Goal: Task Accomplishment & Management: Manage account settings

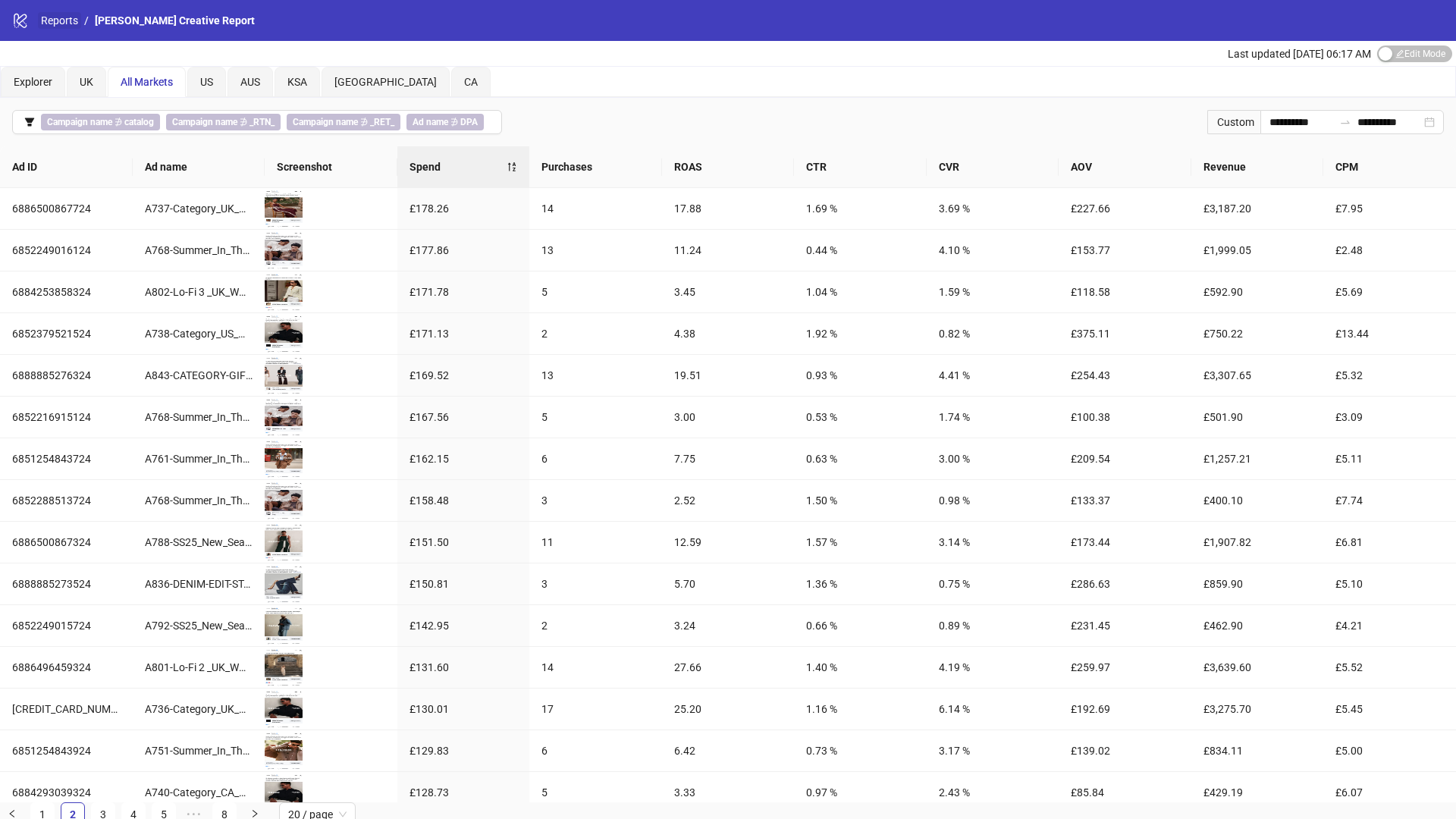
click at [61, 24] on link "Reports" at bounding box center [59, 21] width 43 height 17
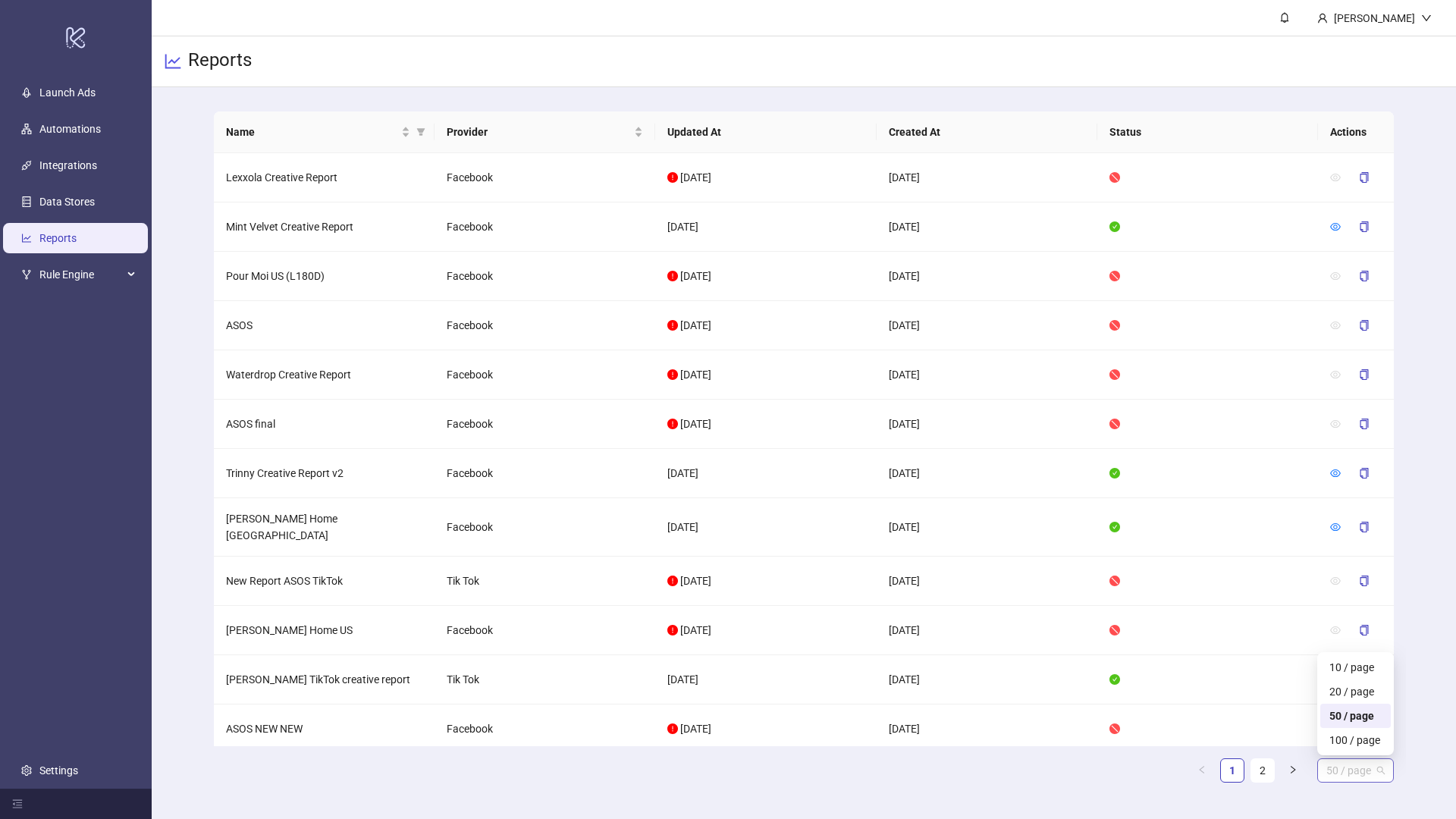
click at [1336, 771] on span "50 / page" at bounding box center [1356, 770] width 58 height 22
click at [1346, 733] on div "100 / page" at bounding box center [1356, 740] width 52 height 17
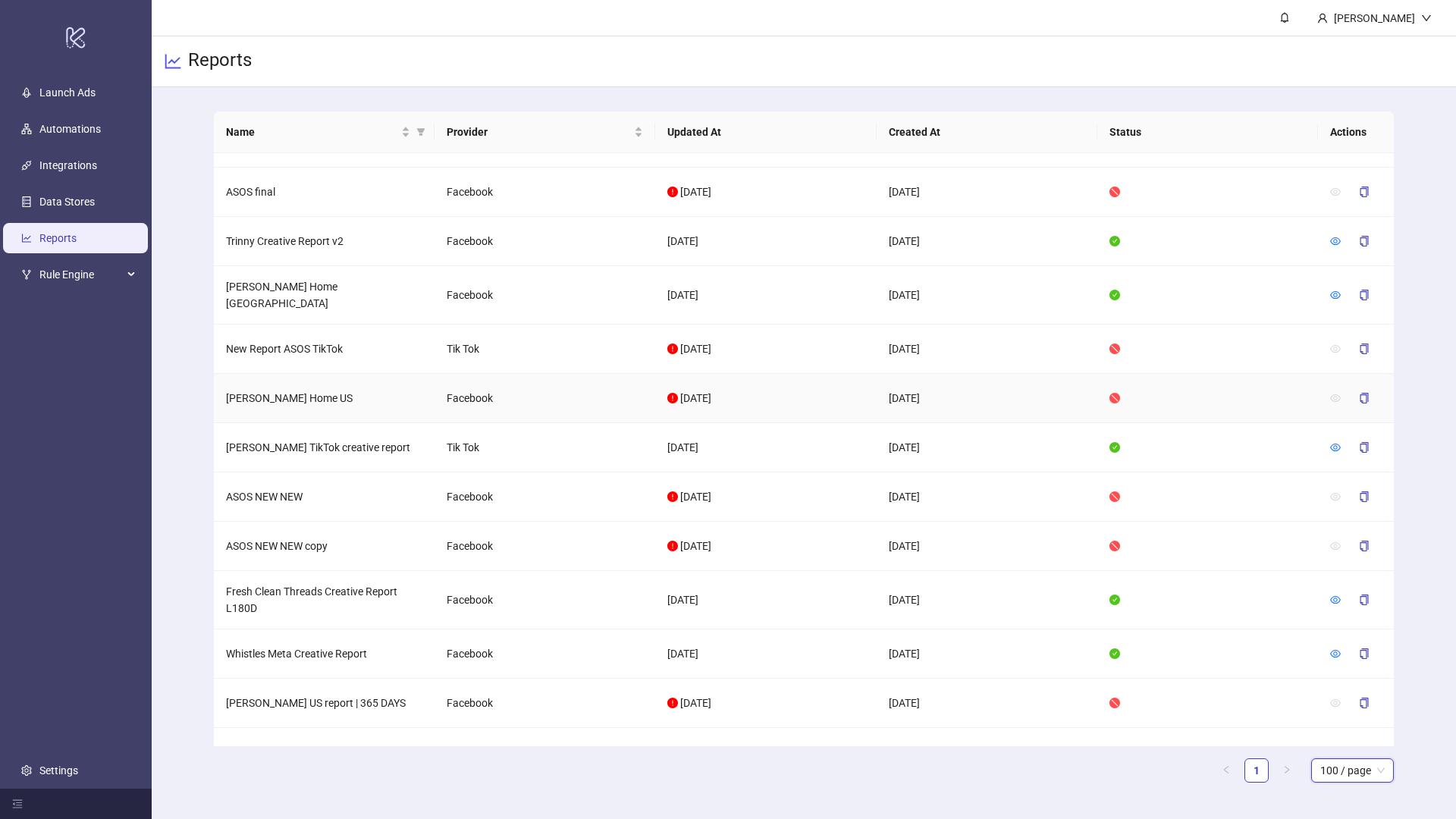
scroll to position [248, 0]
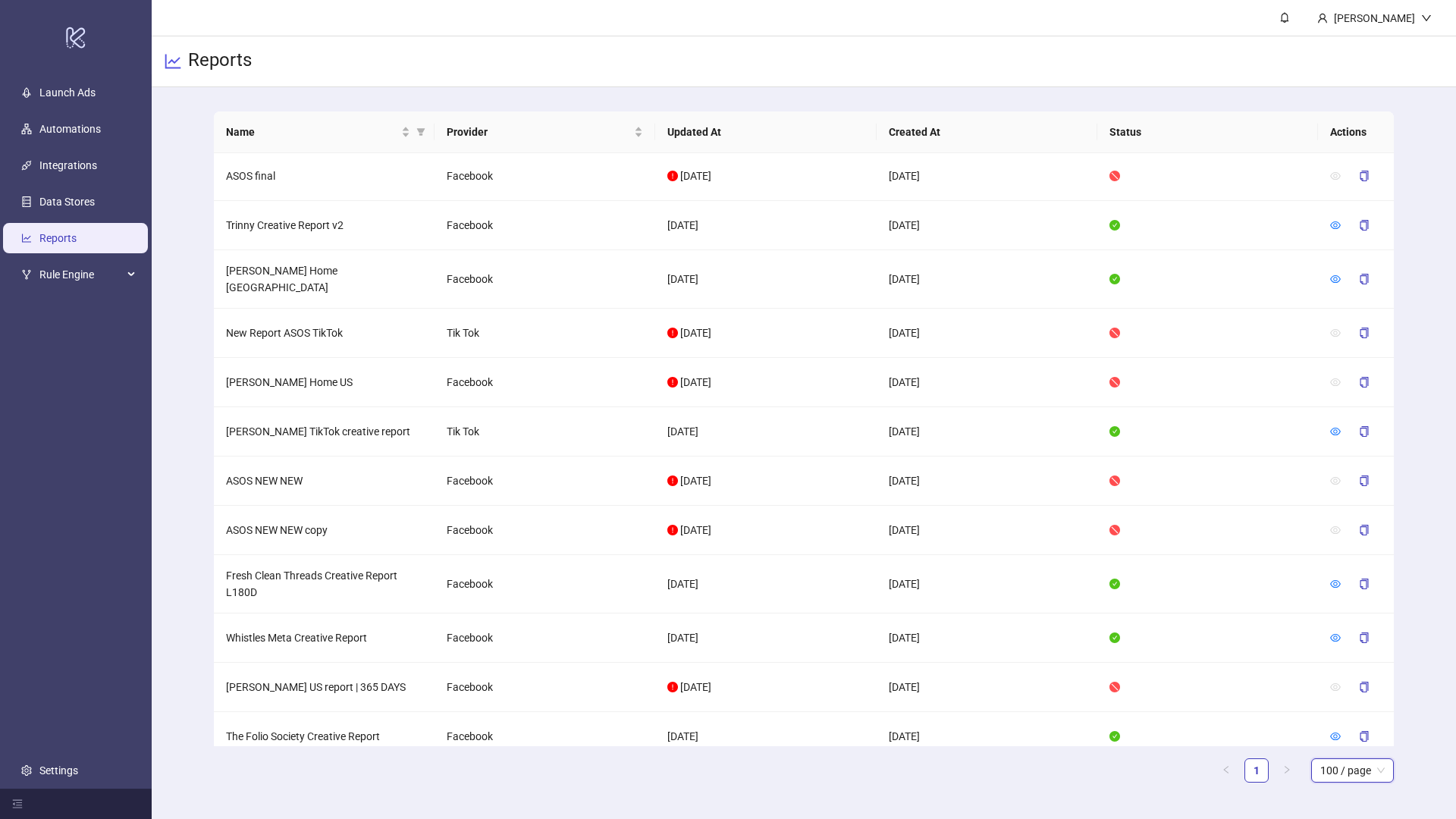
click at [1420, 775] on div "Name Provider Updated At Created At Status Actions Lexxola Creative Report Face…" at bounding box center [804, 453] width 1304 height 732
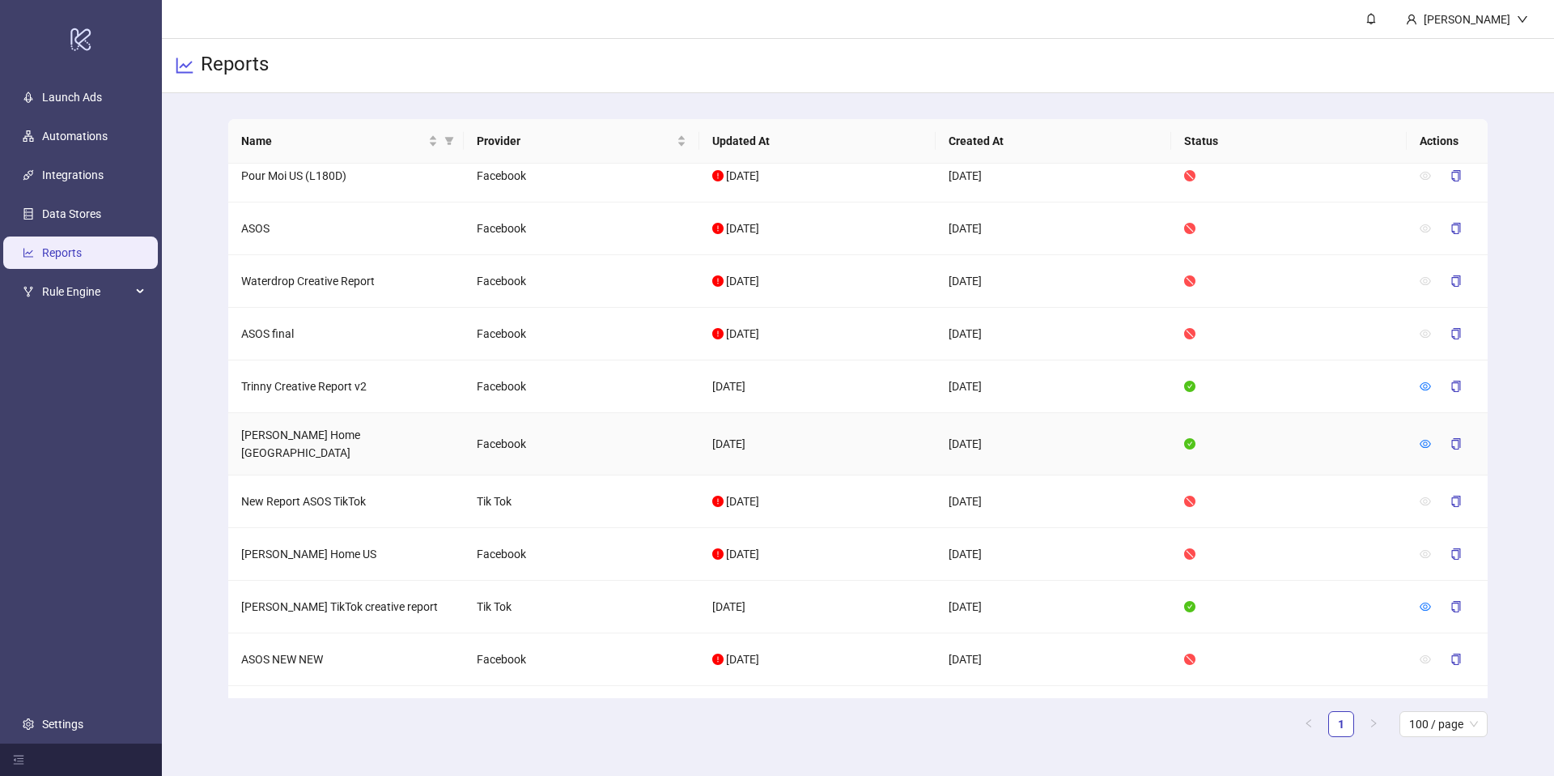
scroll to position [118, 0]
click at [1426, 442] on icon "eye" at bounding box center [1425, 444] width 11 height 11
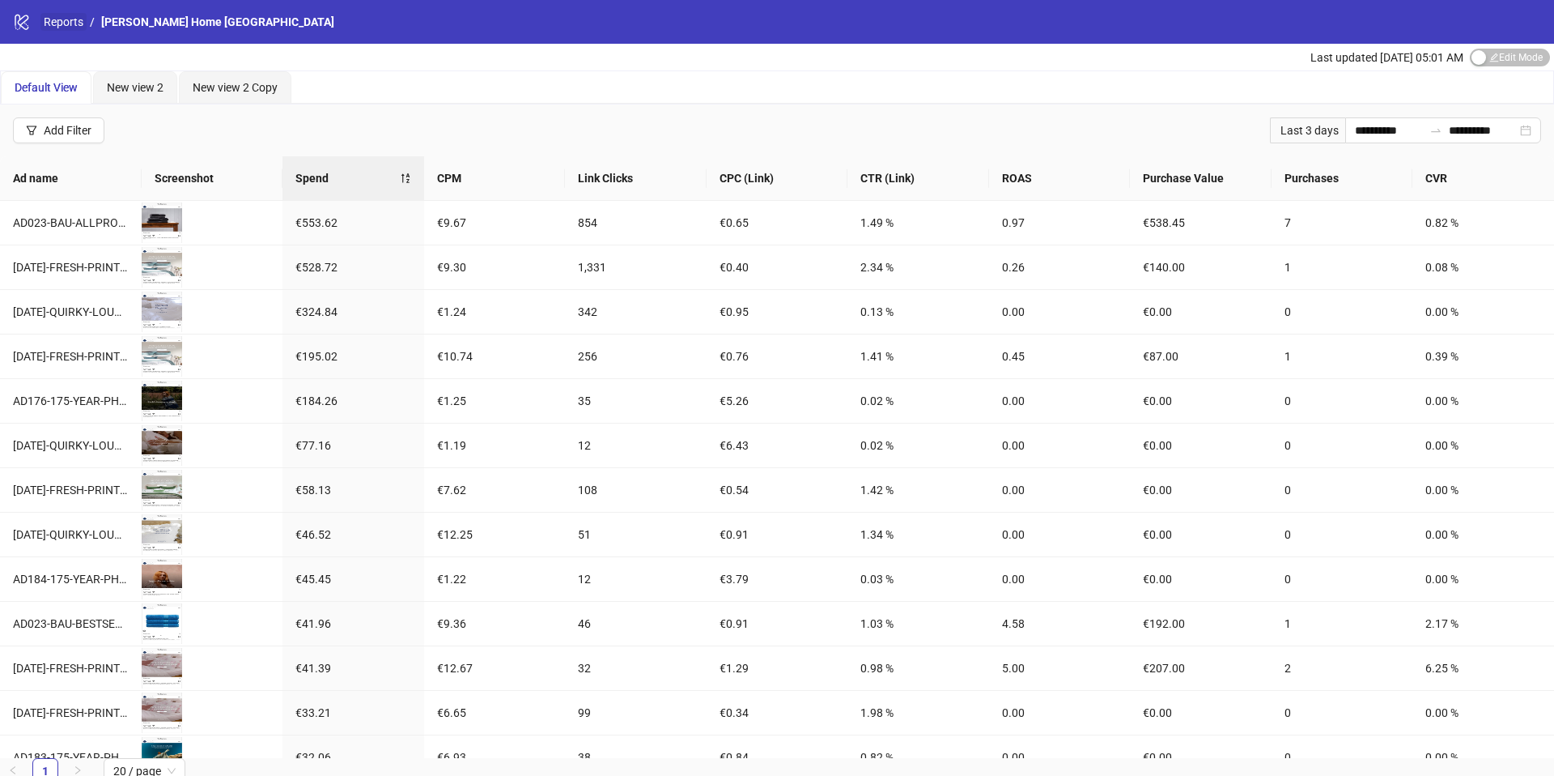
click at [53, 22] on link "Reports" at bounding box center [63, 22] width 46 height 18
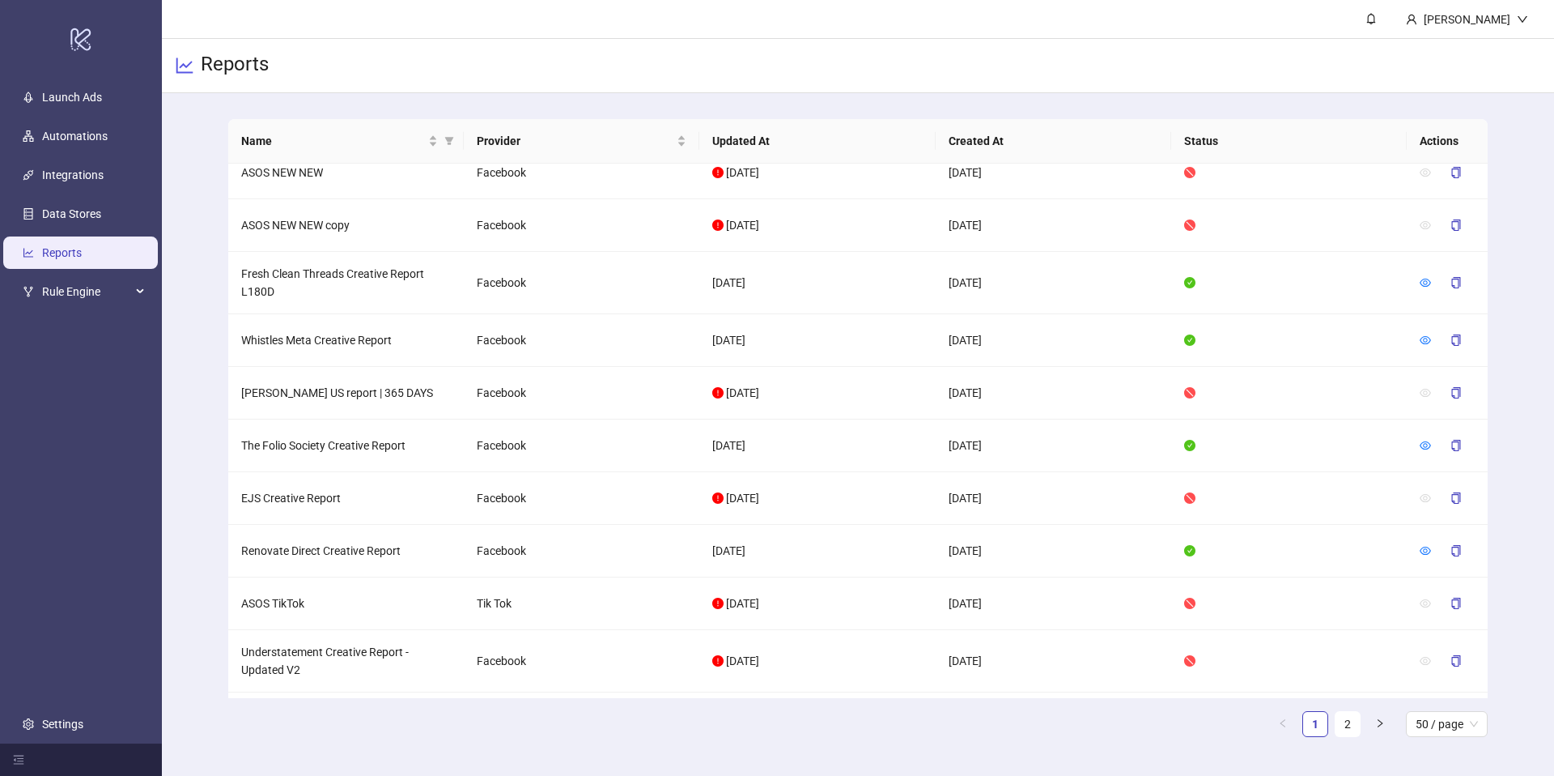
scroll to position [1209, 0]
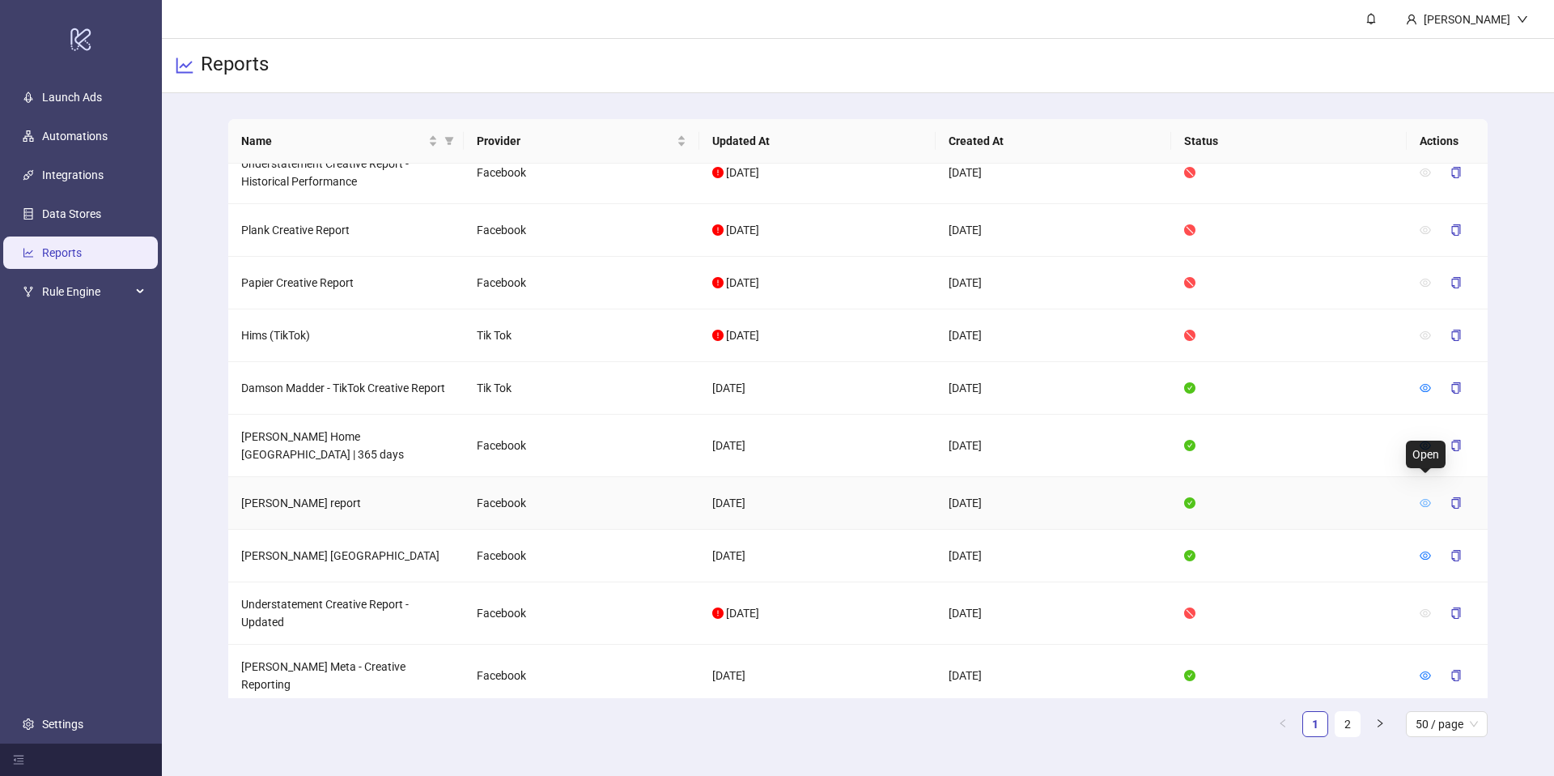
click at [1423, 497] on icon "eye" at bounding box center [1425, 502] width 11 height 11
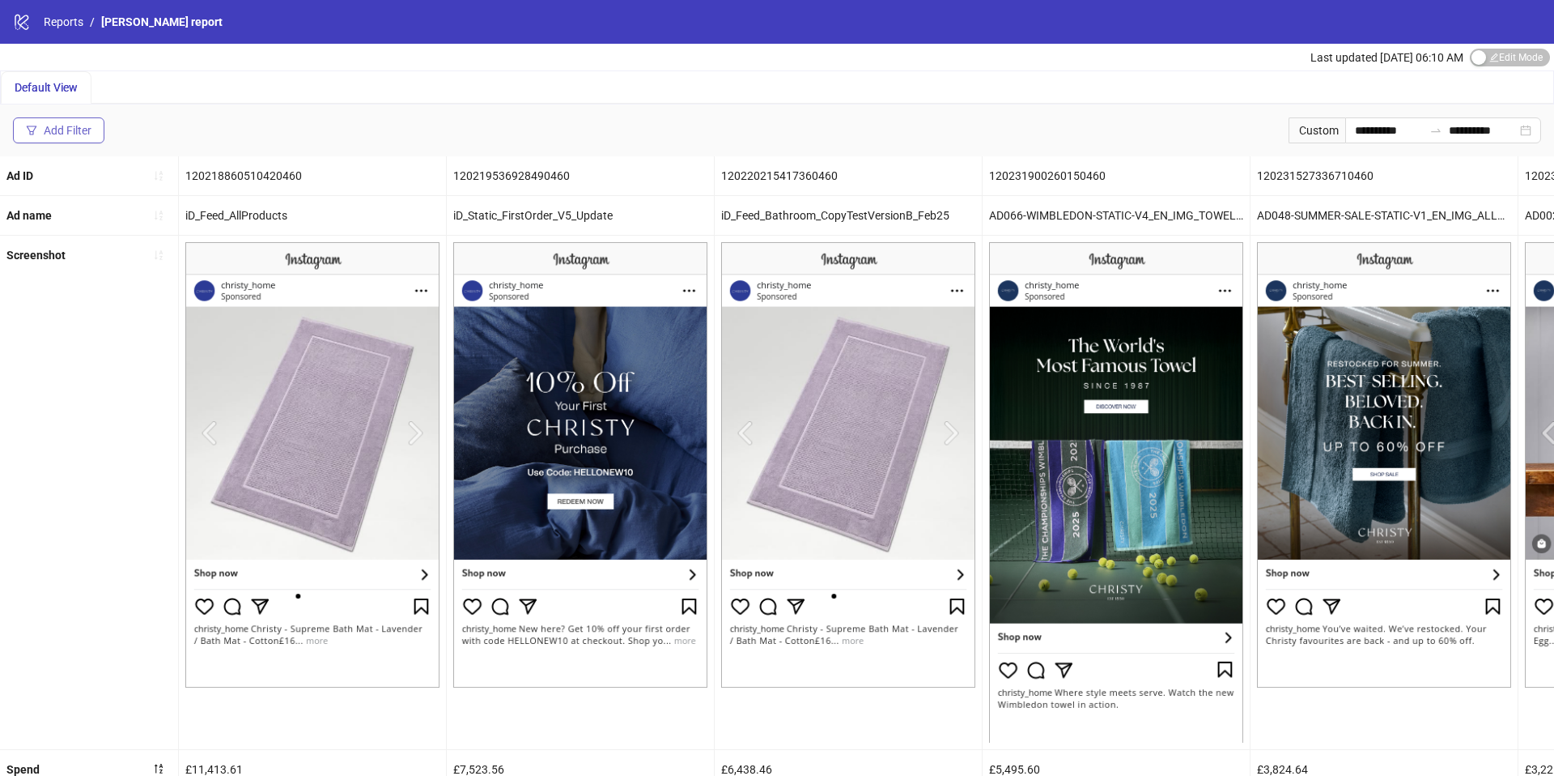
click at [54, 135] on div "Add Filter" at bounding box center [68, 130] width 48 height 13
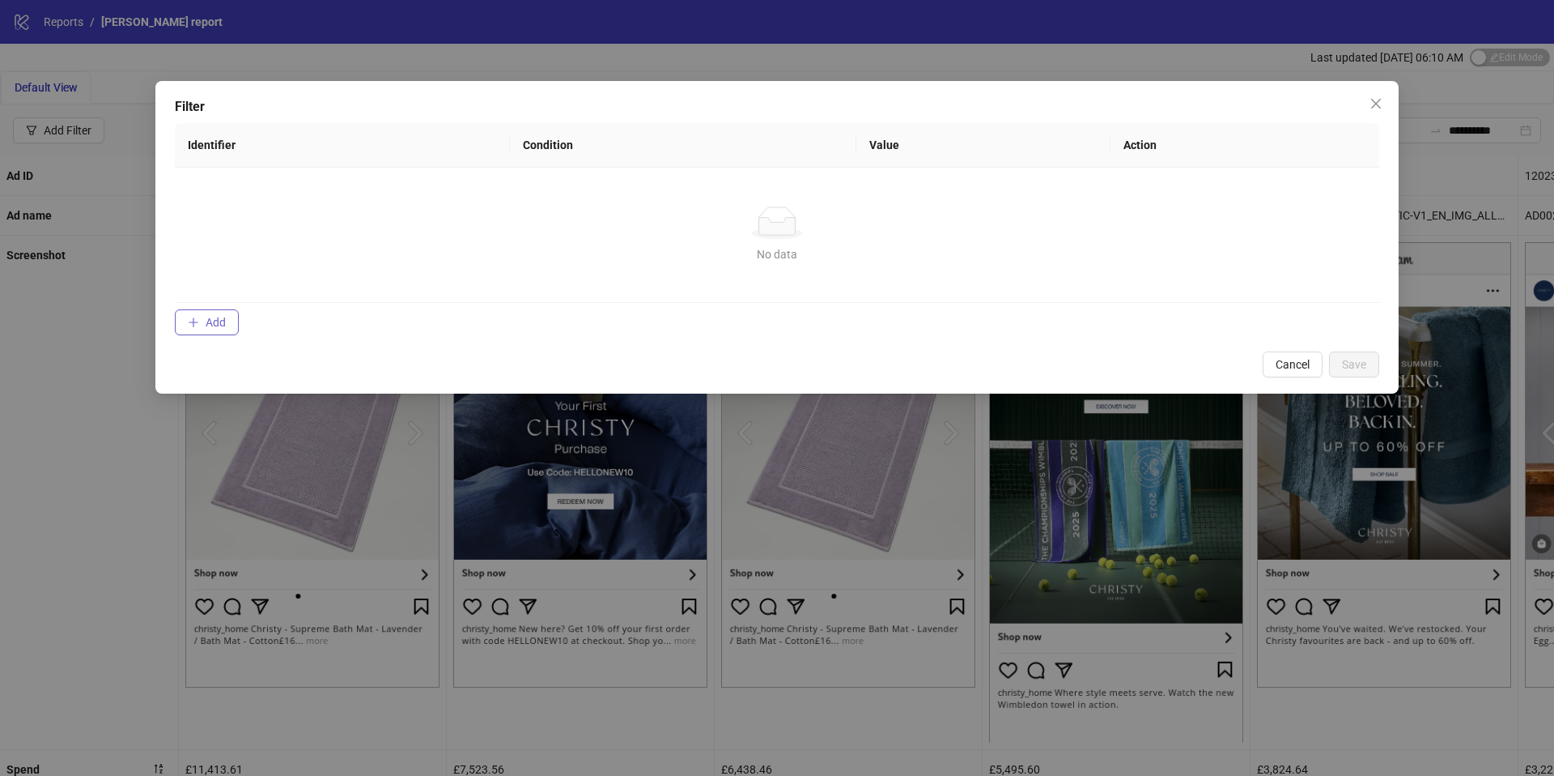
click at [207, 321] on span "Add" at bounding box center [216, 322] width 20 height 13
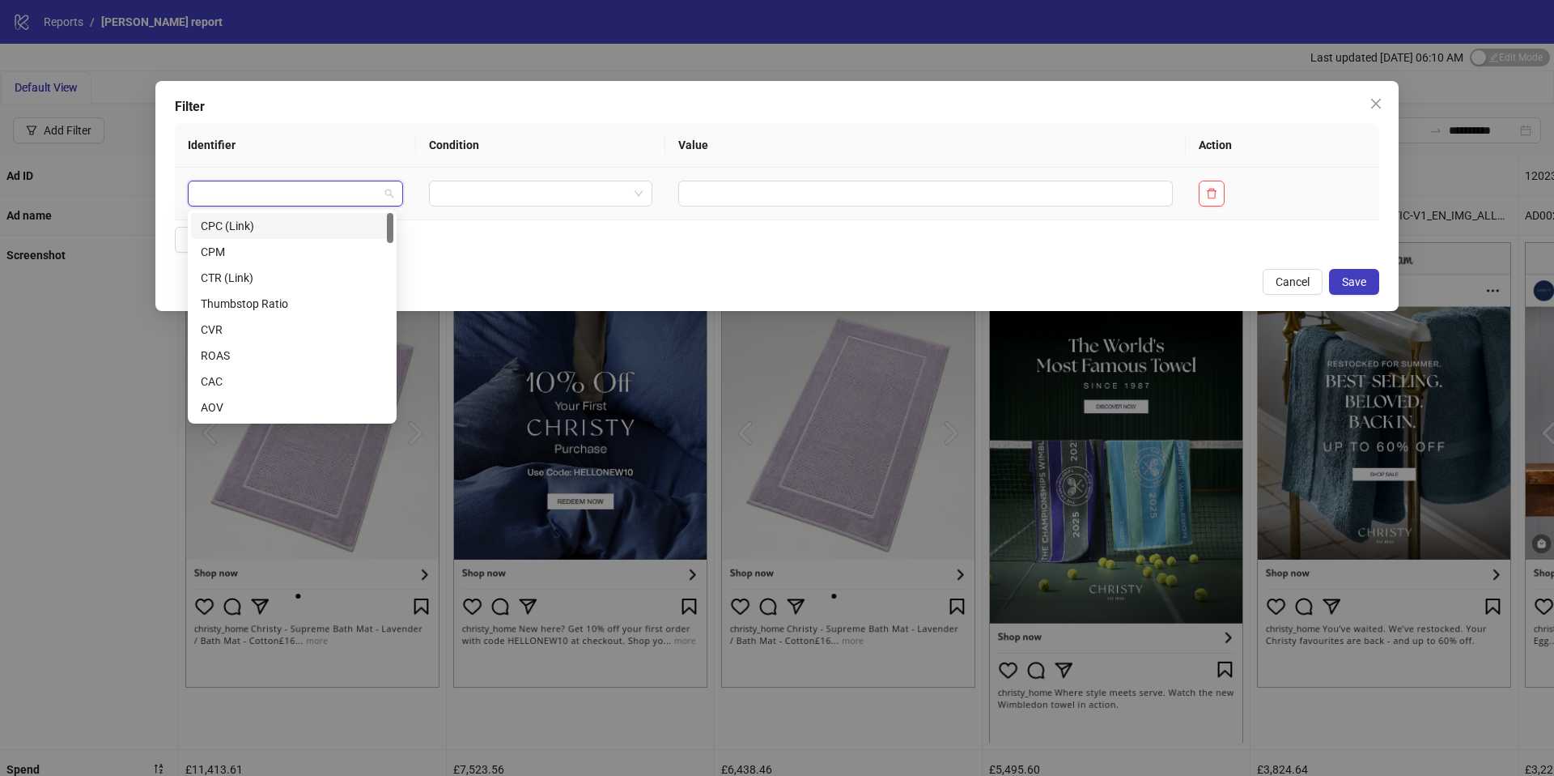
click at [296, 190] on input "search" at bounding box center [288, 193] width 181 height 24
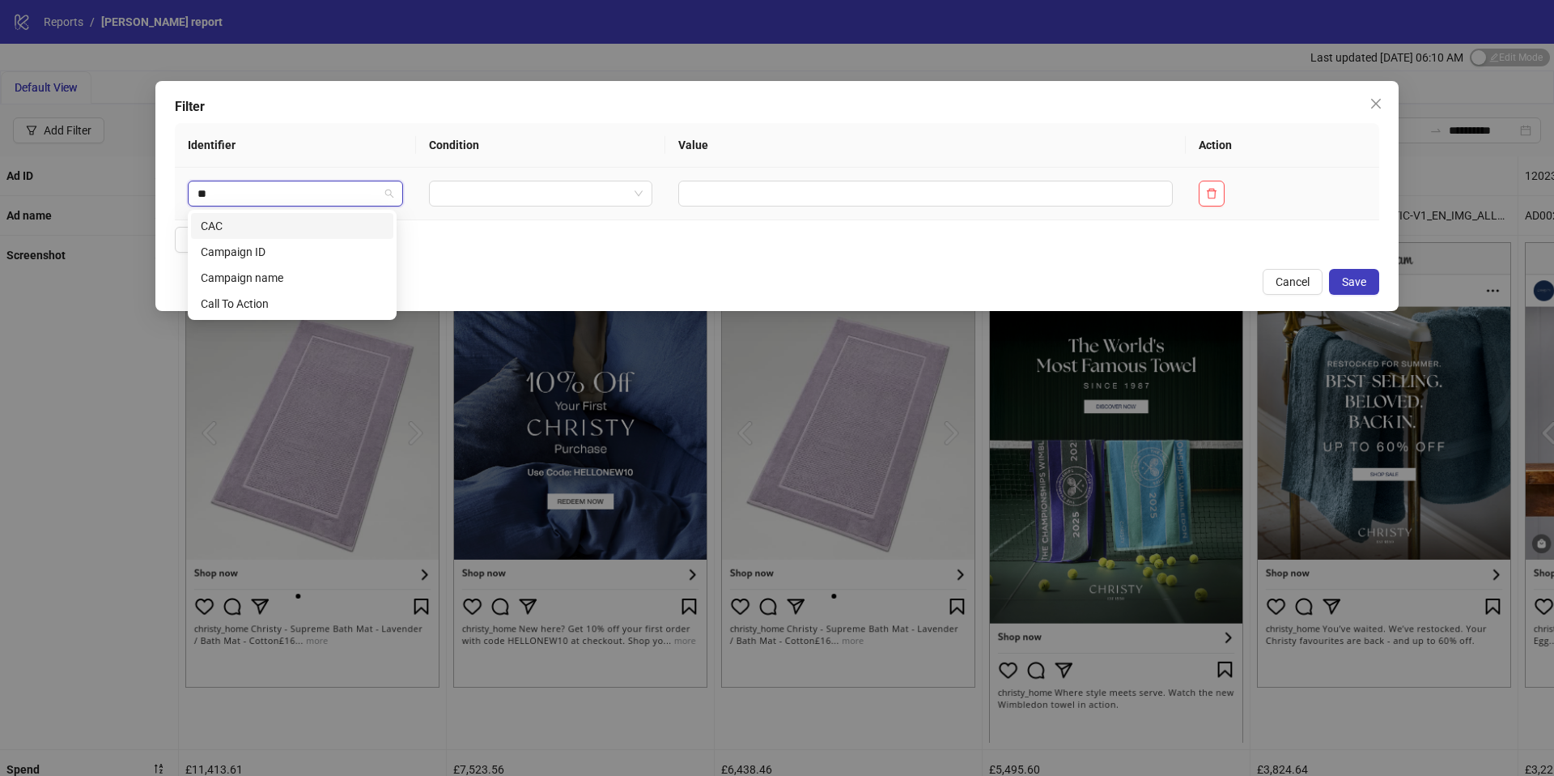
type input "***"
click at [247, 254] on div "Campaign name" at bounding box center [292, 252] width 183 height 18
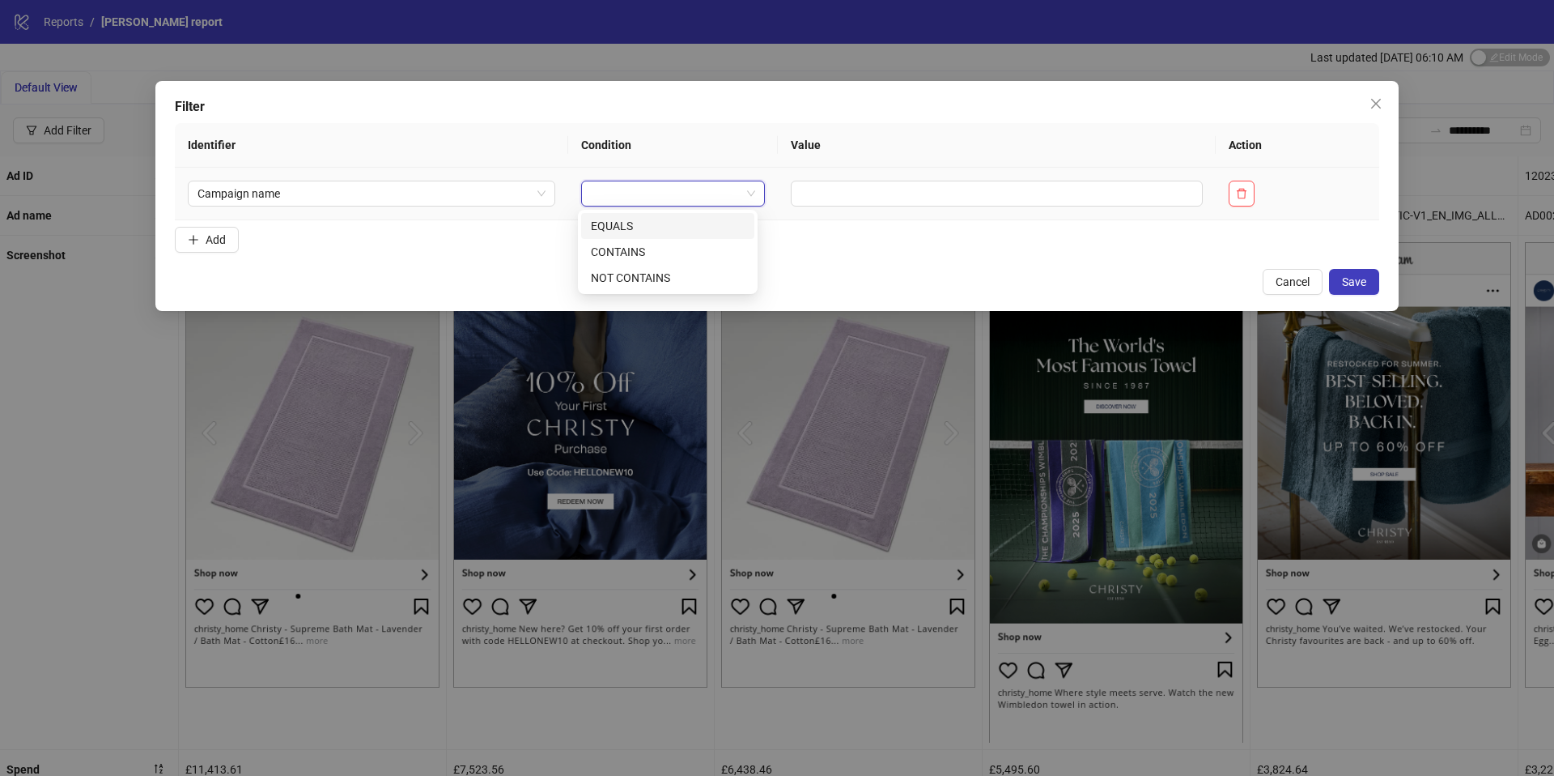
click at [616, 198] on input "search" at bounding box center [666, 193] width 151 height 24
click at [625, 251] on div "CONTAINS" at bounding box center [668, 252] width 154 height 18
click at [942, 183] on input "text" at bounding box center [1028, 194] width 377 height 26
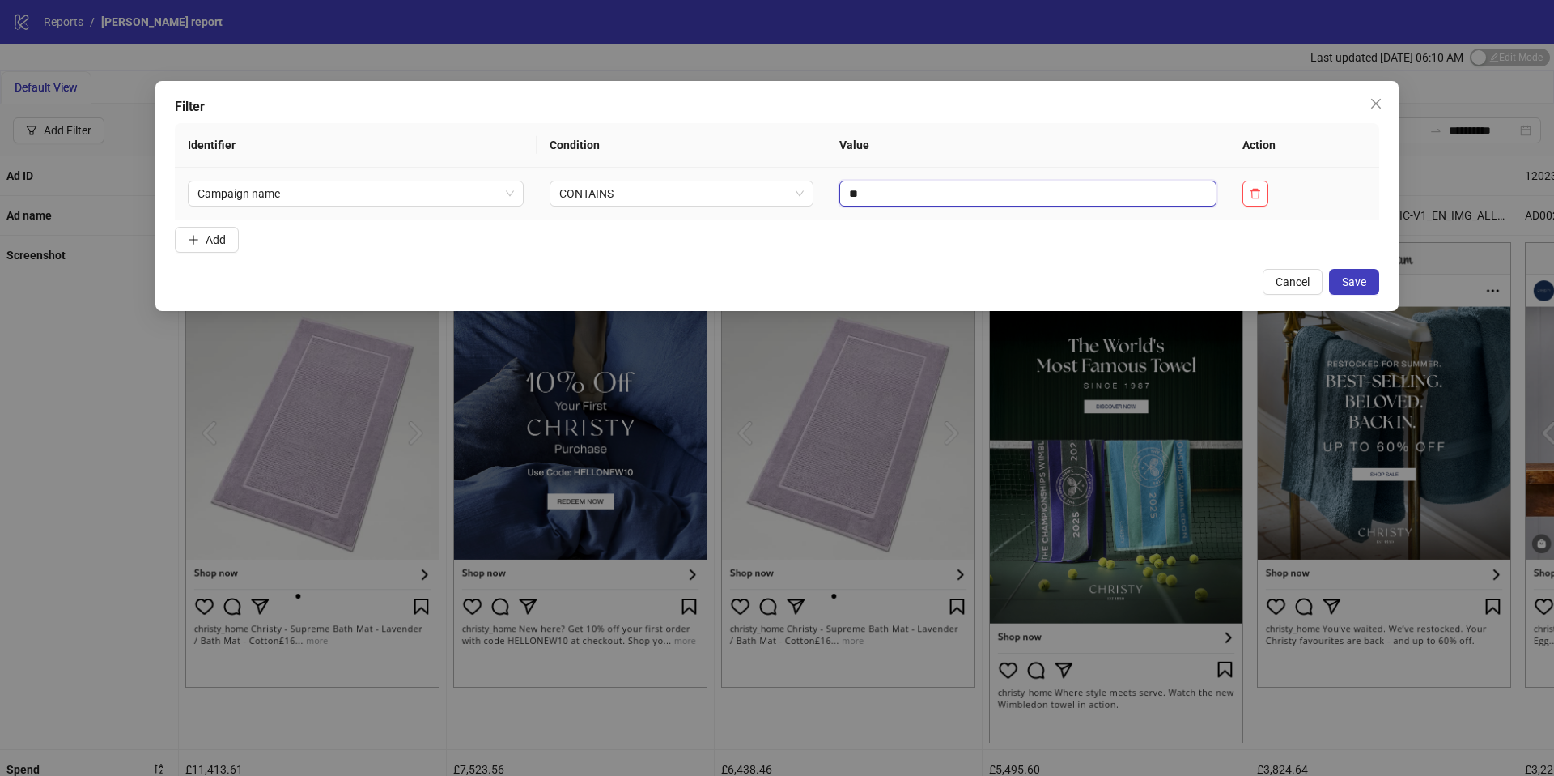
type input "*"
type input "****"
click at [1341, 279] on button "Save" at bounding box center [1354, 282] width 50 height 26
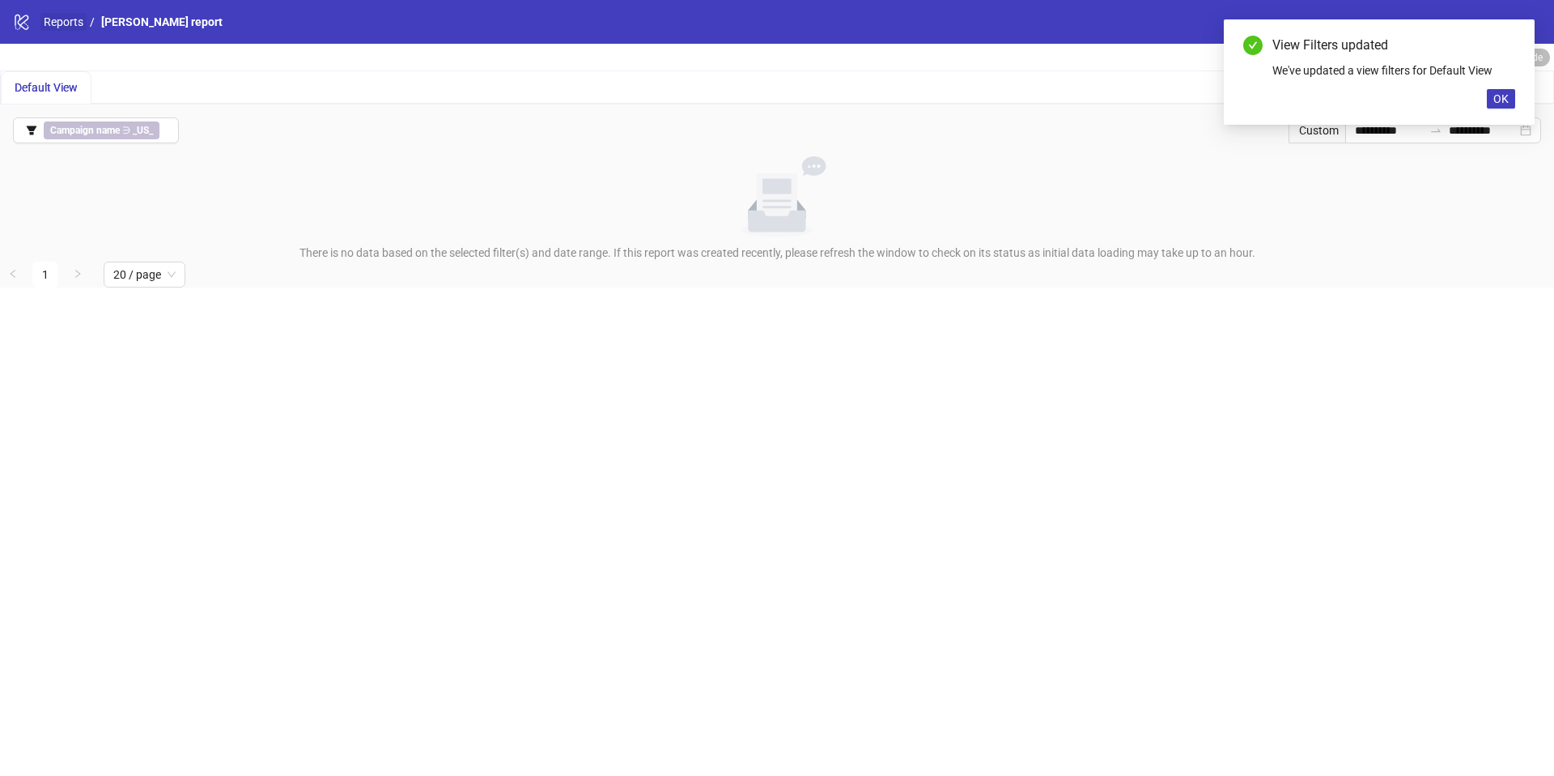
click at [49, 20] on link "Reports" at bounding box center [63, 22] width 46 height 18
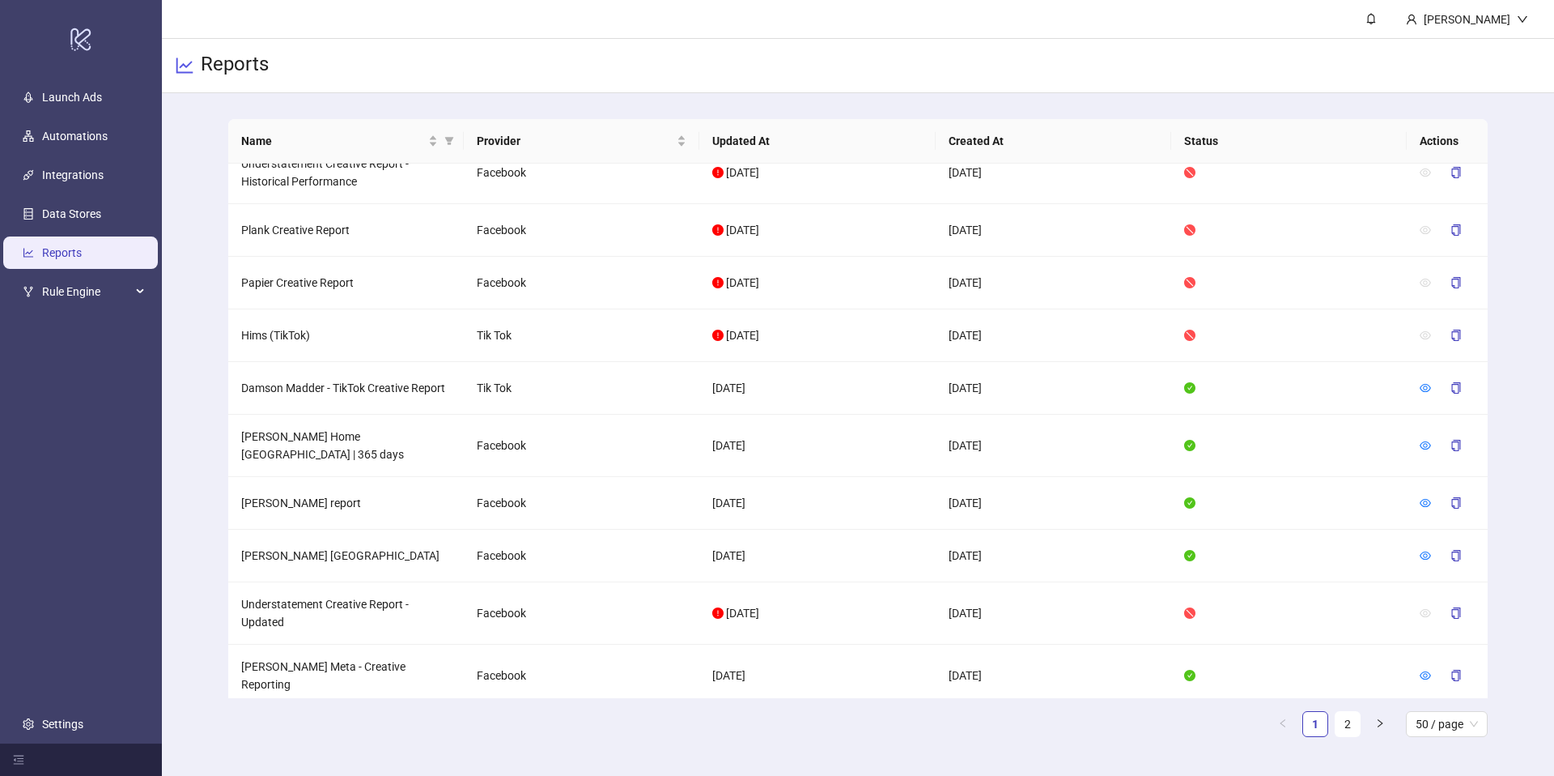
scroll to position [1534, 0]
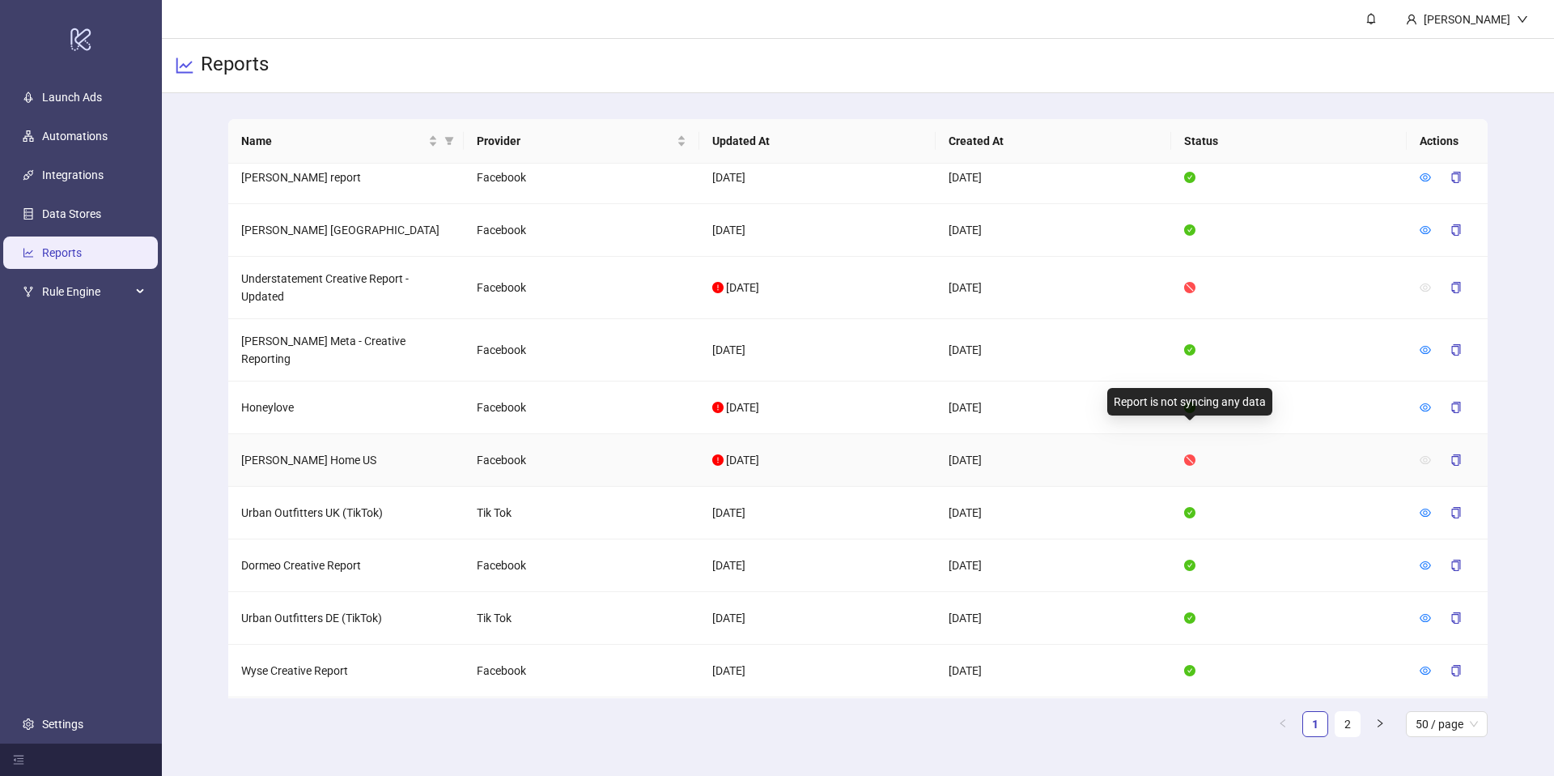
click at [1188, 454] on icon "stop" at bounding box center [1189, 459] width 11 height 11
click at [716, 454] on icon "exclamation-circle" at bounding box center [717, 459] width 11 height 11
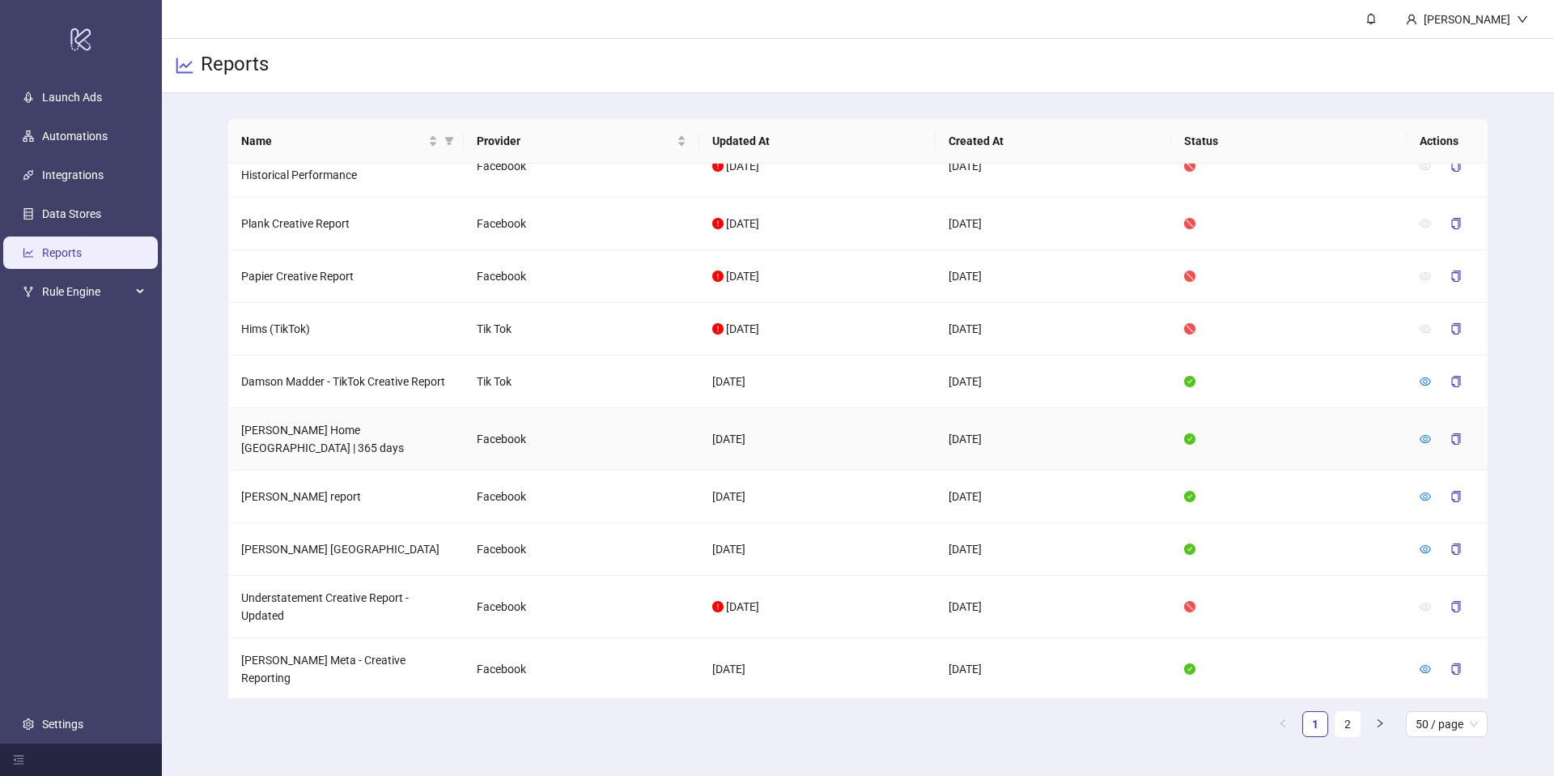
scroll to position [0, 0]
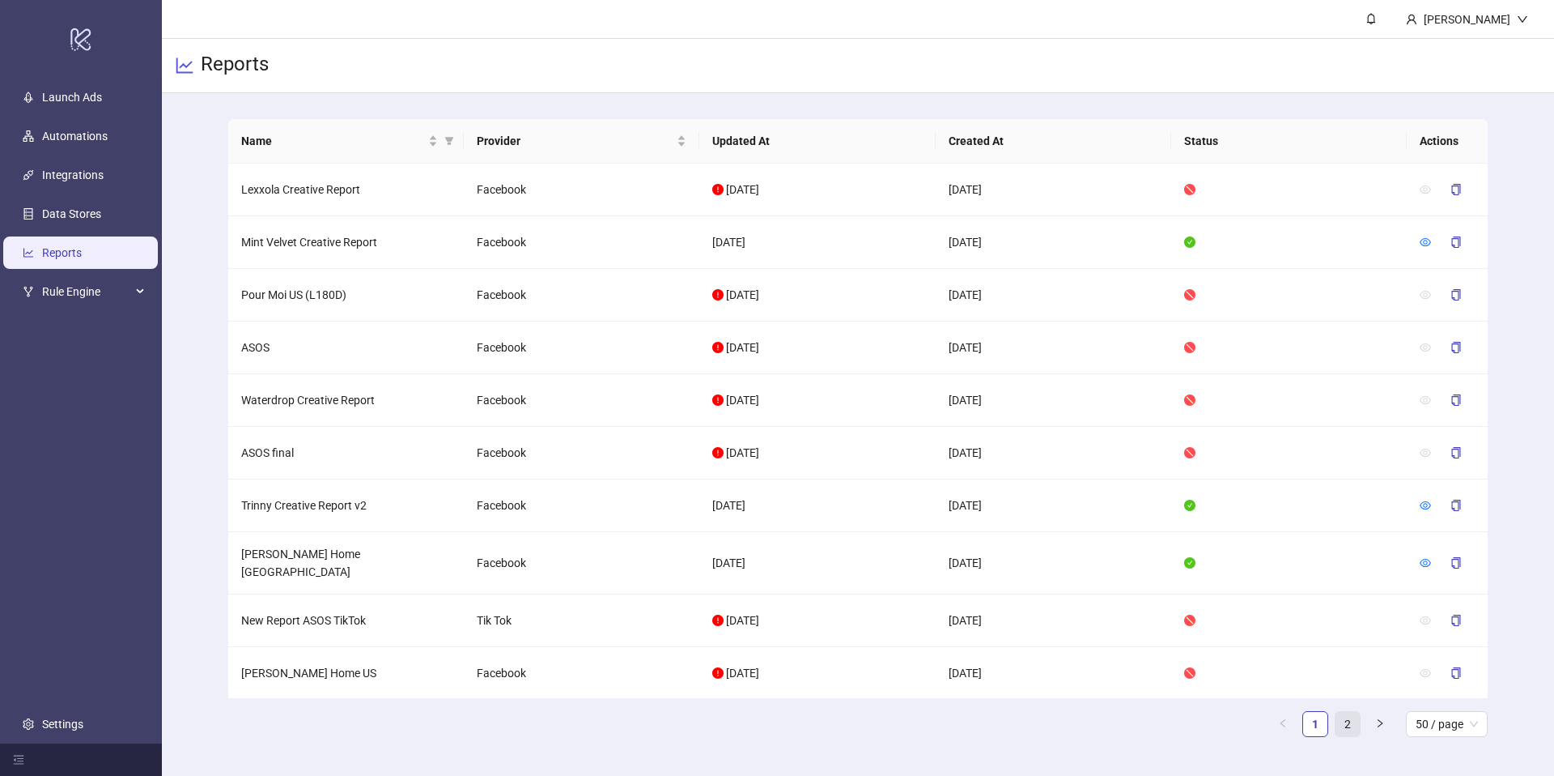
click at [1346, 726] on link "2" at bounding box center [1348, 724] width 24 height 24
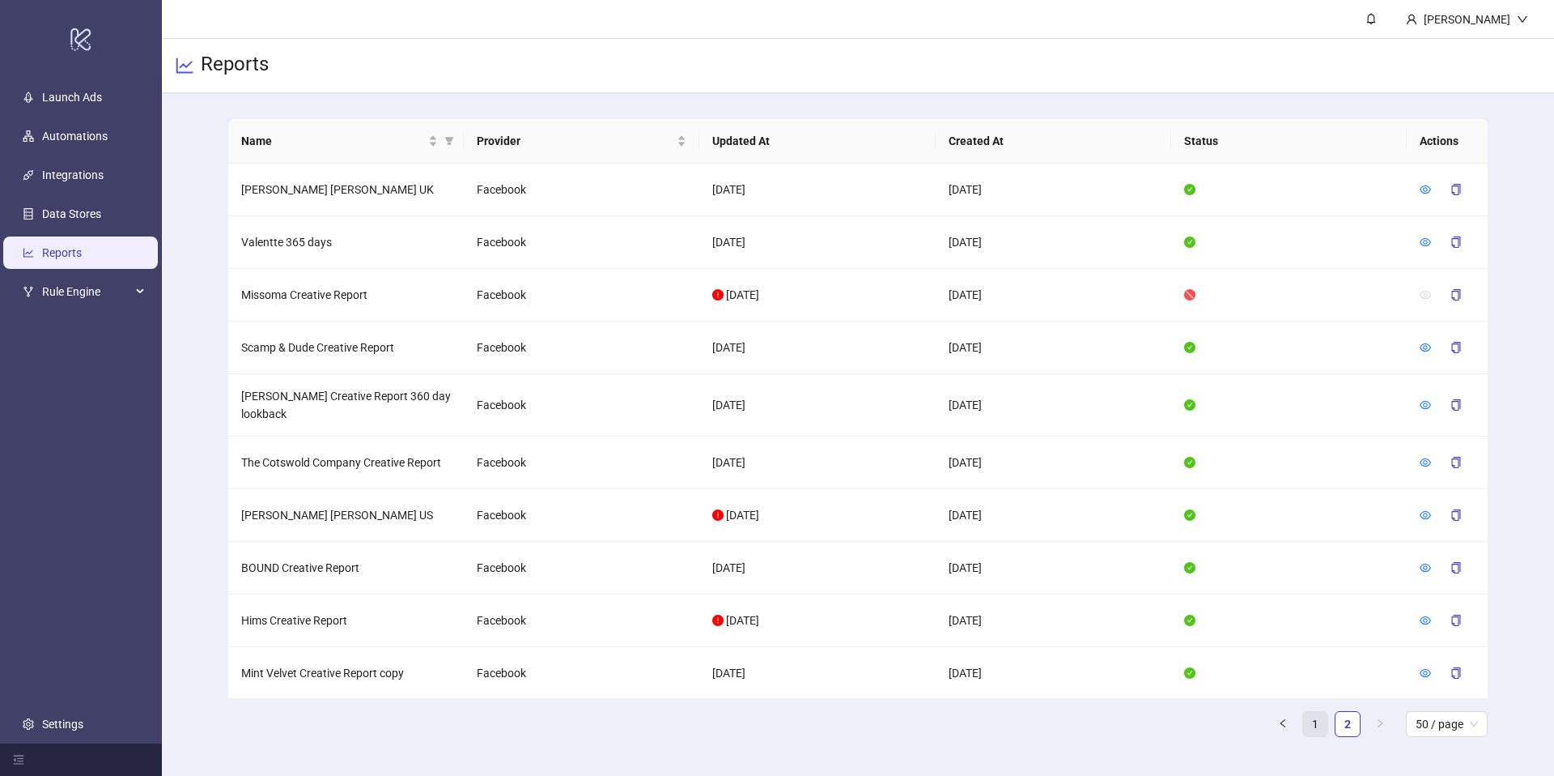
click at [1313, 721] on link "1" at bounding box center [1315, 724] width 24 height 24
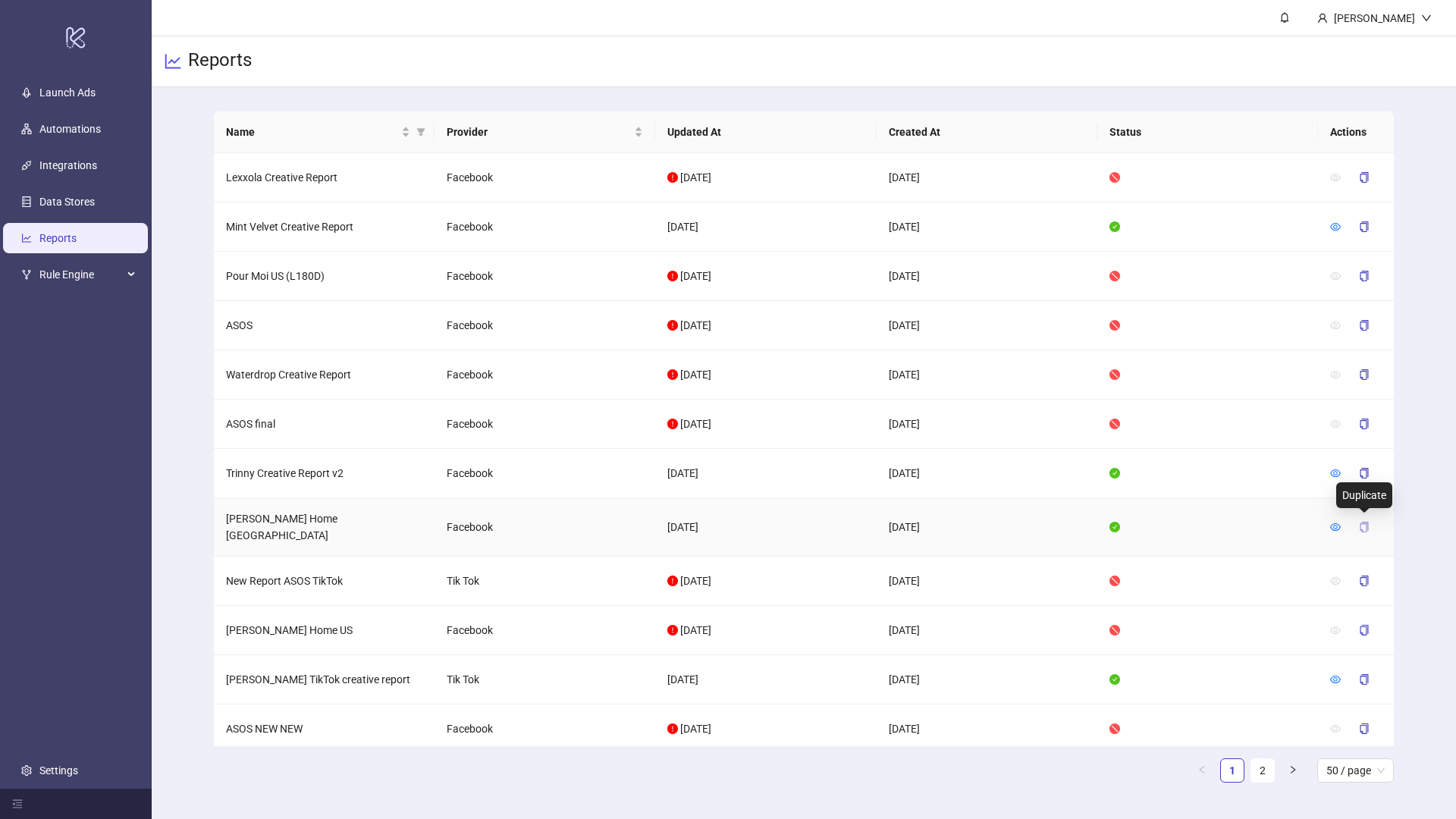
click at [1364, 522] on icon "copy" at bounding box center [1364, 527] width 8 height 10
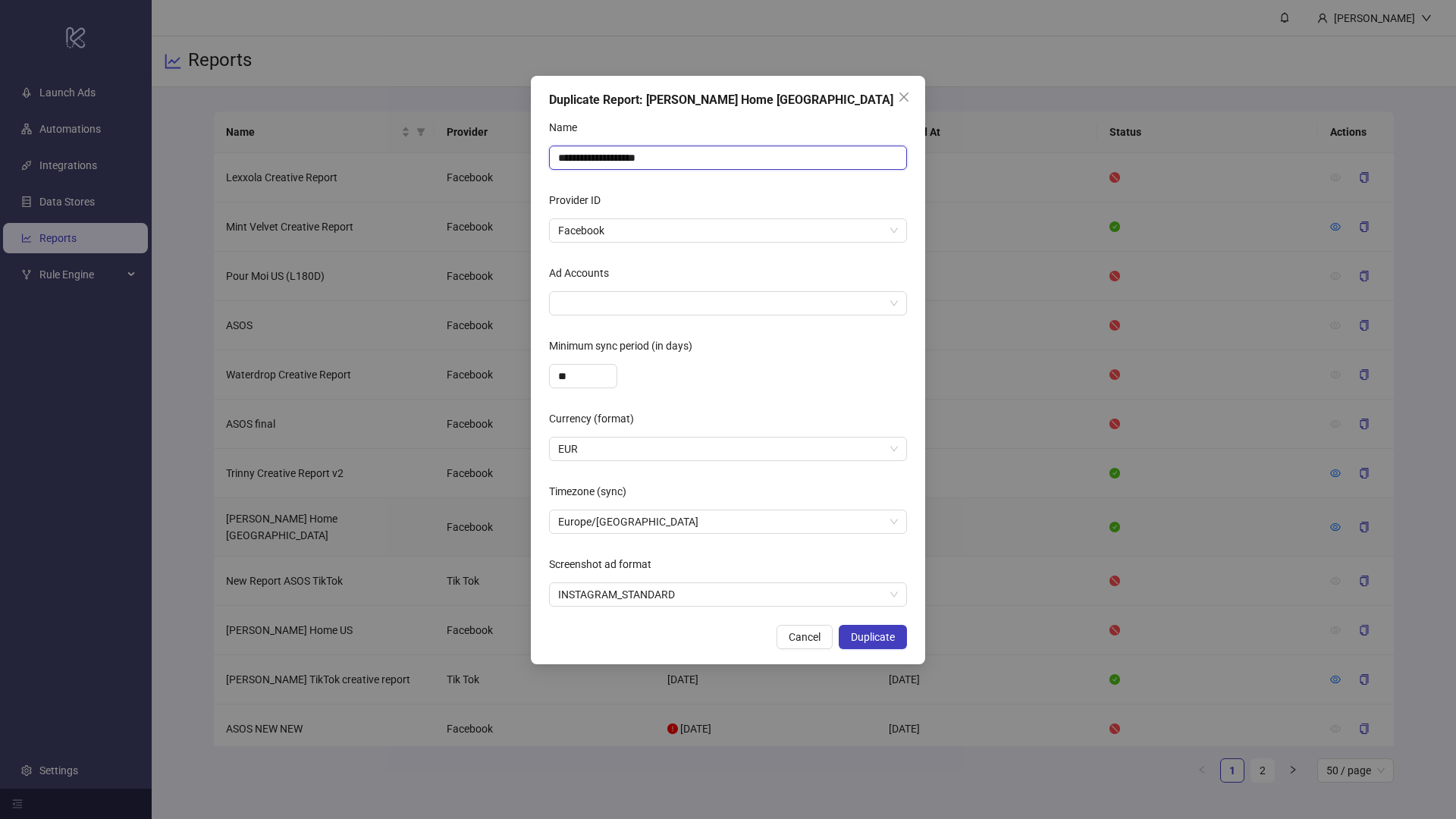
click at [715, 152] on input "**********" at bounding box center [728, 157] width 358 height 24
click at [620, 303] on div at bounding box center [720, 303] width 336 height 22
type input "**********"
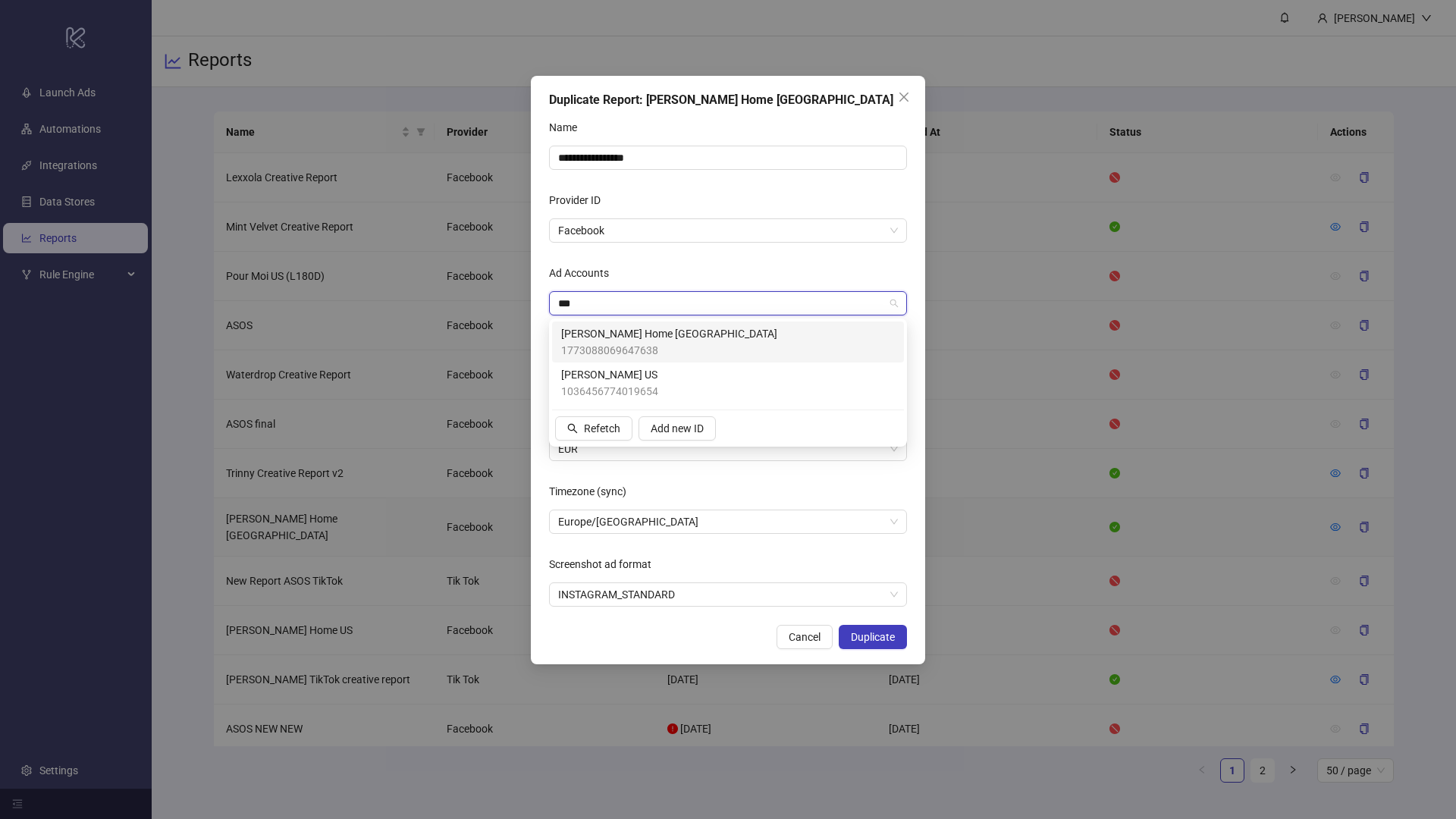
type input "****"
click at [617, 377] on span "[PERSON_NAME] US" at bounding box center [610, 375] width 97 height 17
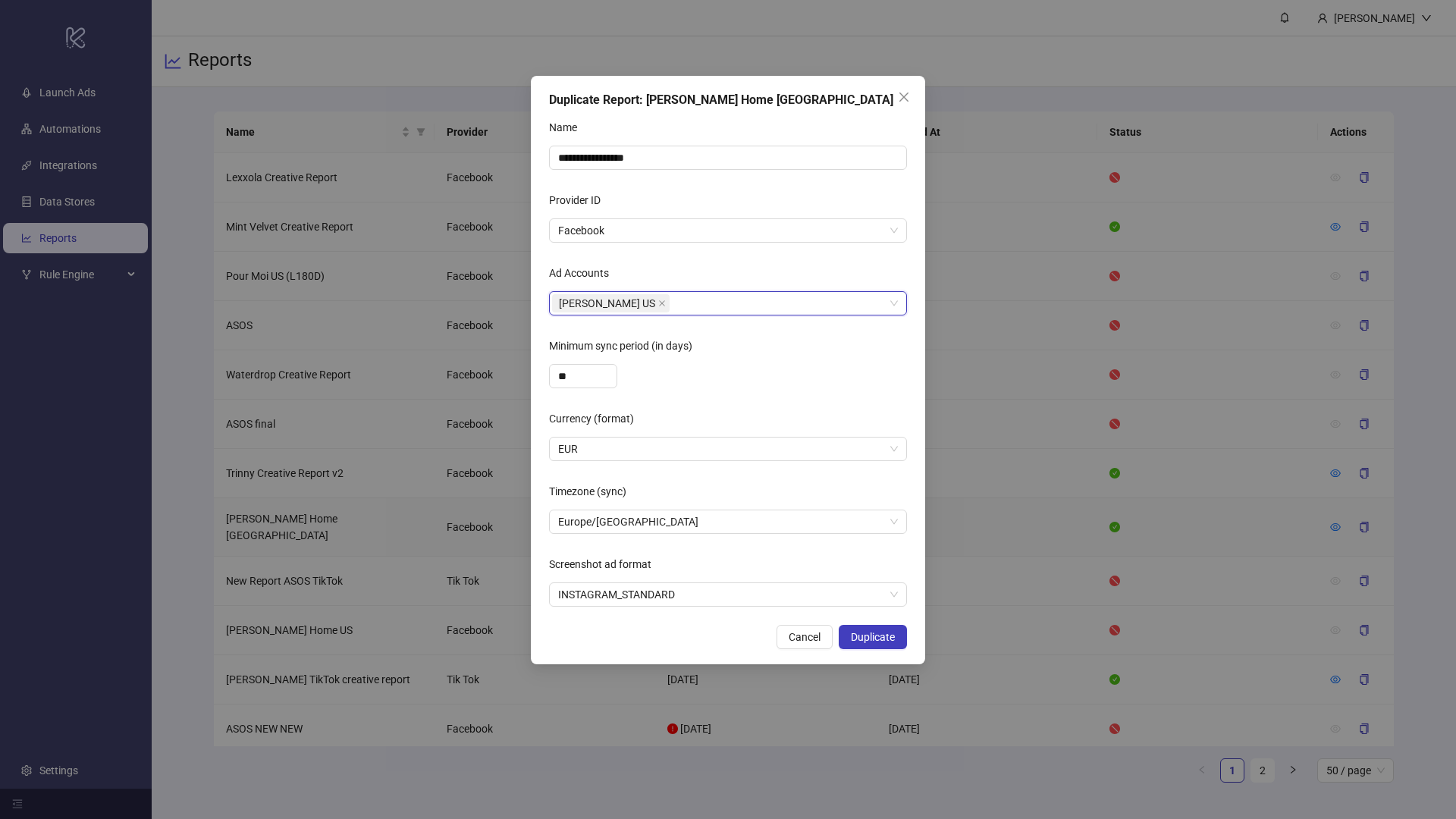
click at [722, 273] on div "Ad Accounts" at bounding box center [728, 275] width 358 height 30
click at [660, 449] on span "EUR" at bounding box center [728, 449] width 340 height 22
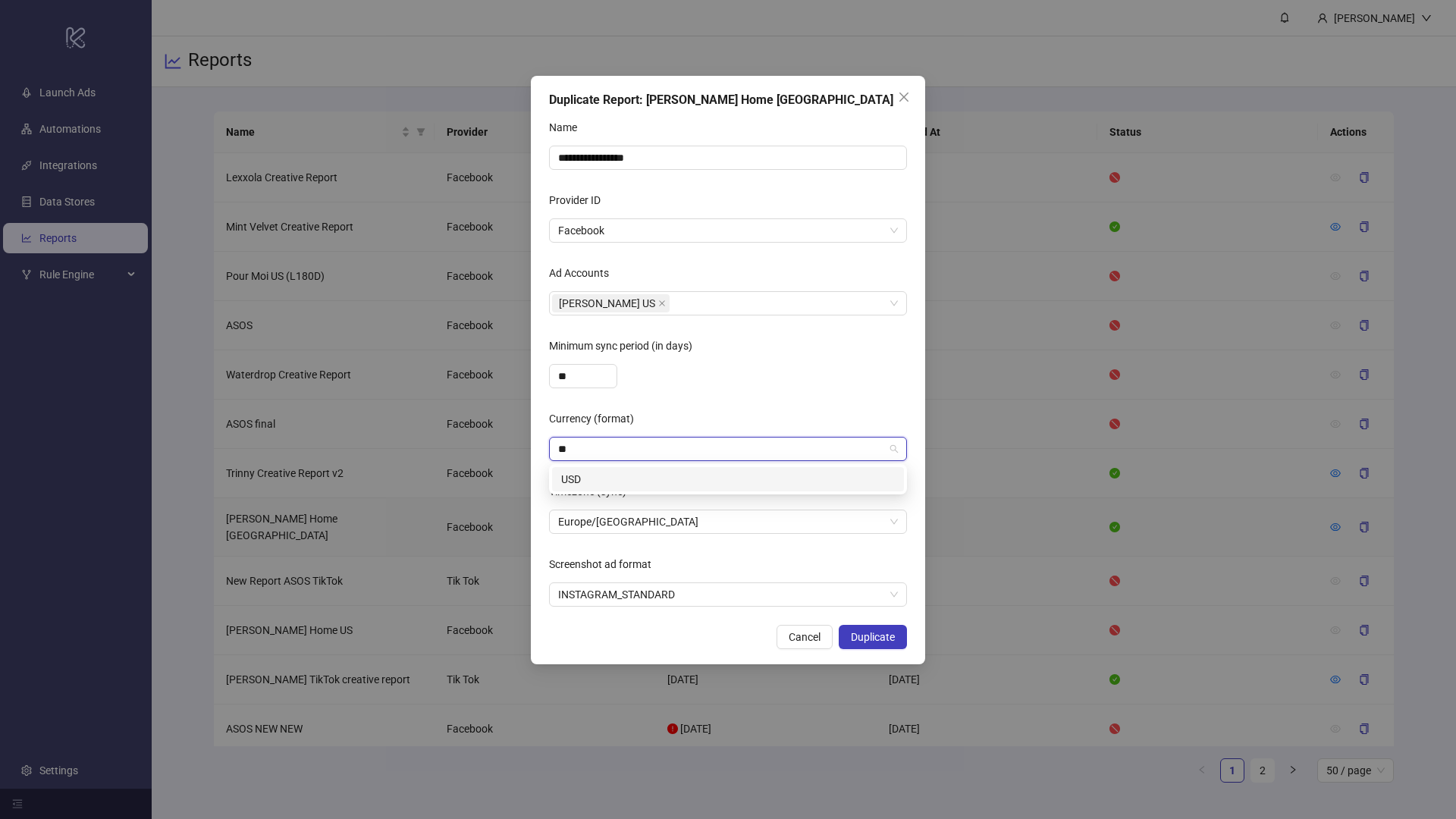
type input "***"
click at [639, 482] on div "USD" at bounding box center [728, 480] width 334 height 17
click at [640, 530] on span "Europe/[GEOGRAPHIC_DATA]" at bounding box center [728, 522] width 340 height 22
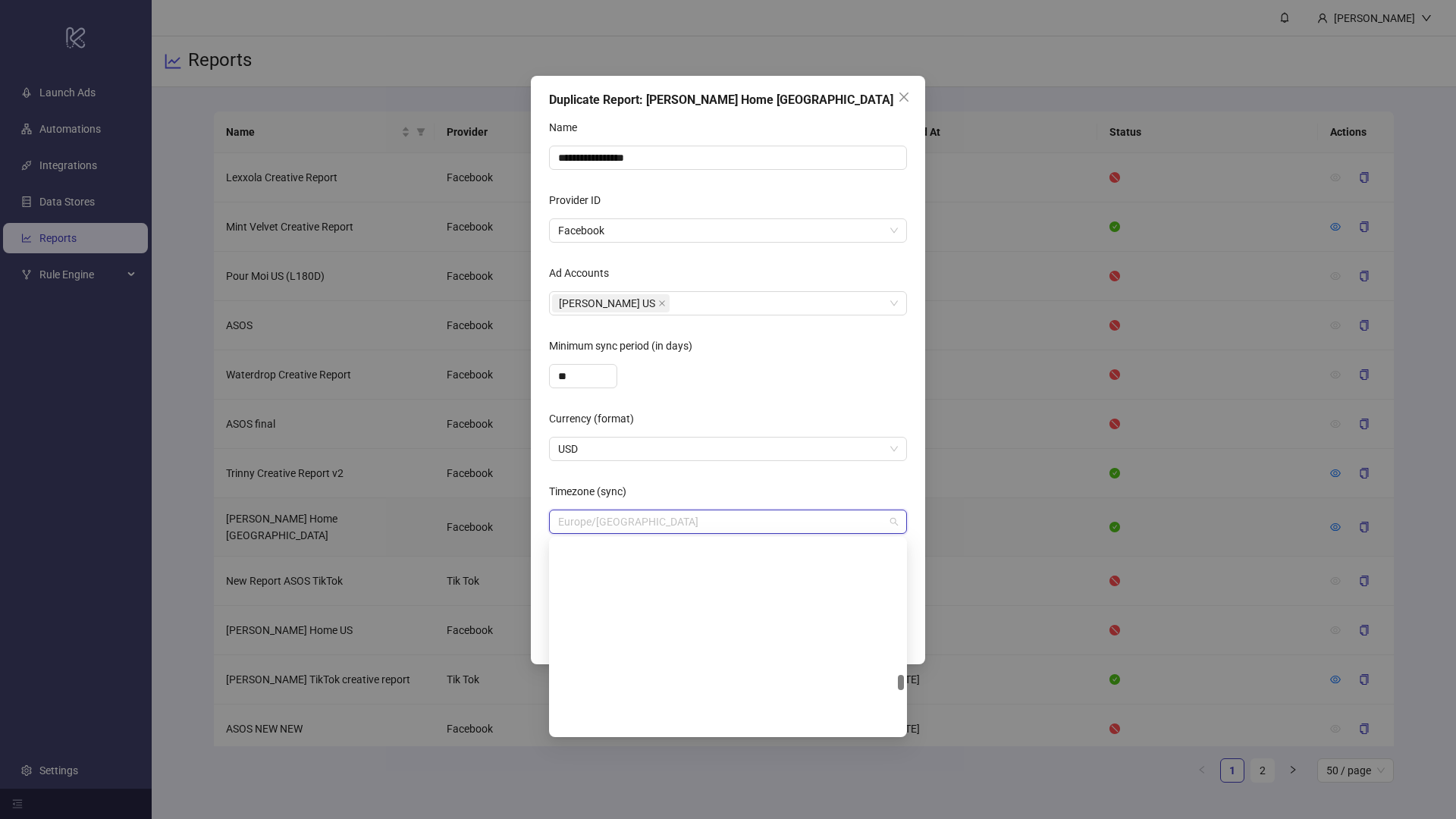
scroll to position [7501, 0]
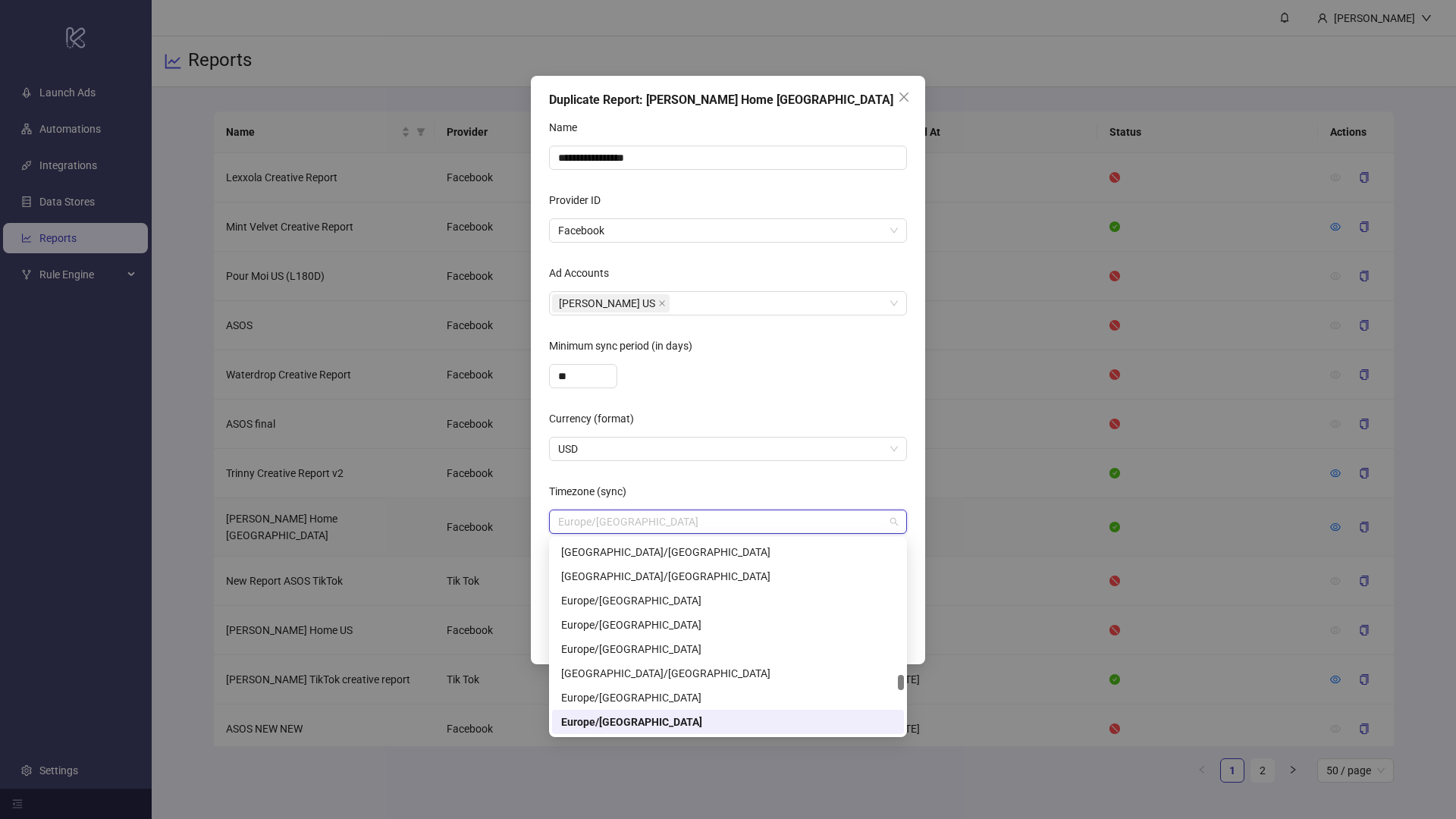
click at [657, 484] on div "Timezone (sync)" at bounding box center [728, 495] width 358 height 30
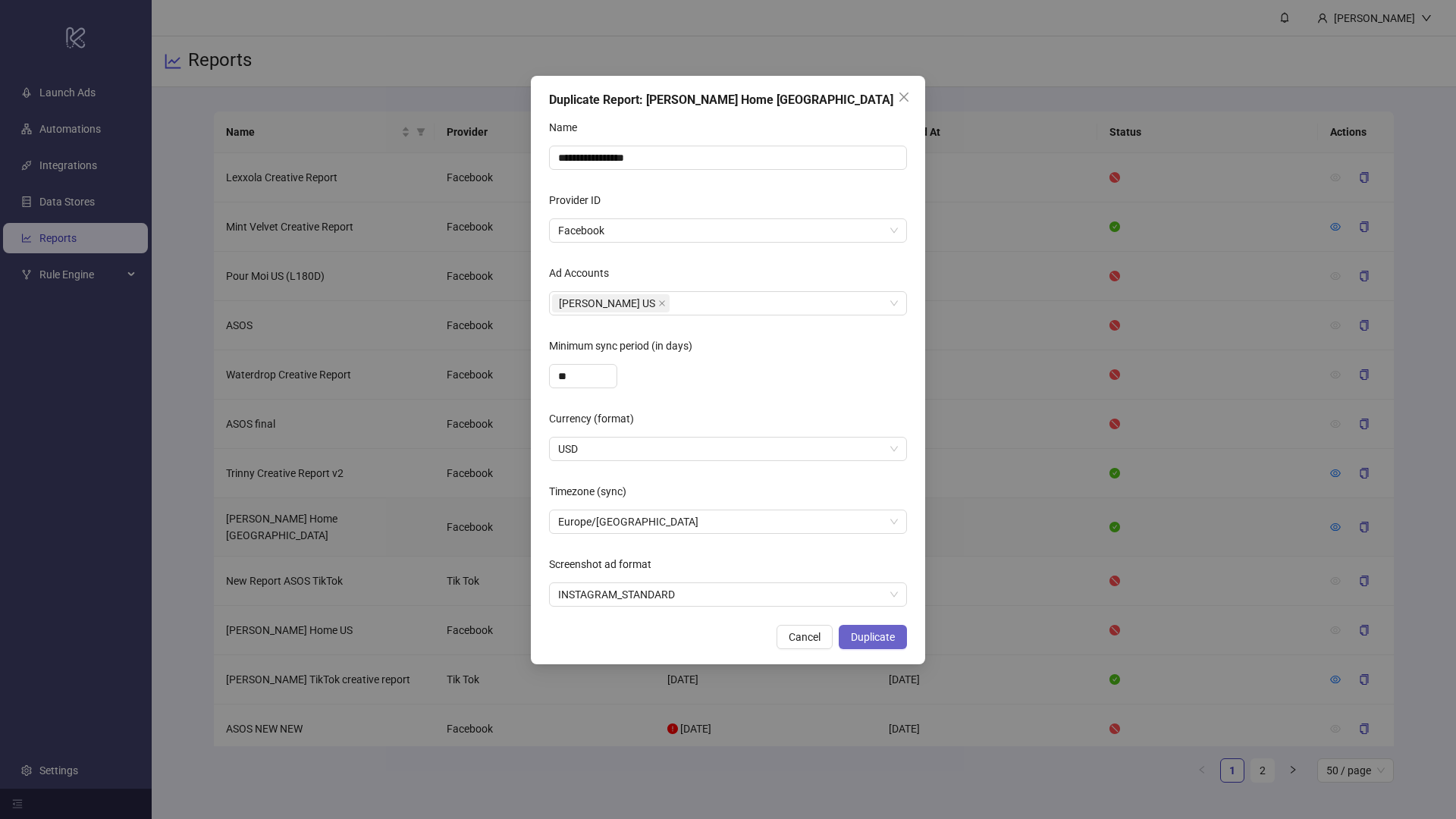
click at [878, 637] on span "Duplicate" at bounding box center [872, 637] width 44 height 12
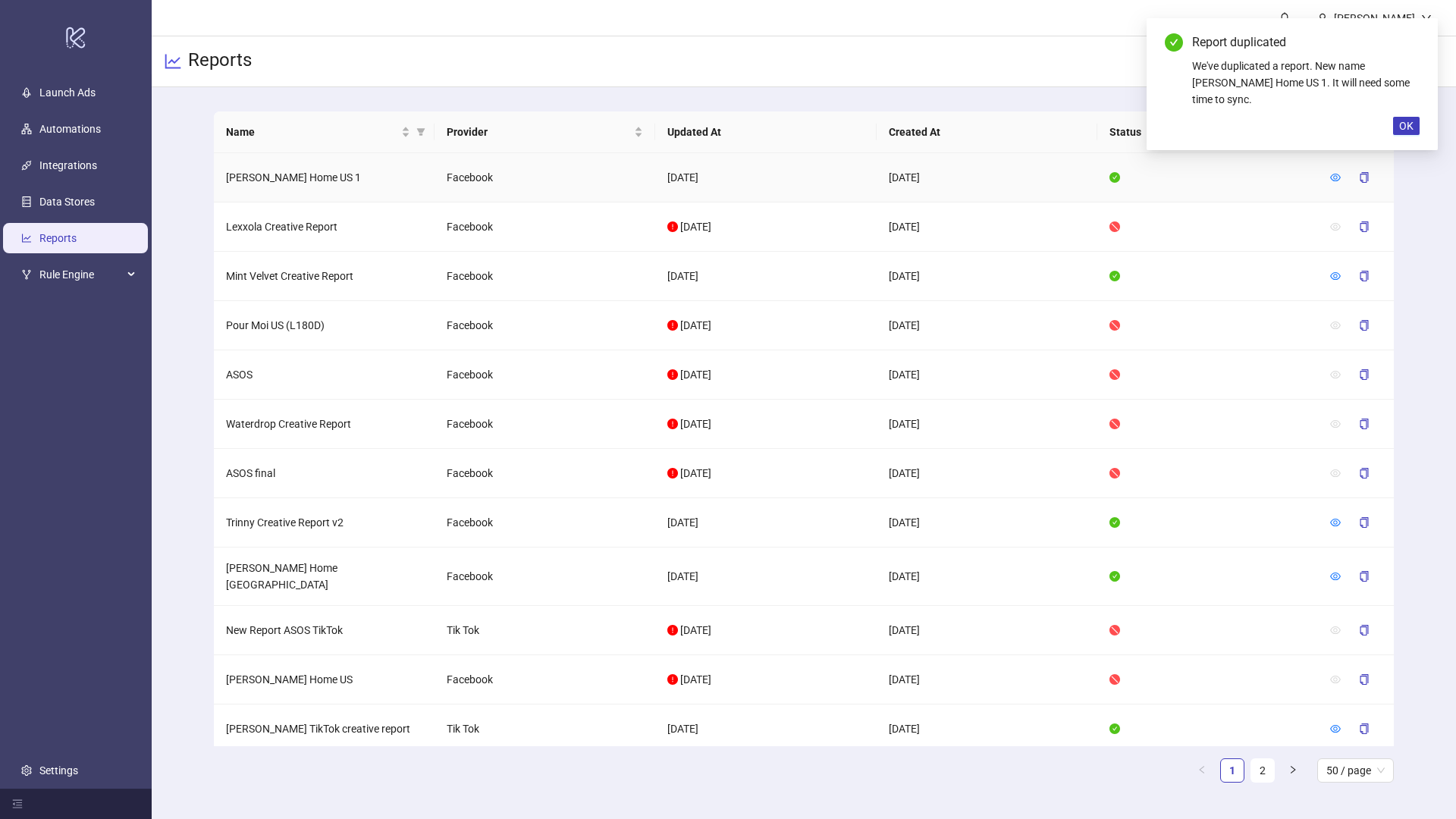
click at [296, 177] on td "[PERSON_NAME] Home US 1" at bounding box center [324, 178] width 221 height 50
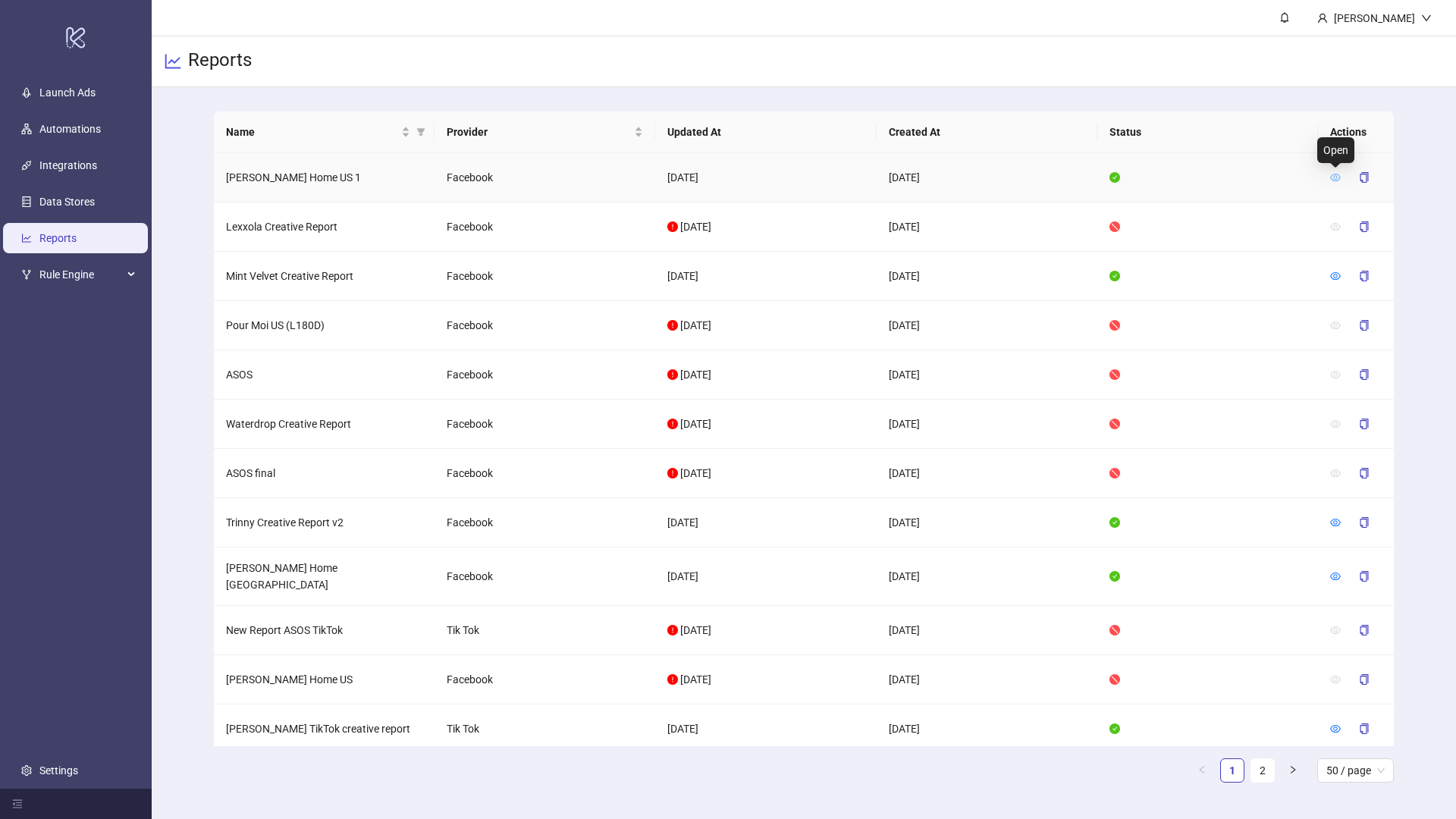
click at [1336, 177] on icon "eye" at bounding box center [1335, 177] width 10 height 7
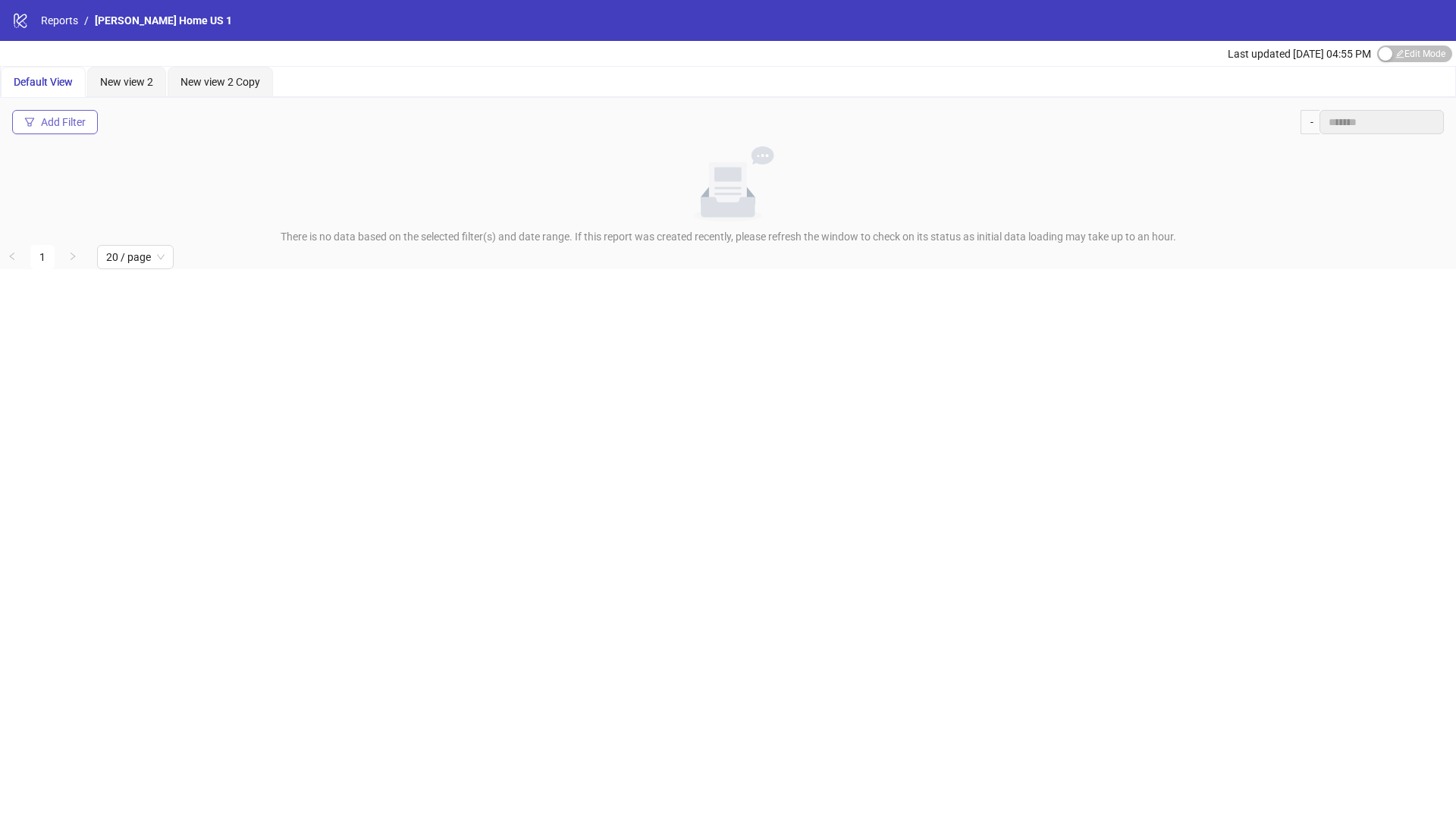
click at [66, 122] on div "Add Filter" at bounding box center [64, 122] width 45 height 12
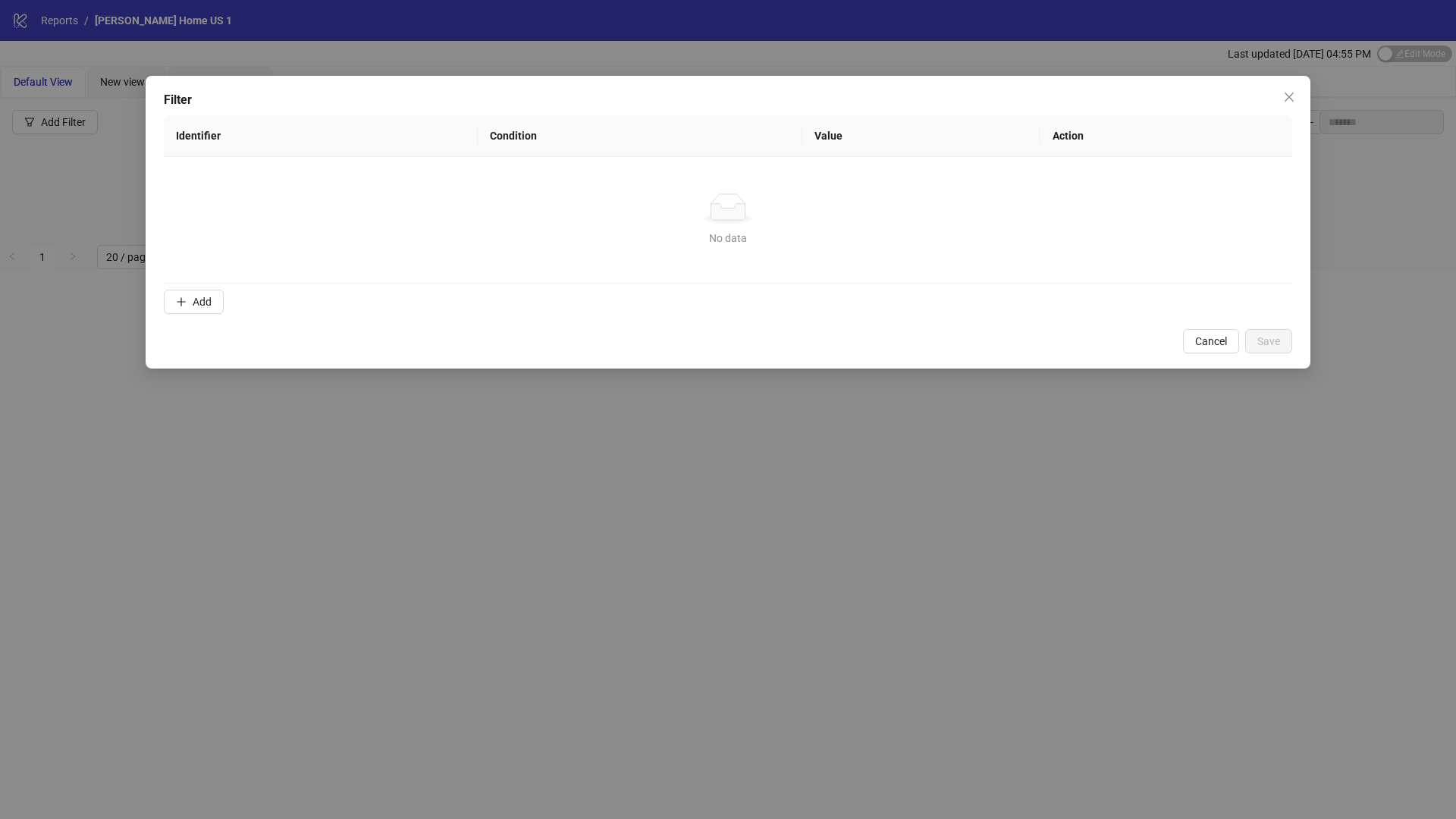
click at [82, 193] on div "Filter Identifier Condition Value Action No data No data Add Cancel Save" at bounding box center [728, 410] width 1456 height 819
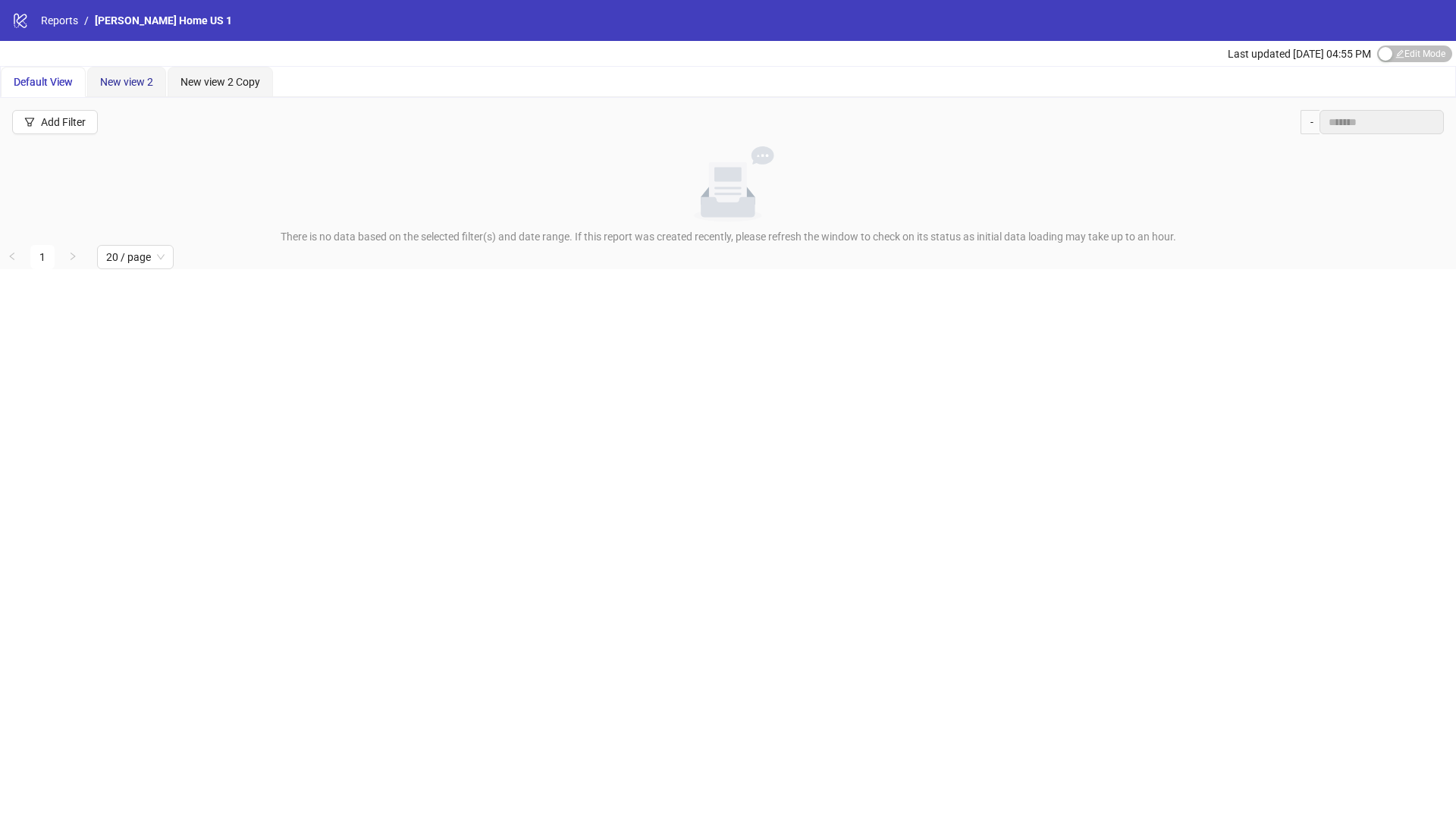
click at [121, 90] on div "New view 2" at bounding box center [126, 82] width 53 height 17
click at [52, 84] on span "Default View" at bounding box center [43, 82] width 59 height 12
click at [53, 127] on div "Add Filter" at bounding box center [64, 122] width 45 height 12
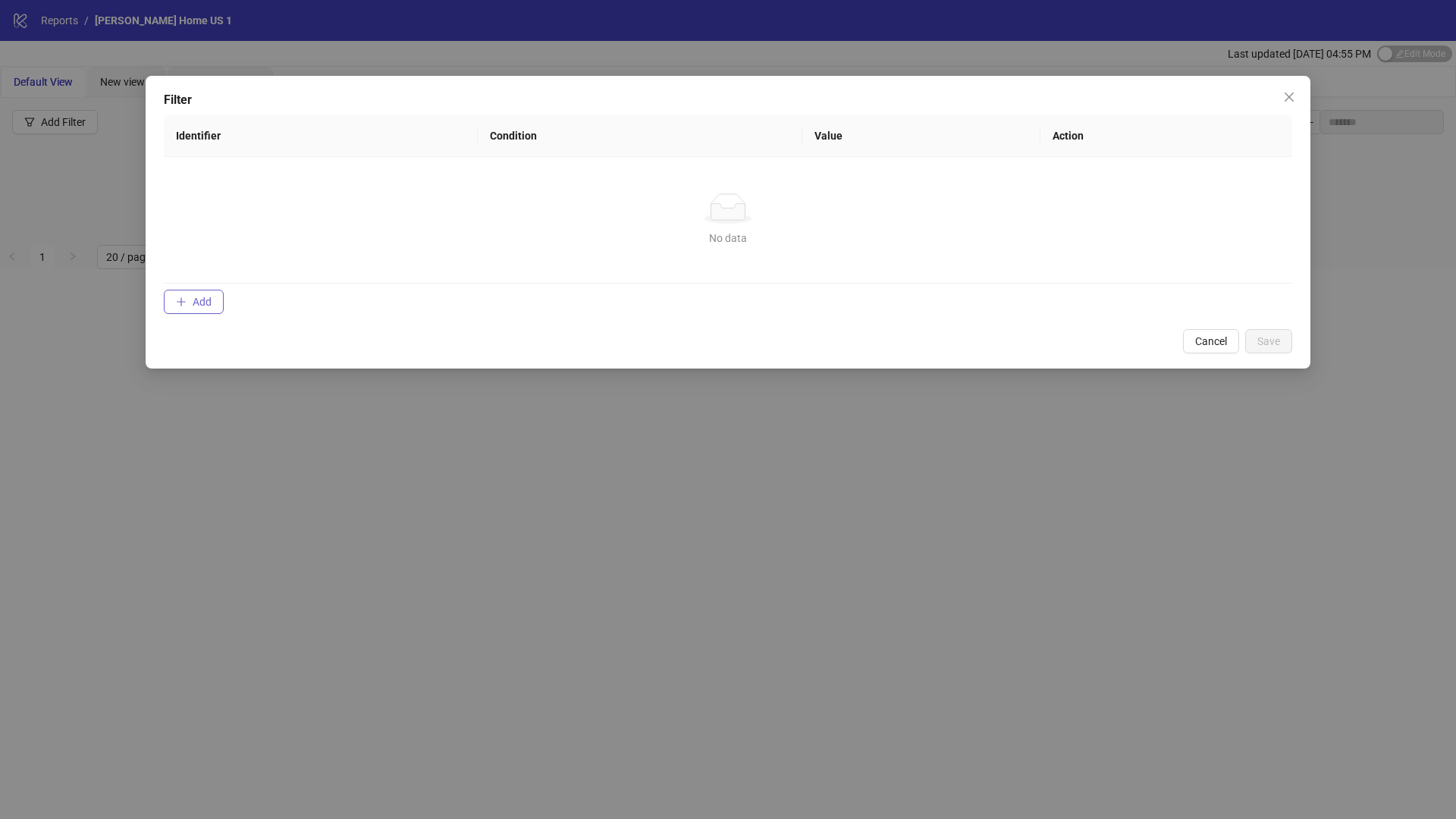
click at [195, 299] on span "Add" at bounding box center [202, 302] width 19 height 12
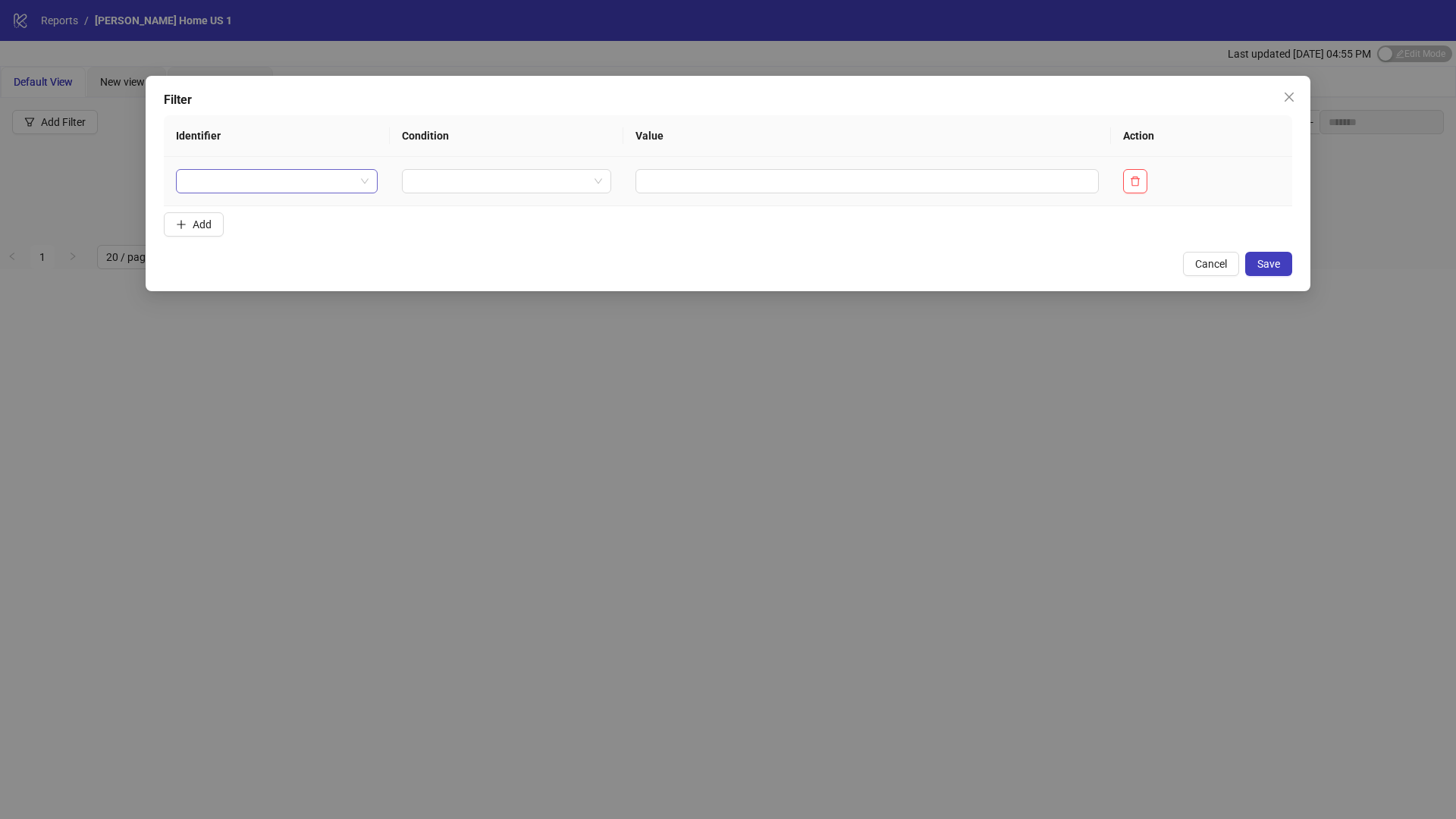
click at [290, 182] on input "search" at bounding box center [270, 181] width 170 height 22
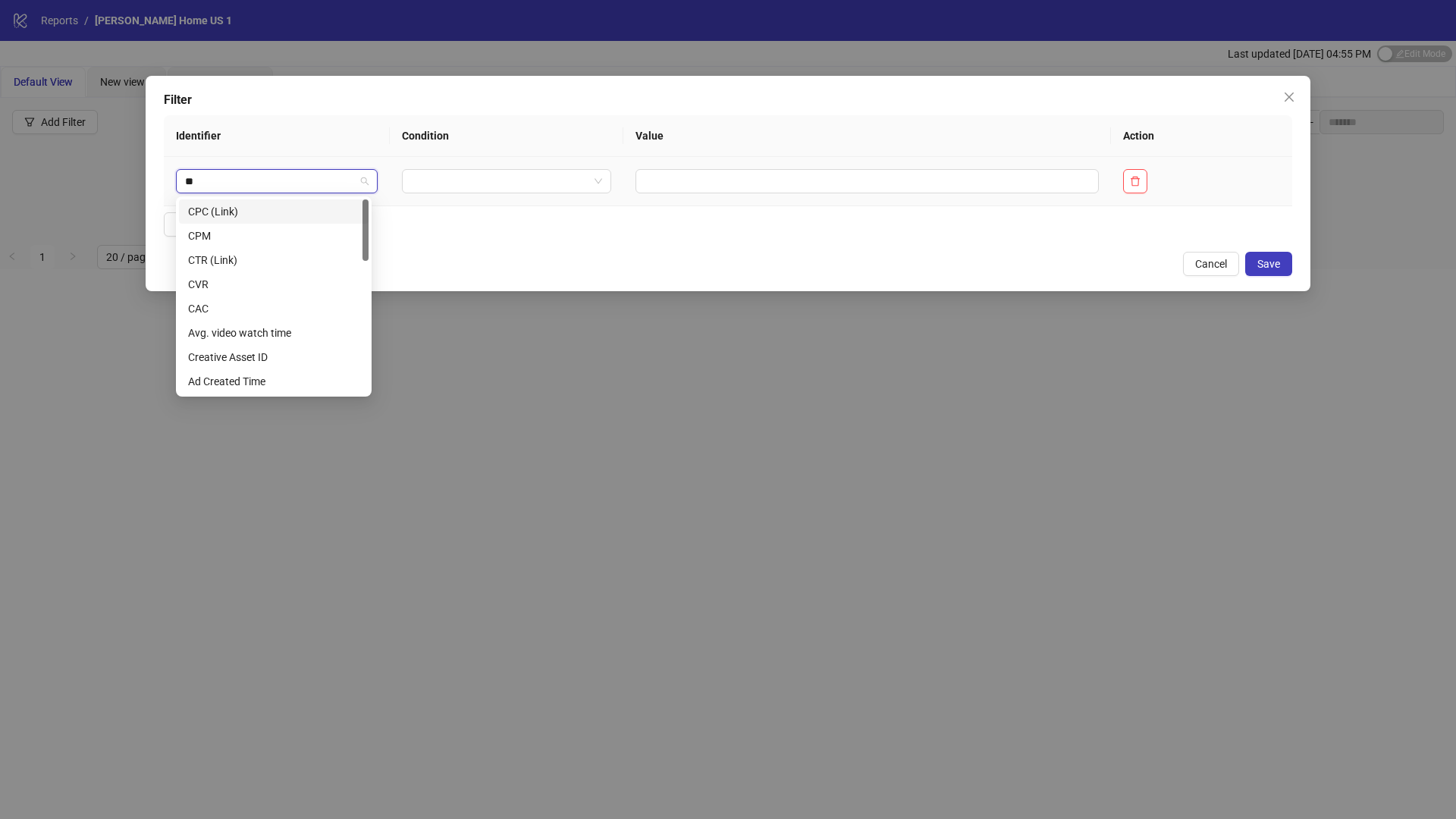
type input "***"
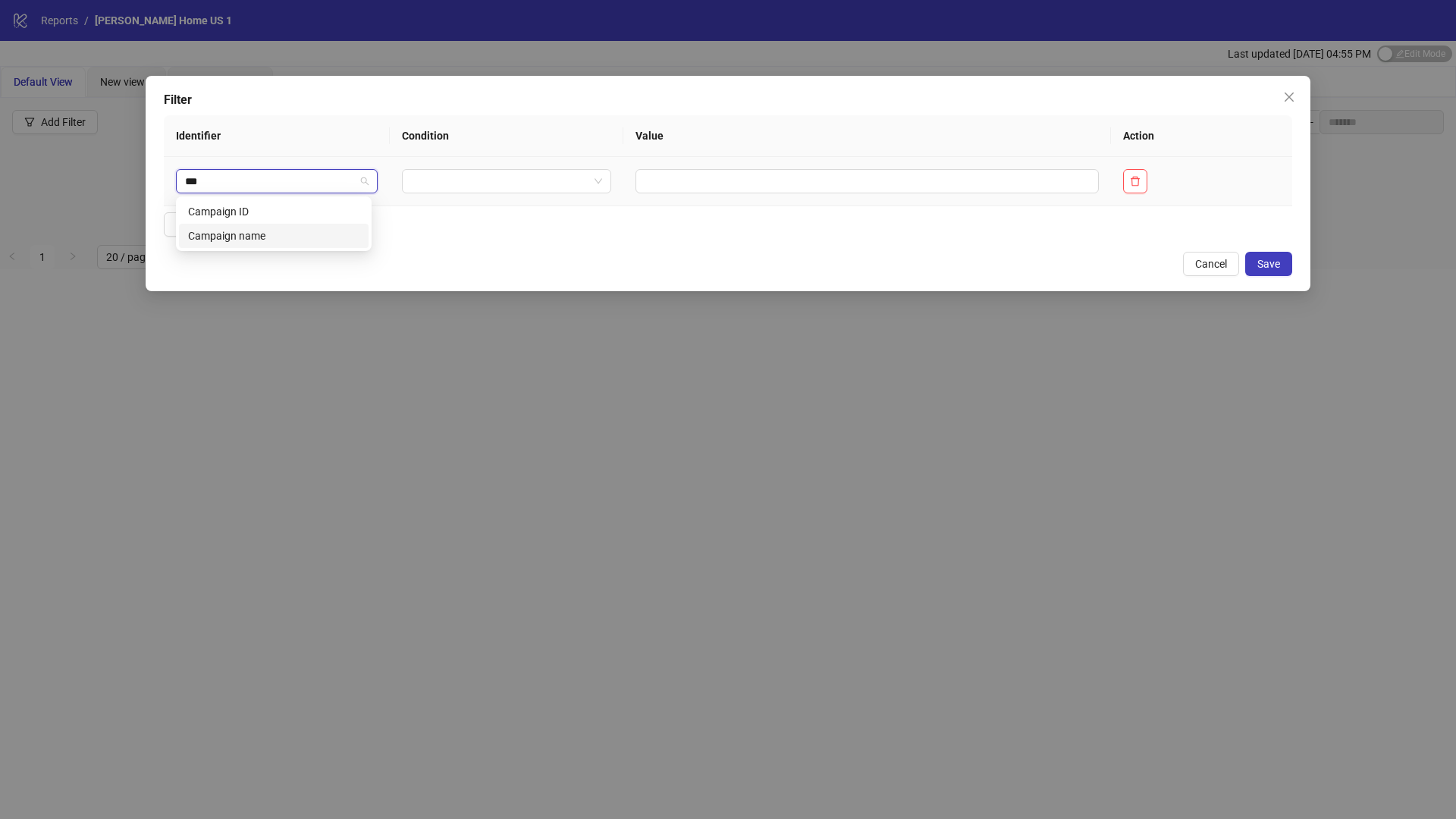
click at [256, 240] on div "Campaign name" at bounding box center [274, 236] width 171 height 17
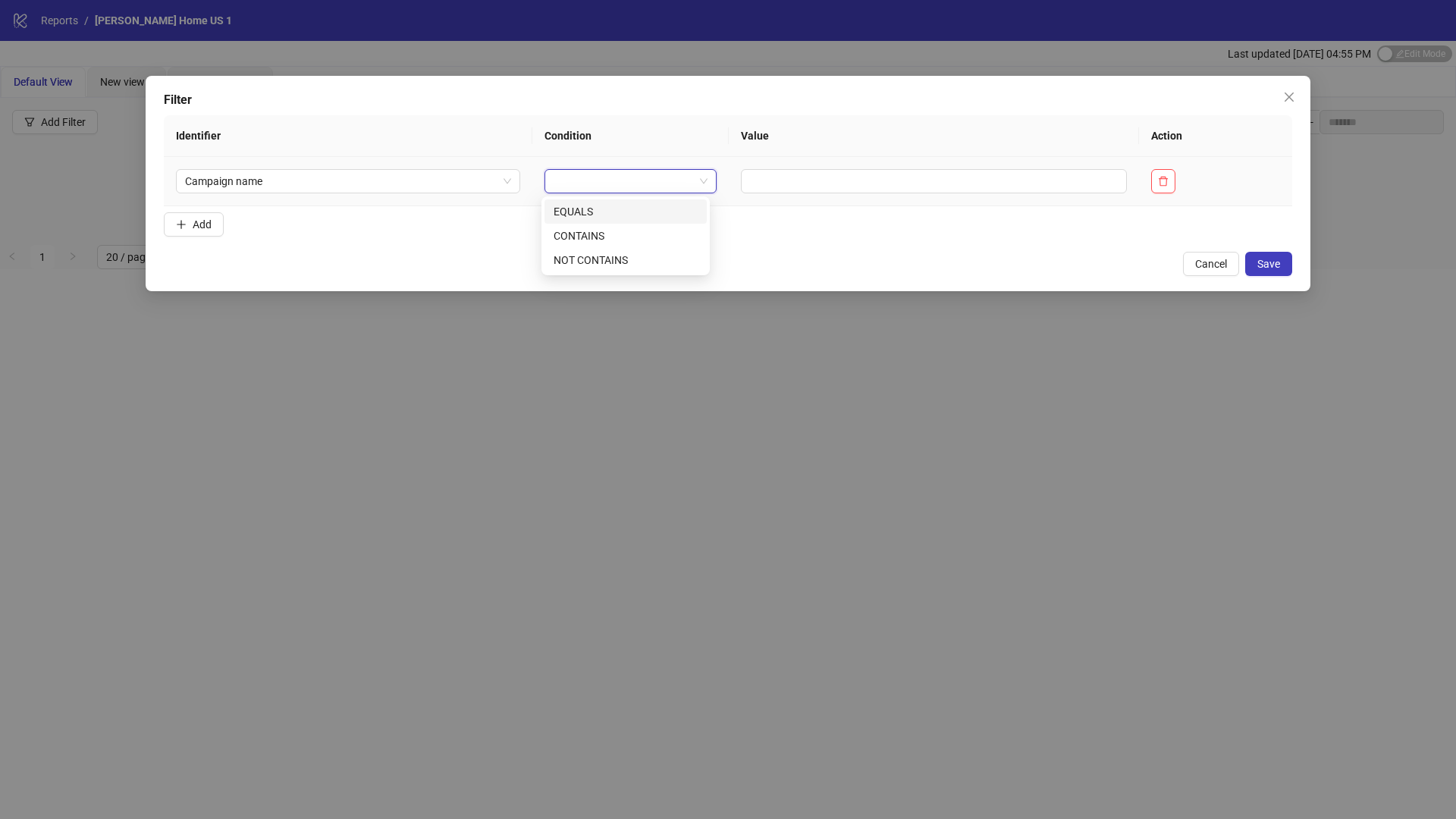
click at [597, 176] on input "search" at bounding box center [624, 181] width 141 height 22
click at [596, 241] on div "CONTAINS" at bounding box center [626, 236] width 144 height 17
click at [865, 189] on input "text" at bounding box center [963, 182] width 353 height 24
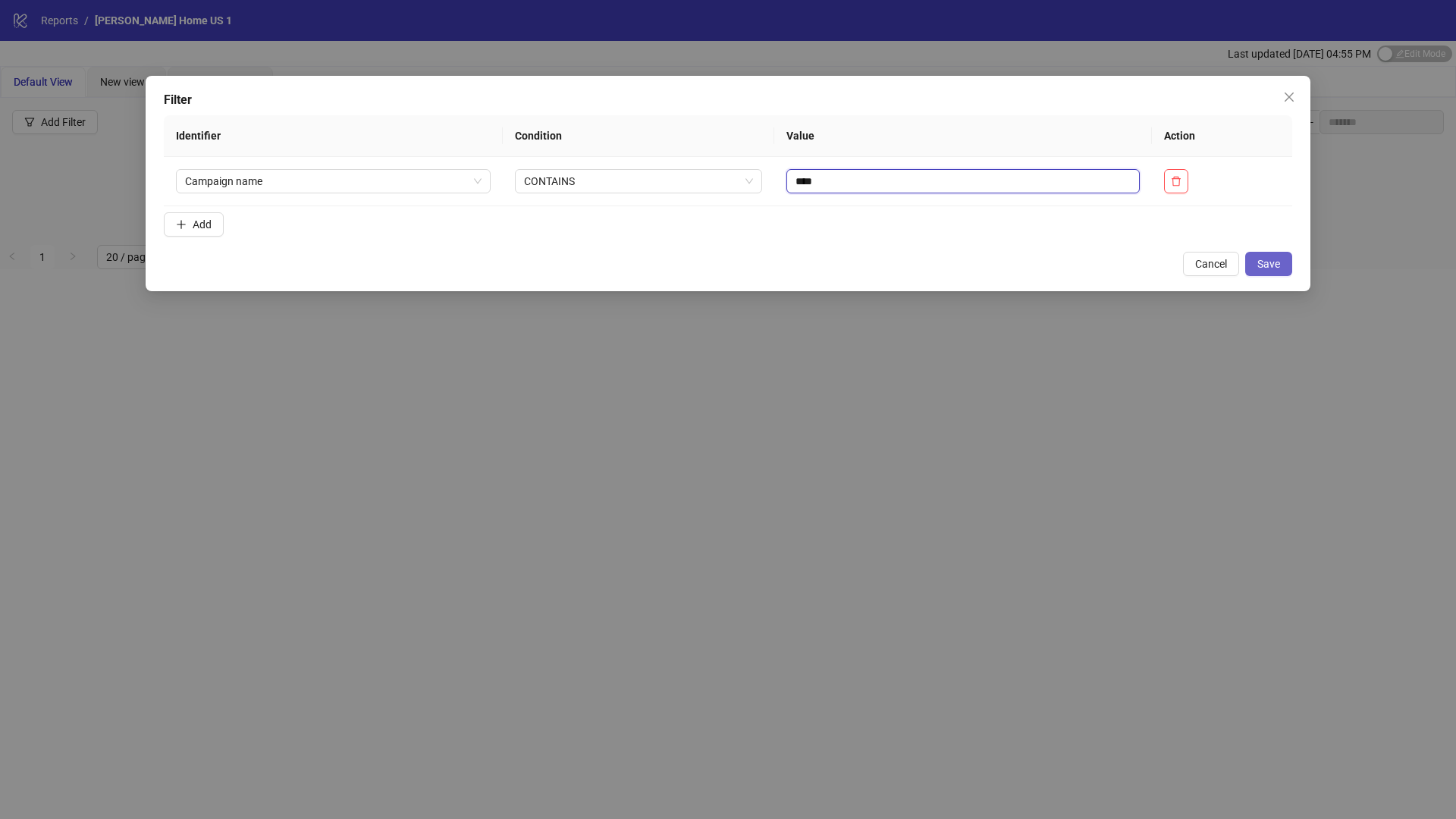
type input "****"
click at [1266, 265] on span "Save" at bounding box center [1269, 263] width 22 height 12
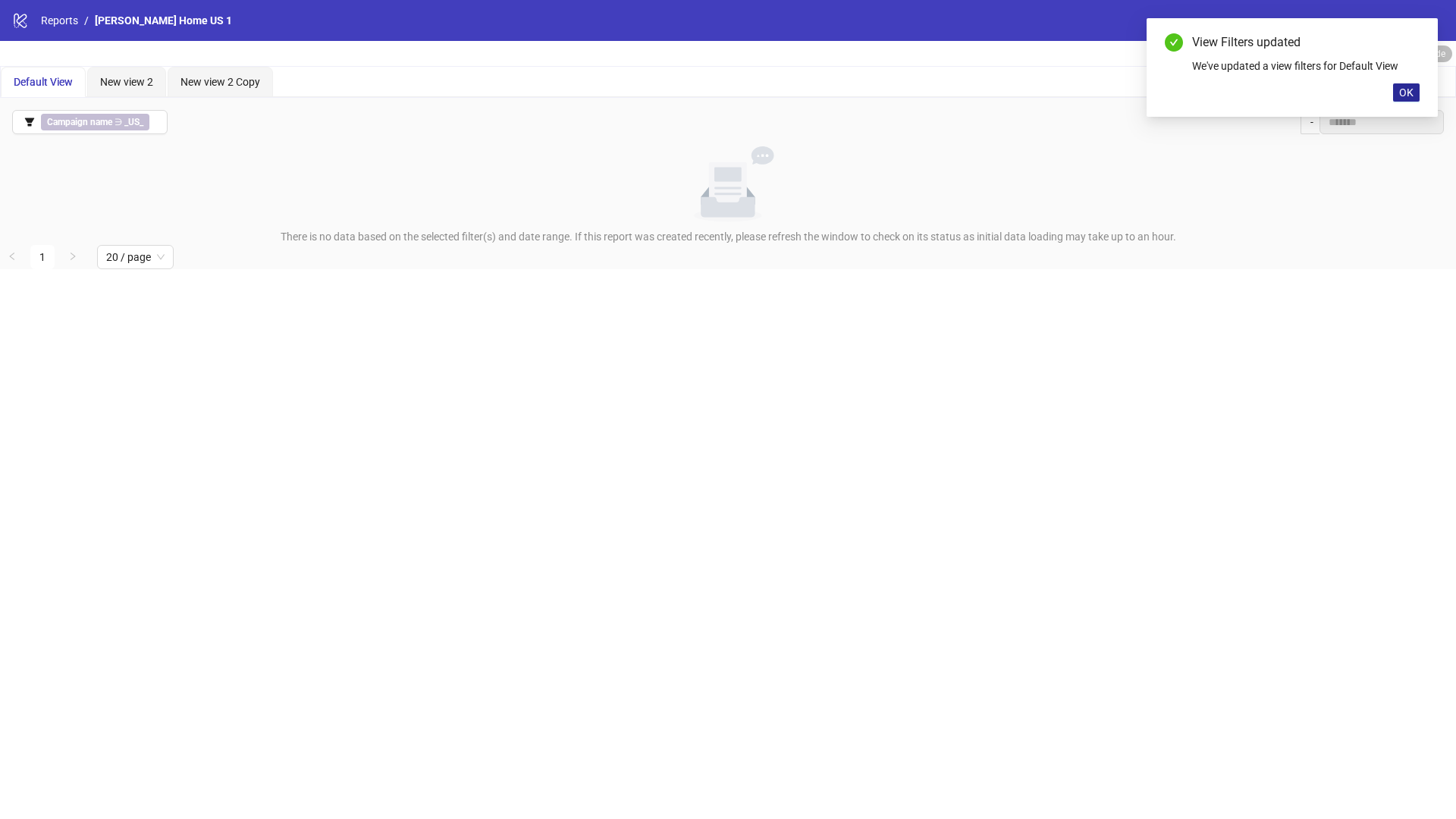
click at [1409, 91] on span "OK" at bounding box center [1406, 92] width 14 height 12
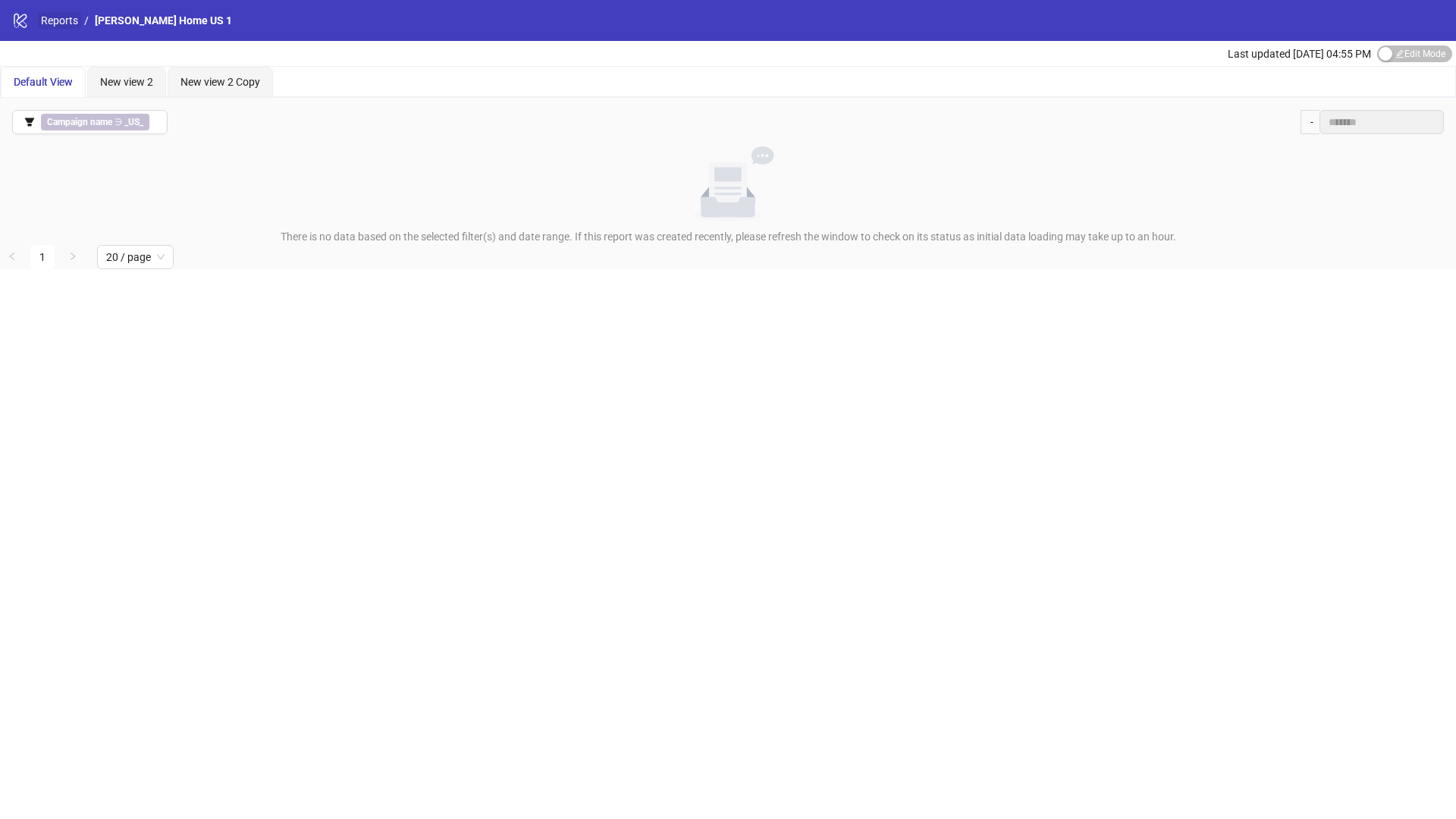
click at [66, 23] on link "Reports" at bounding box center [59, 21] width 43 height 17
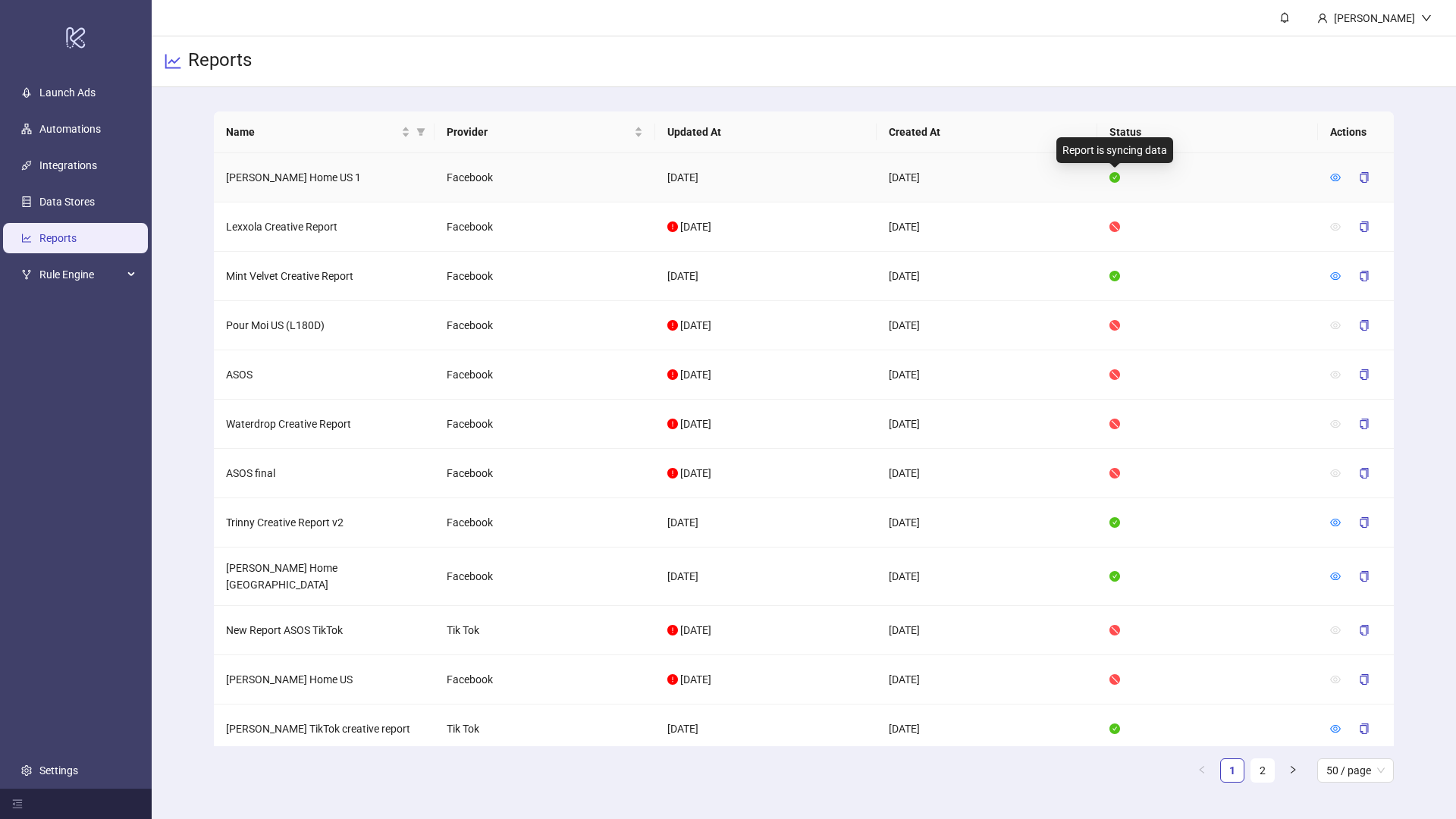
click at [1113, 177] on icon "check-circle" at bounding box center [1114, 177] width 10 height 10
click at [1118, 227] on icon "stop" at bounding box center [1114, 226] width 10 height 10
click at [269, 178] on td "[PERSON_NAME] Home US 1" at bounding box center [324, 178] width 221 height 50
click at [1339, 177] on icon "eye" at bounding box center [1335, 177] width 10 height 10
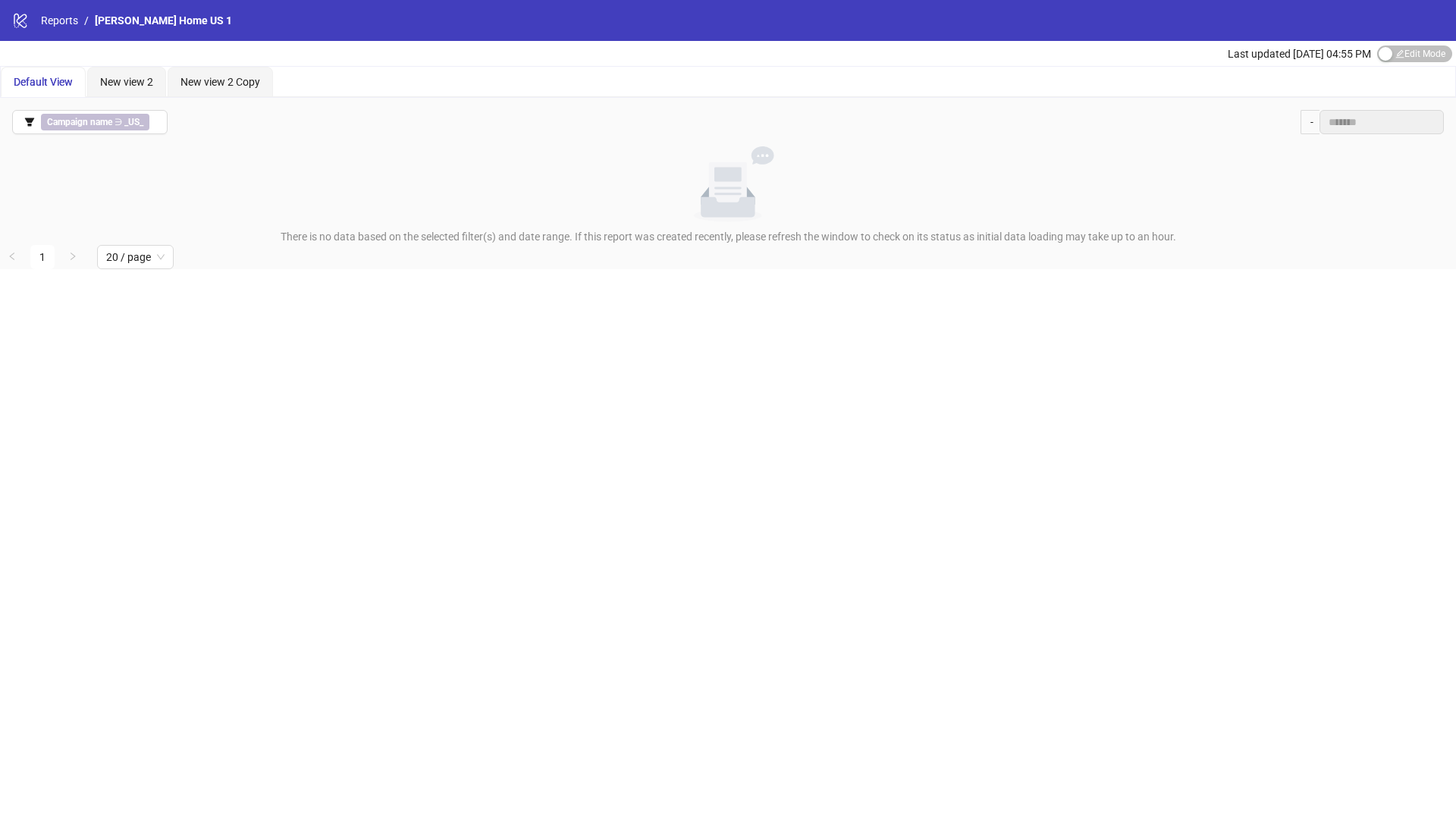
click at [133, 18] on span "[PERSON_NAME] Home US 1" at bounding box center [163, 20] width 138 height 12
click at [41, 82] on span "Default View" at bounding box center [43, 82] width 59 height 12
click at [132, 258] on span "20 / page" at bounding box center [135, 257] width 58 height 22
click at [140, 227] on div "100 / page" at bounding box center [136, 227] width 52 height 17
click at [145, 260] on span "100 / page" at bounding box center [138, 257] width 65 height 22
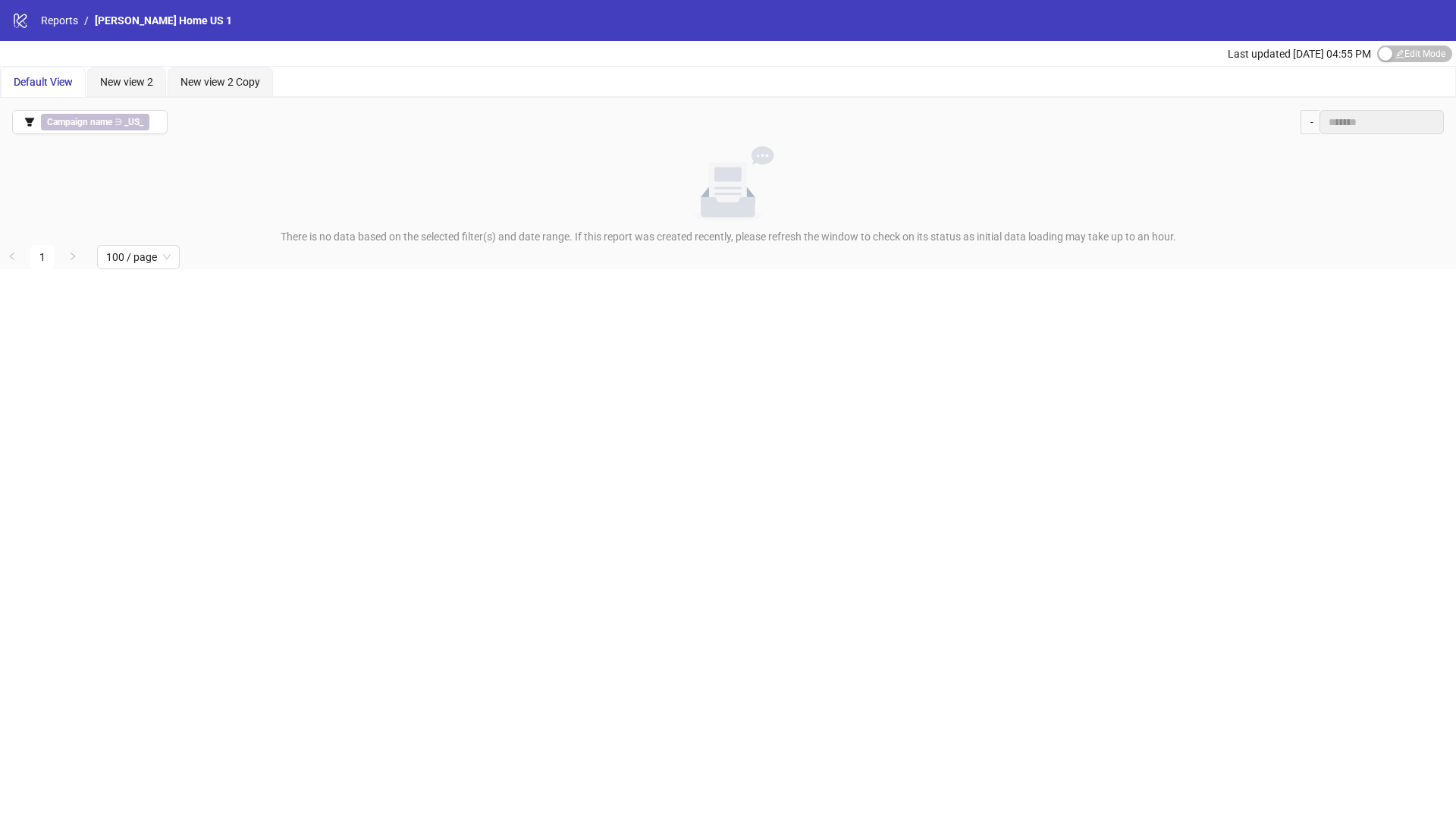
click at [42, 85] on span "Default View" at bounding box center [43, 82] width 59 height 12
click at [94, 130] on div "Campaign name ∋ _US_" at bounding box center [98, 122] width 114 height 17
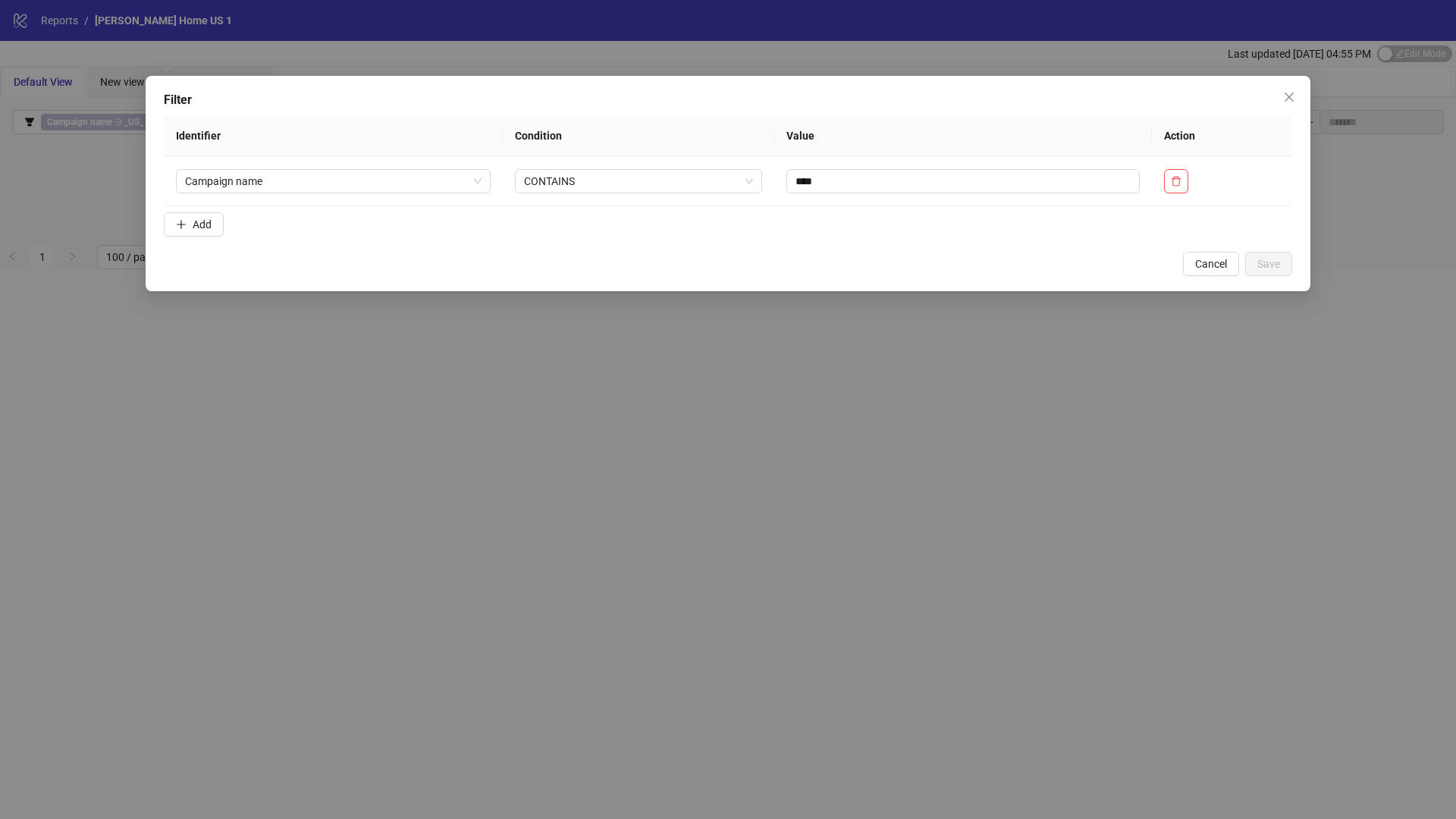
click at [89, 261] on div "Filter Identifier Condition Value Action Campaign name CONTAINS **** Add Cancel…" at bounding box center [728, 410] width 1456 height 819
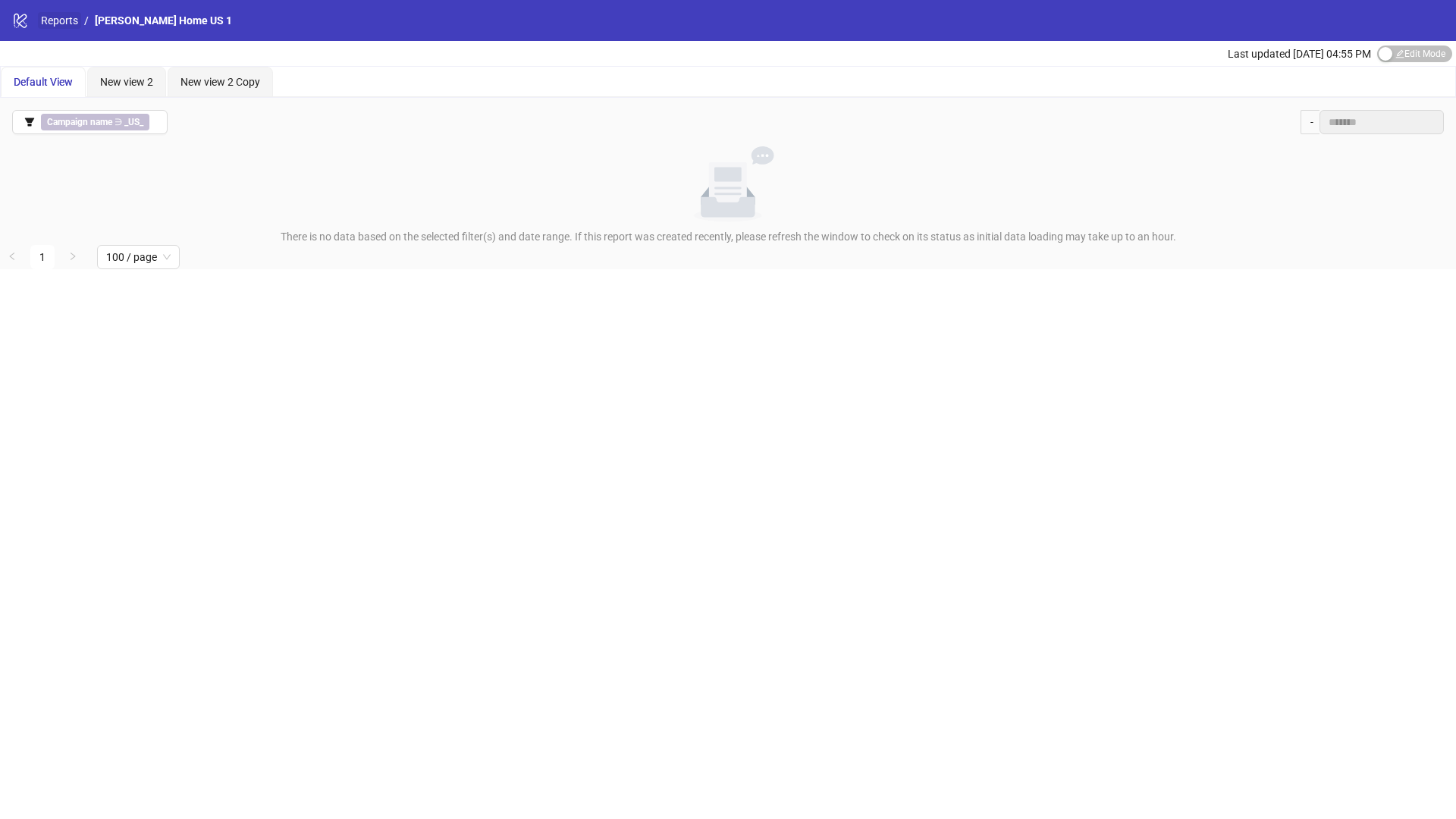
click at [53, 24] on link "Reports" at bounding box center [59, 21] width 43 height 17
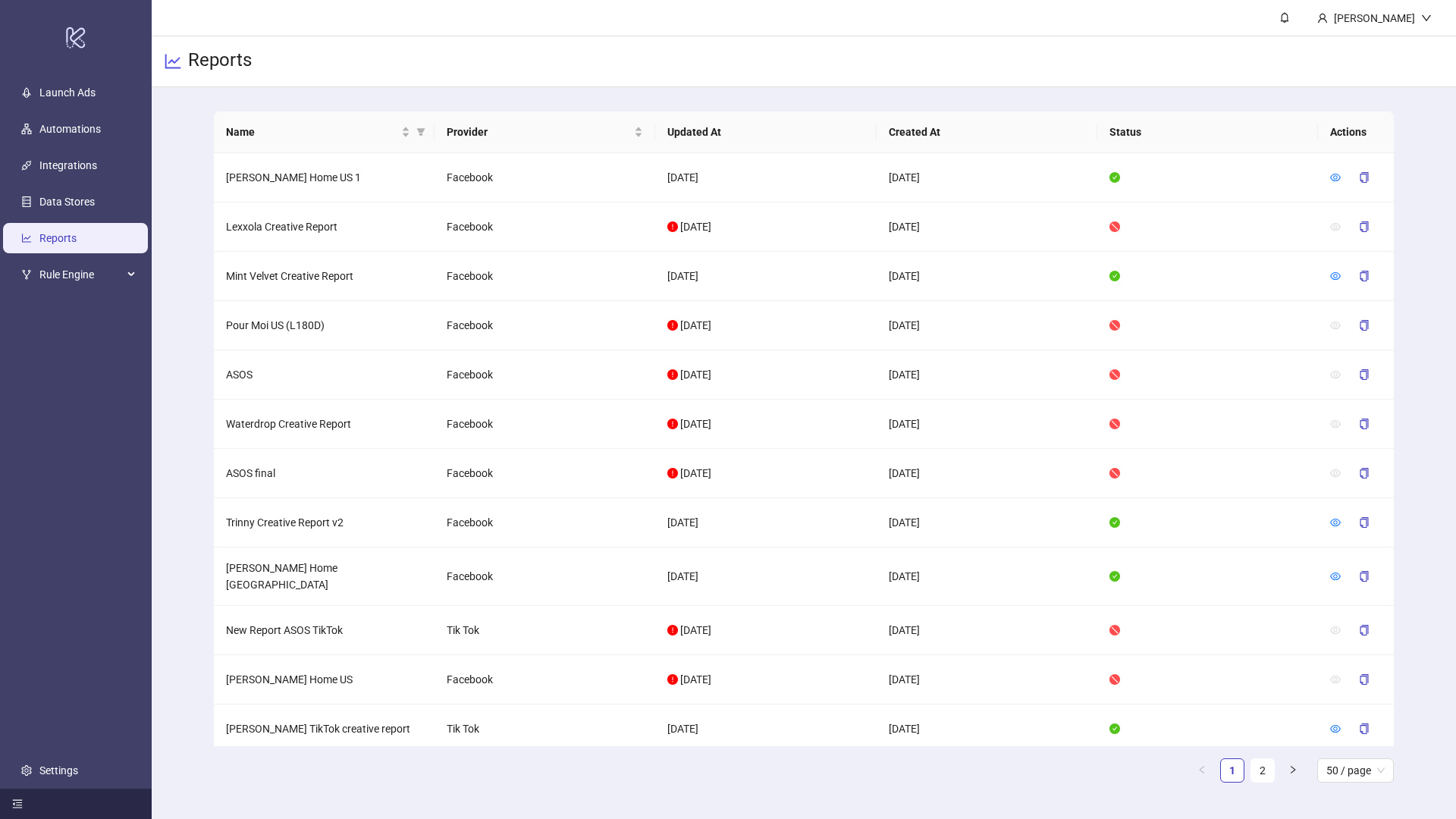
click at [12, 803] on icon "menu-fold" at bounding box center [17, 803] width 10 height 10
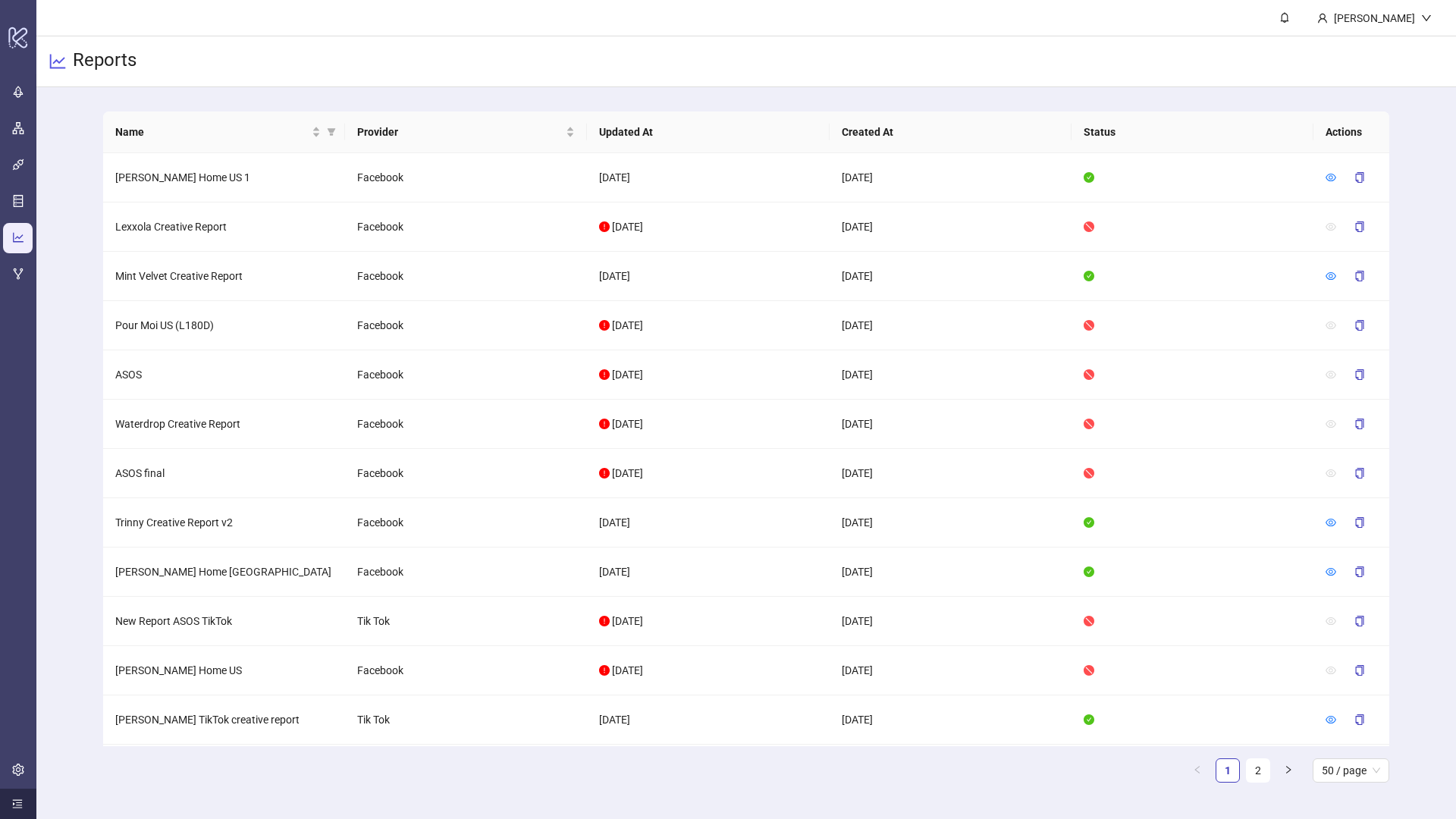
click at [12, 803] on icon "menu-unfold" at bounding box center [17, 803] width 10 height 10
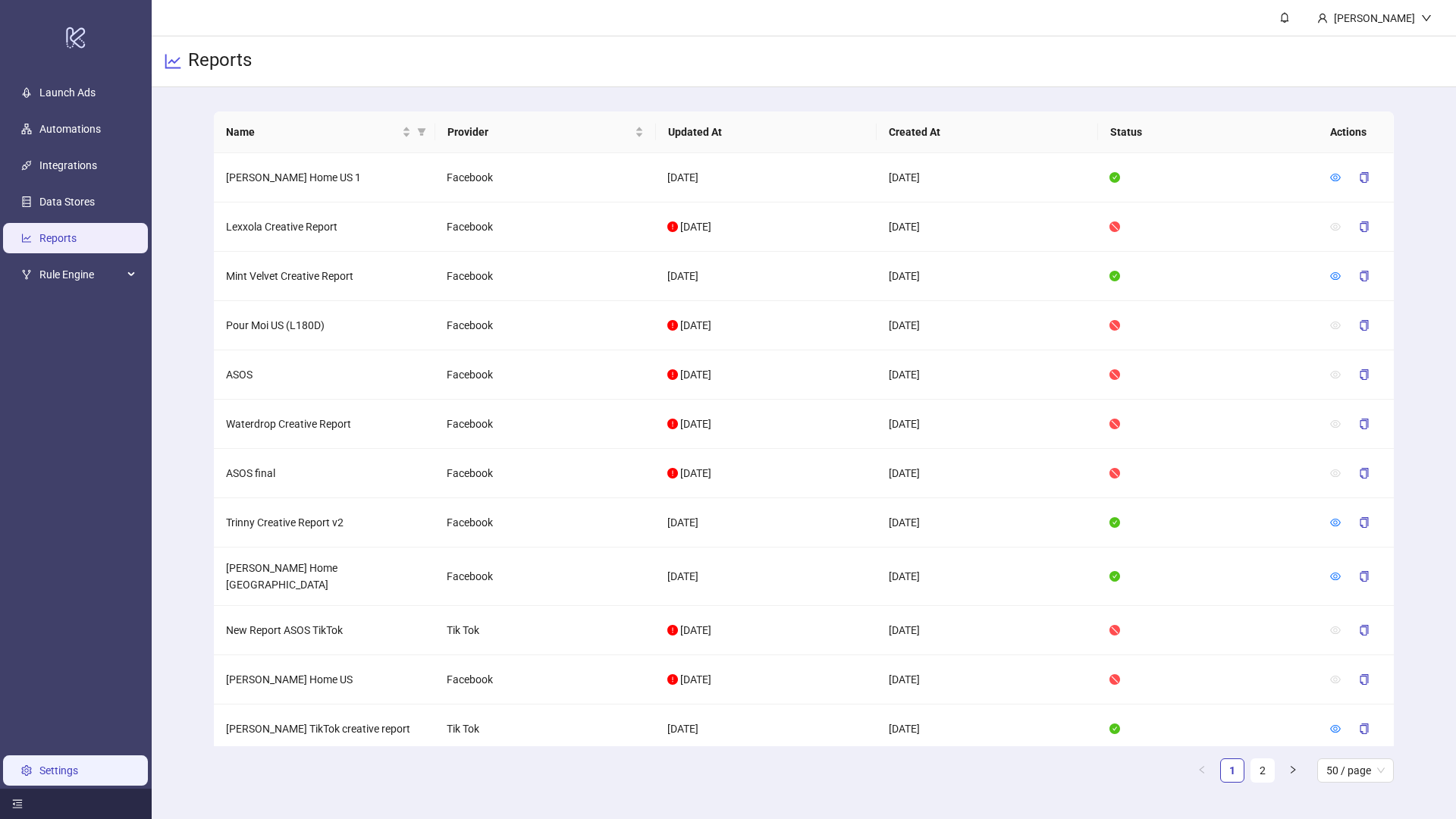
click at [58, 767] on link "Settings" at bounding box center [58, 770] width 38 height 12
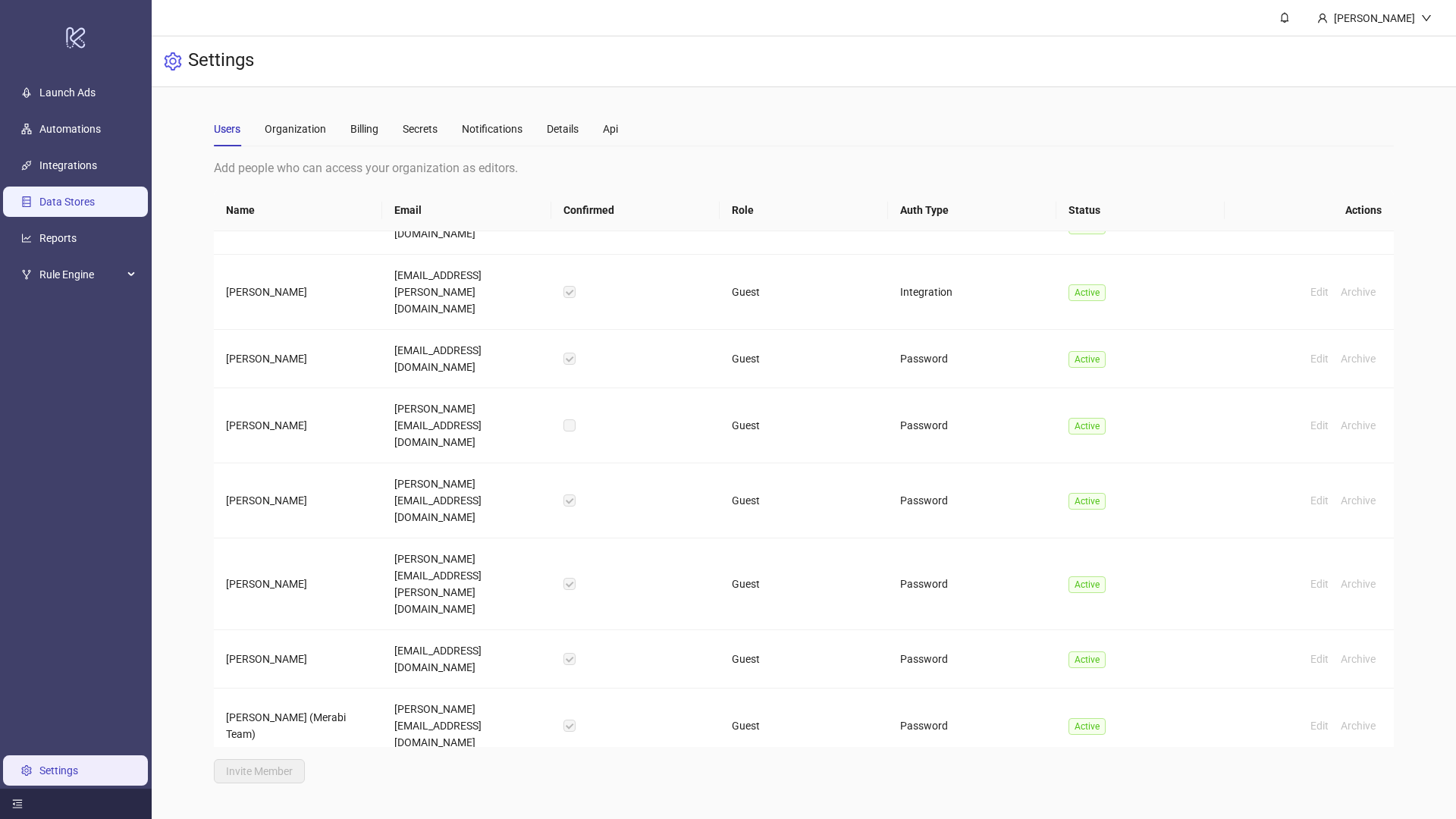
scroll to position [1209, 0]
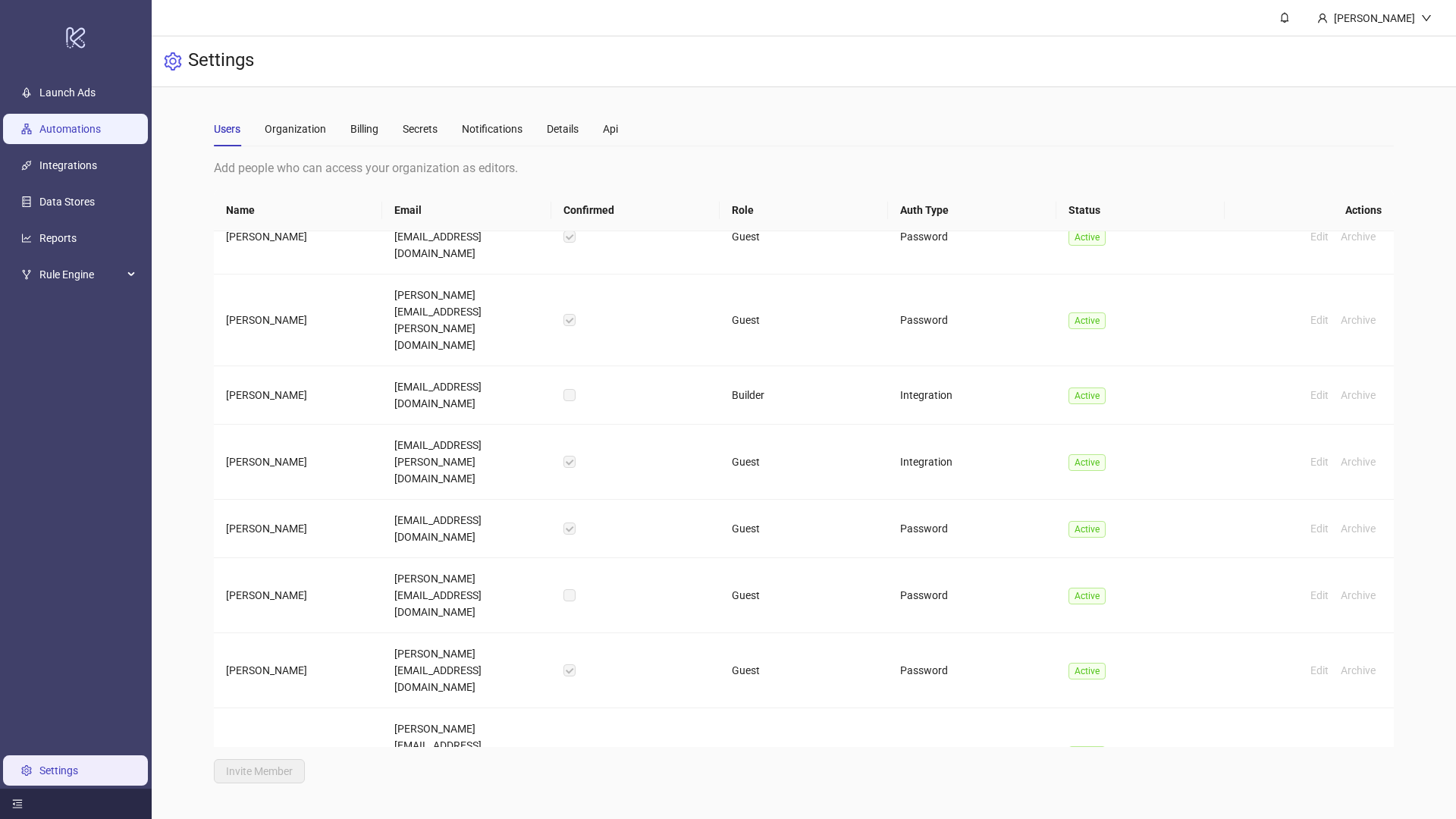
click at [59, 129] on link "Automations" at bounding box center [70, 128] width 62 height 12
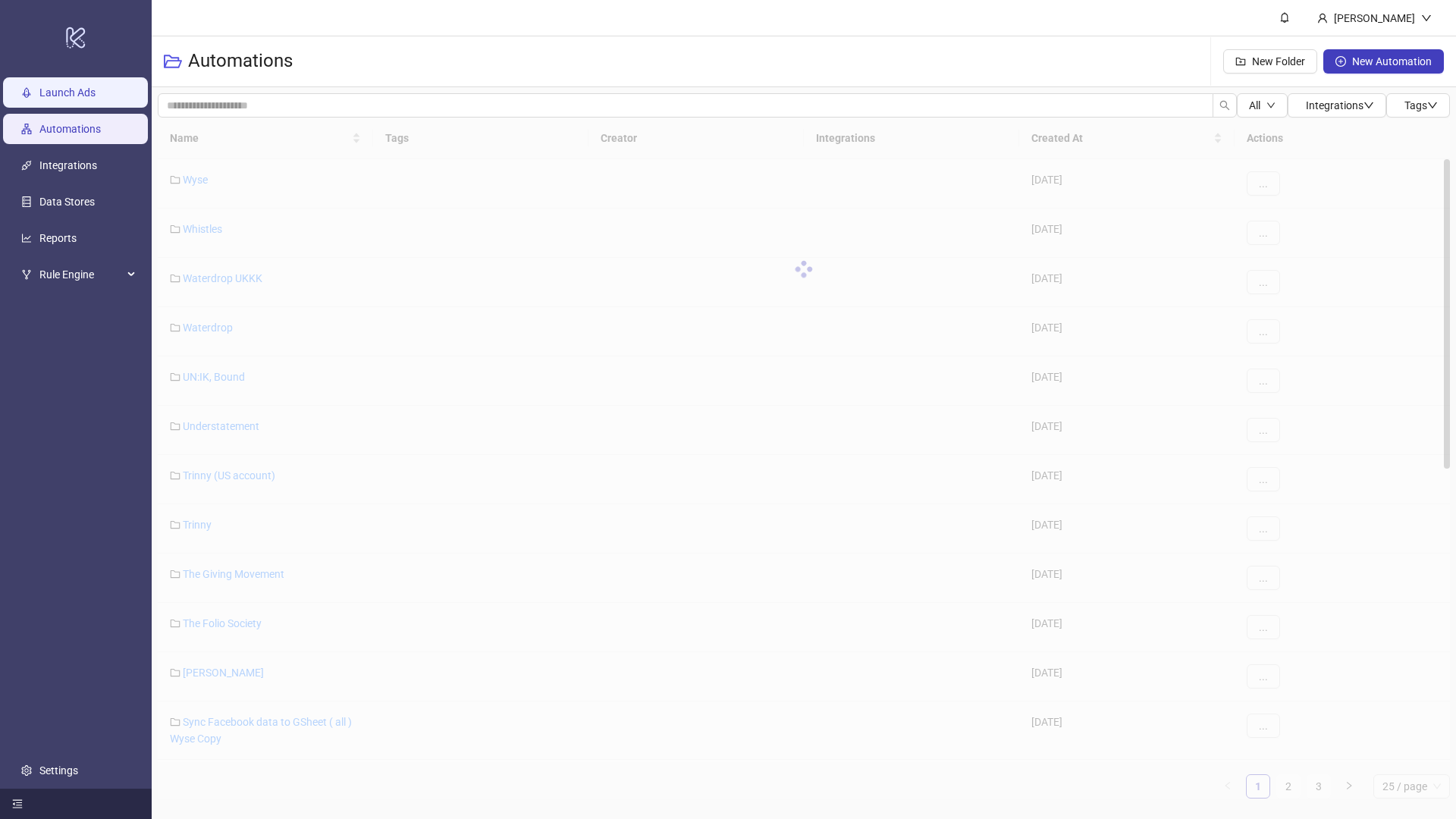
click at [73, 98] on link "Launch Ads" at bounding box center [67, 92] width 56 height 12
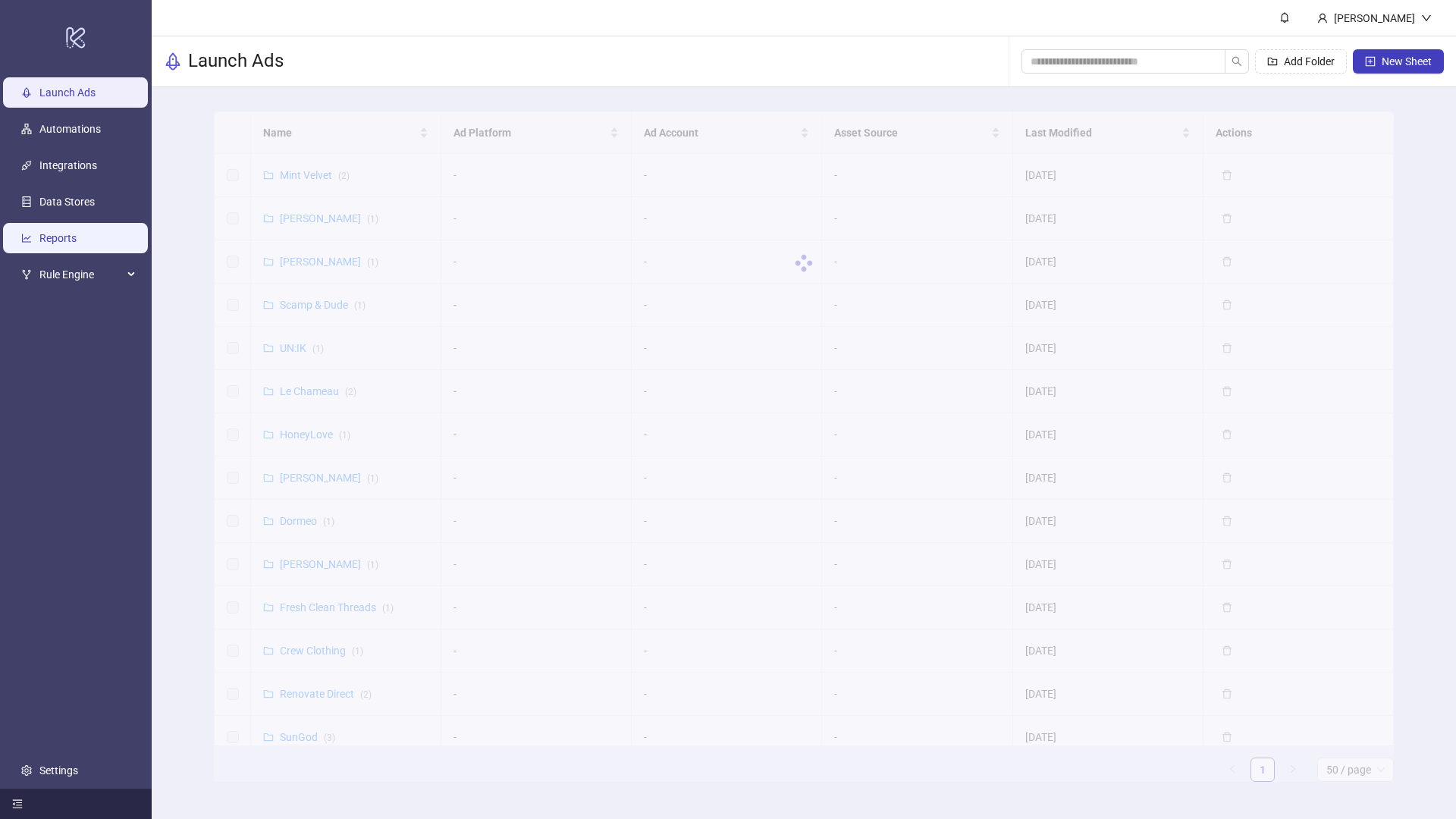
click at [62, 232] on link "Reports" at bounding box center [58, 238] width 37 height 12
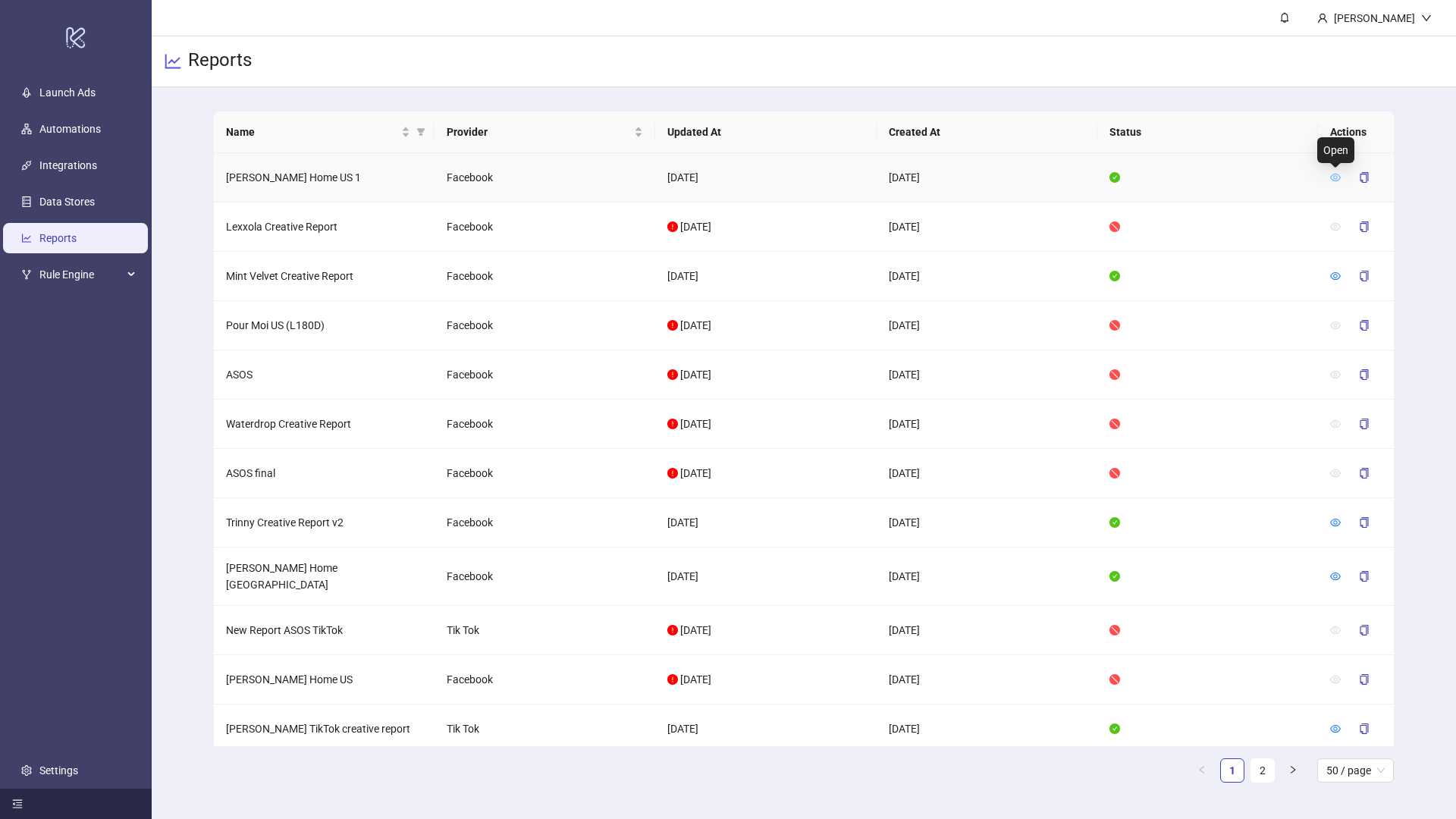
click at [1333, 180] on icon "eye" at bounding box center [1335, 177] width 10 height 7
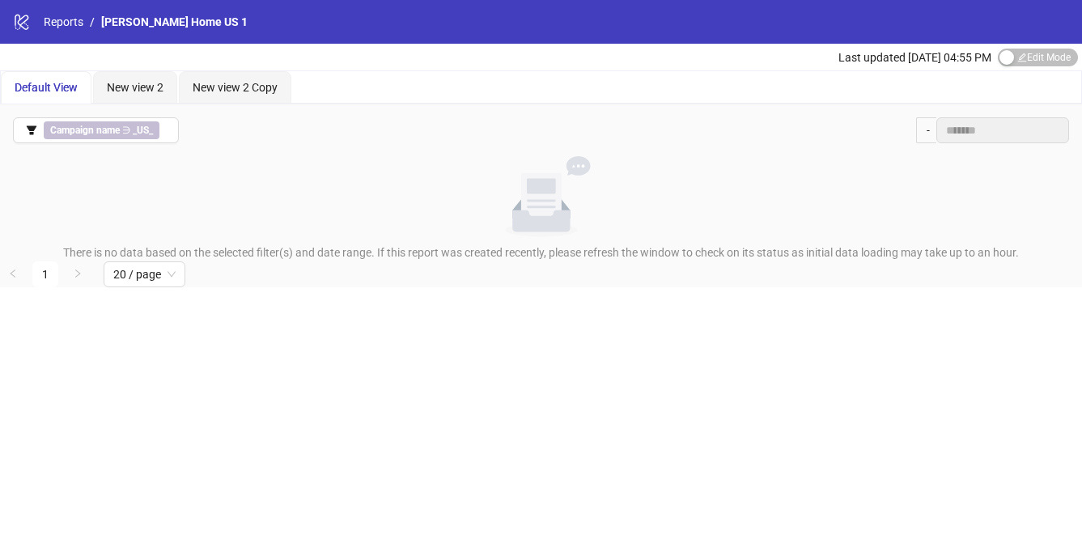
click at [138, 29] on li "[PERSON_NAME] Home US 1" at bounding box center [174, 22] width 147 height 18
click at [57, 25] on link "Reports" at bounding box center [63, 22] width 46 height 18
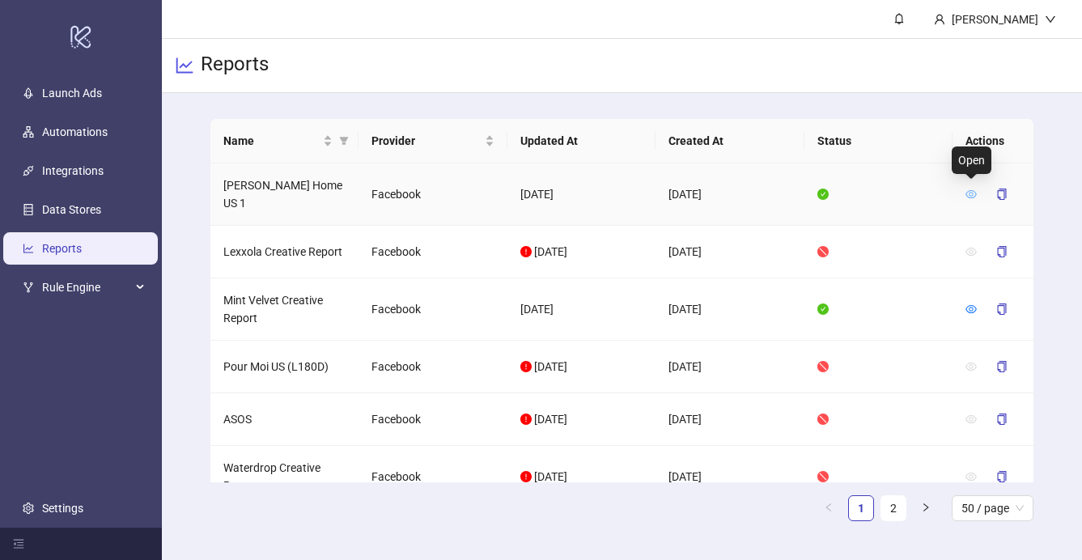
click at [972, 189] on icon "eye" at bounding box center [971, 194] width 11 height 11
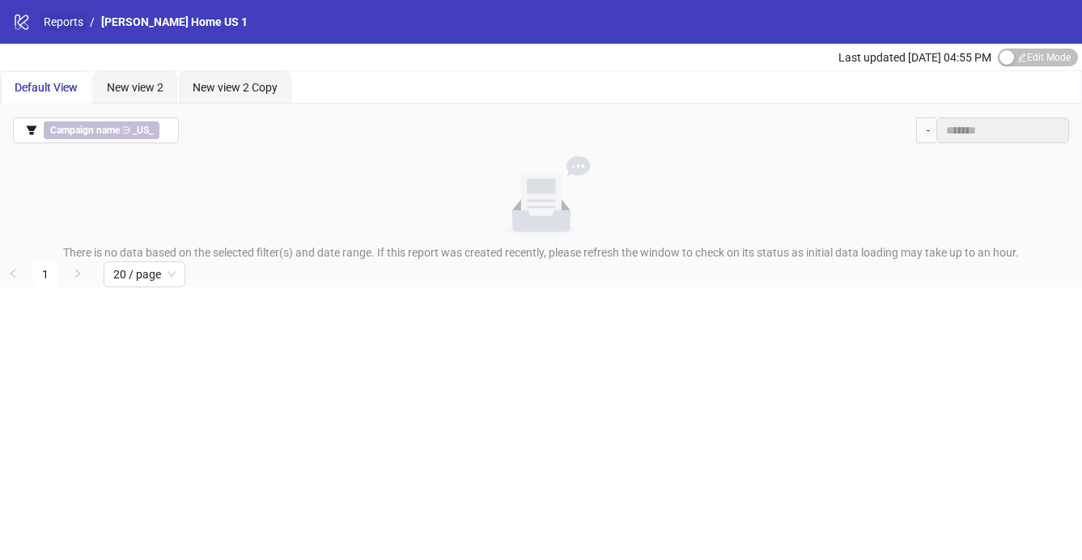
click at [60, 20] on link "Reports" at bounding box center [63, 22] width 46 height 18
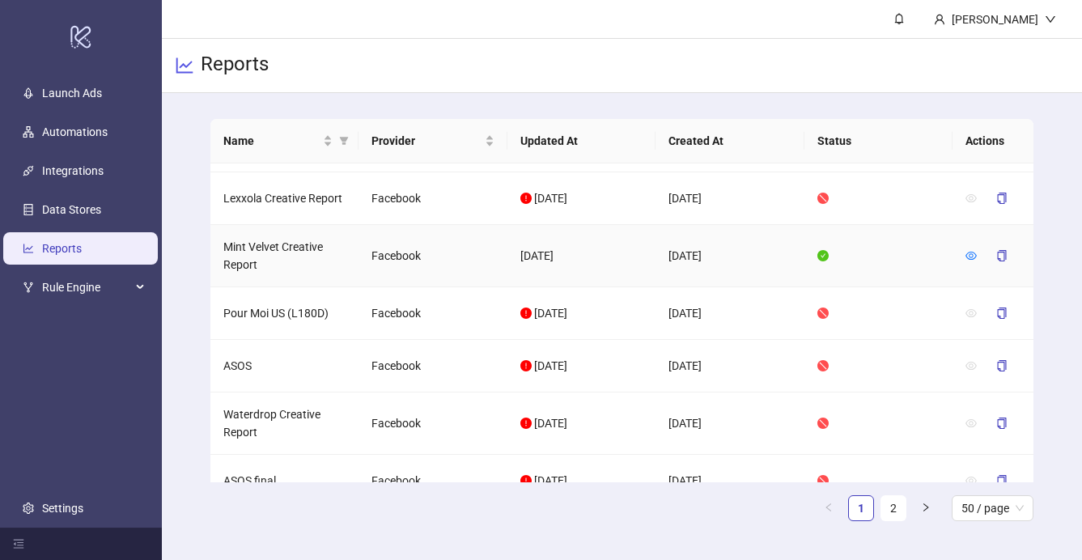
scroll to position [54, 0]
click at [53, 506] on link "Settings" at bounding box center [62, 508] width 41 height 13
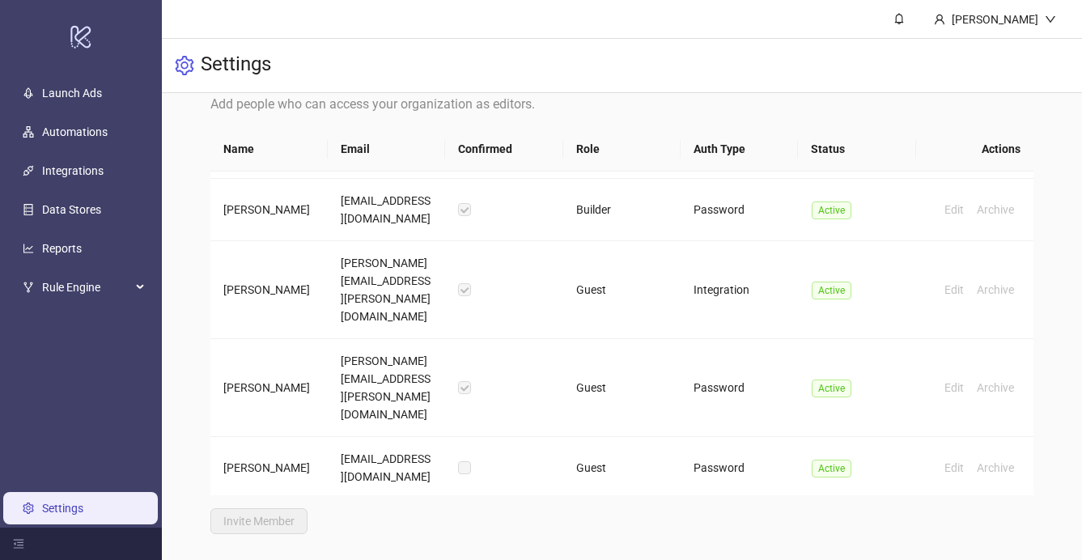
scroll to position [1040, 0]
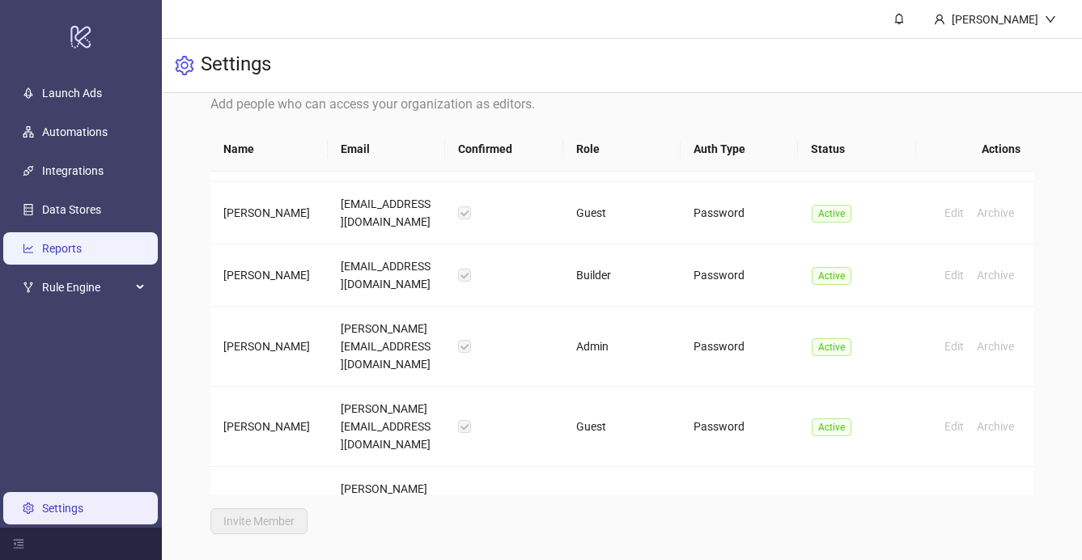
click at [65, 248] on link "Reports" at bounding box center [62, 248] width 40 height 13
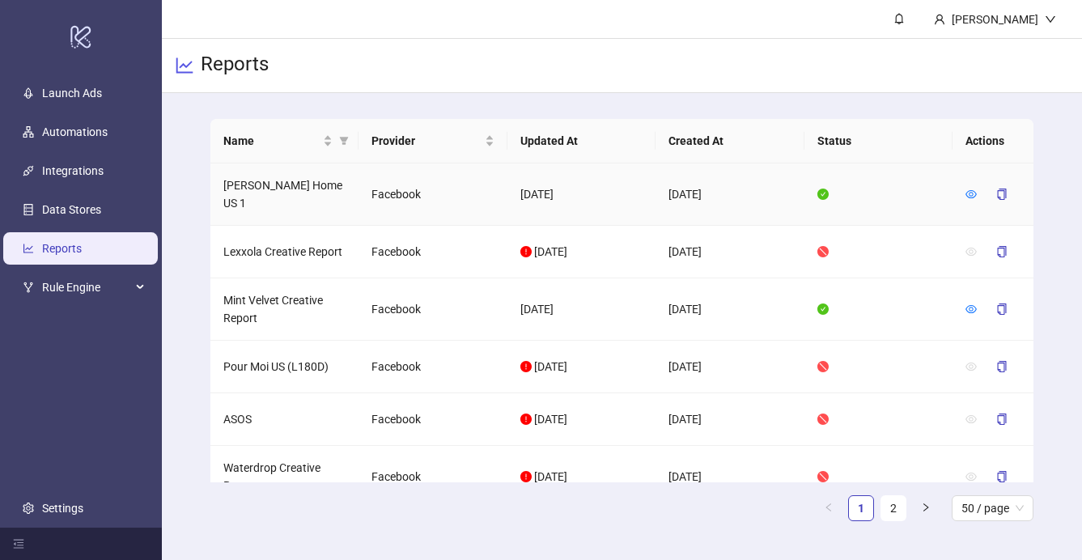
click at [818, 189] on icon "check-circle" at bounding box center [823, 194] width 11 height 11
click at [824, 189] on icon "check-circle" at bounding box center [823, 194] width 11 height 11
click at [237, 71] on h3 "Reports" at bounding box center [235, 66] width 68 height 28
click at [972, 191] on icon "eye" at bounding box center [971, 194] width 11 height 11
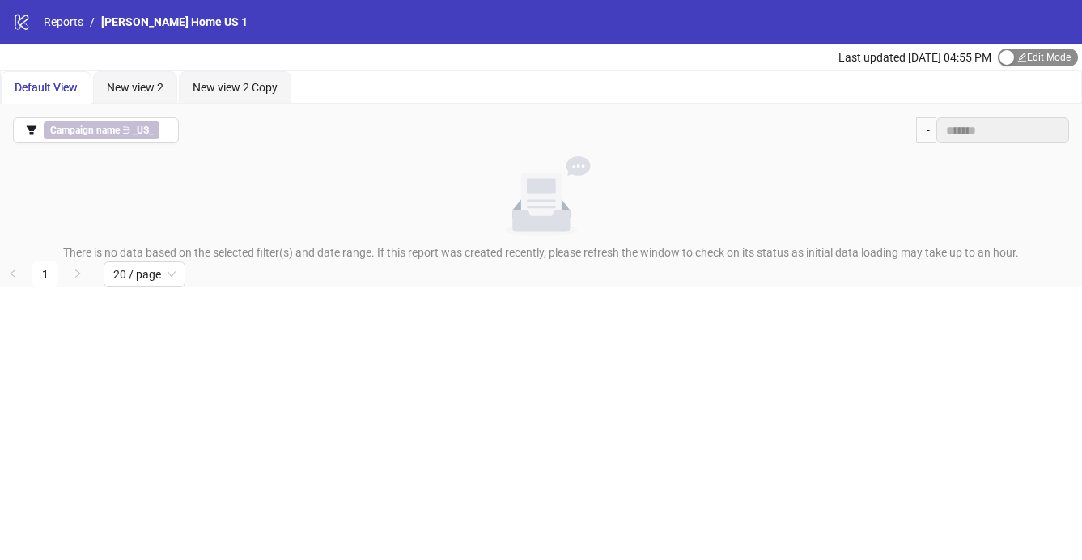
click at [1006, 61] on div "button" at bounding box center [1007, 57] width 15 height 15
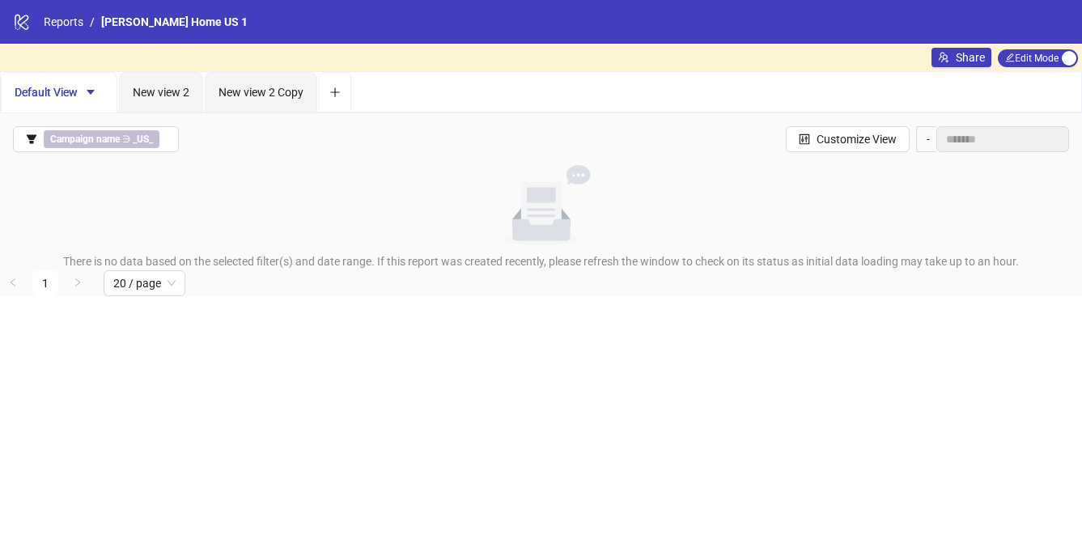
click at [138, 31] on div "logo/logo-mobile Reports / [PERSON_NAME] Home US 1" at bounding box center [541, 22] width 1082 height 44
click at [949, 58] on button "Share" at bounding box center [962, 57] width 60 height 19
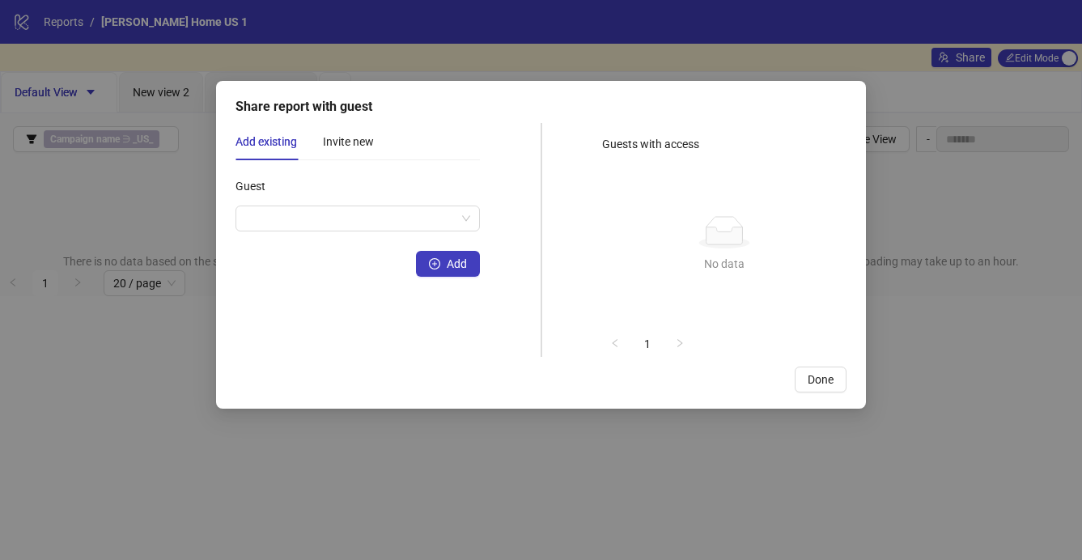
click at [903, 113] on div "Share report with guest Add existing Invite new Guest Add Guests with access No…" at bounding box center [541, 280] width 1082 height 560
click at [819, 379] on span "Done" at bounding box center [821, 379] width 26 height 13
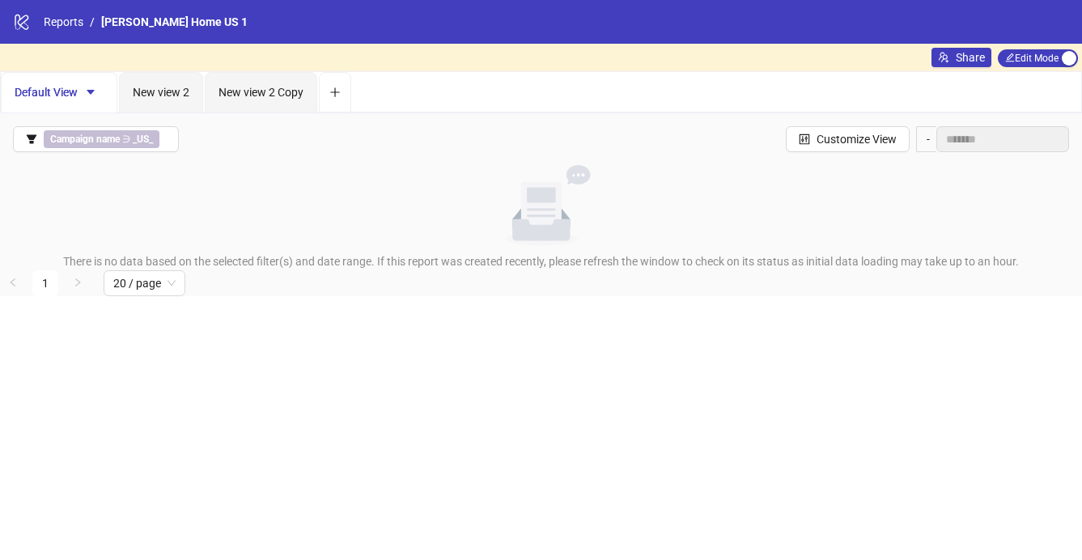
click at [840, 68] on div "Share Edit Mode Edit Mode" at bounding box center [541, 58] width 1082 height 28
click at [55, 16] on link "Reports" at bounding box center [63, 22] width 46 height 18
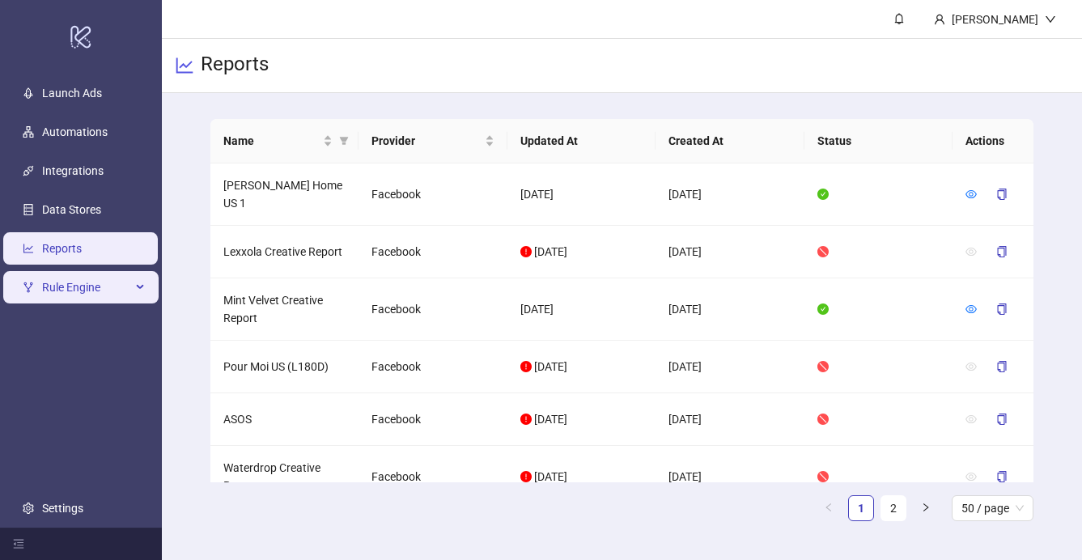
click at [140, 287] on icon at bounding box center [142, 287] width 8 height 0
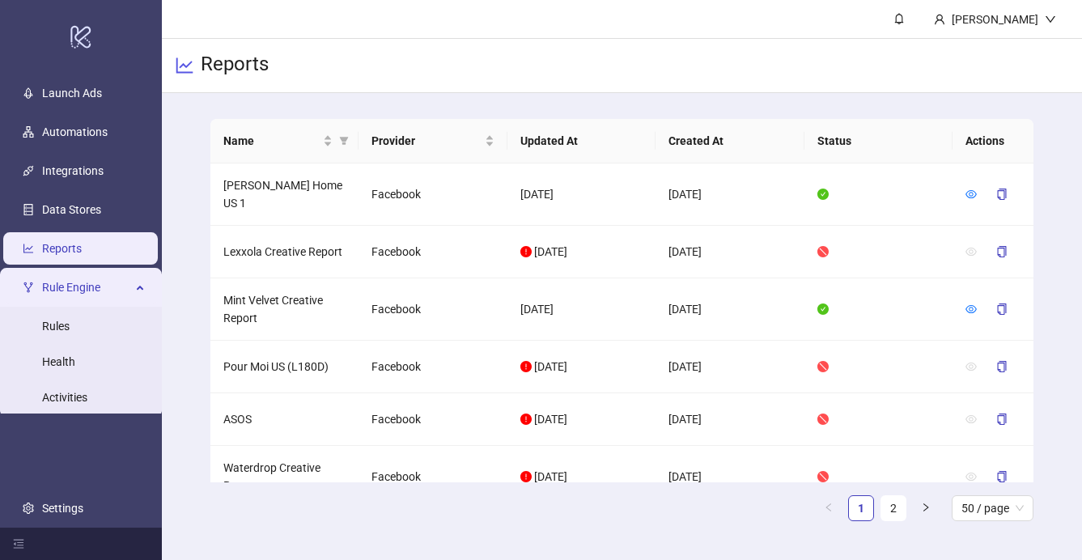
click at [140, 286] on icon at bounding box center [142, 286] width 8 height 0
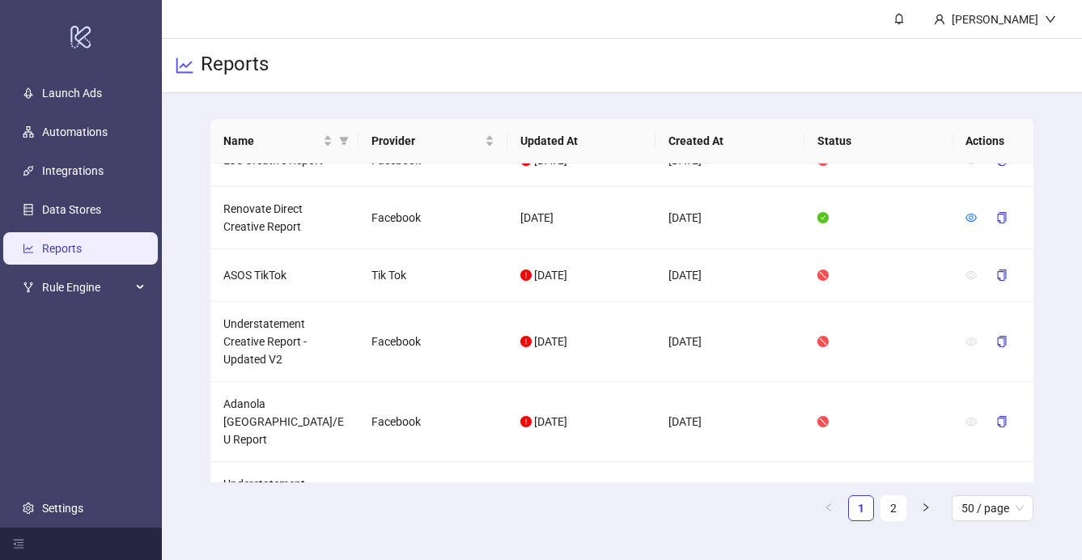
scroll to position [1092, 0]
click at [1001, 514] on span "50 / page" at bounding box center [993, 508] width 62 height 24
click at [994, 482] on div "100 / page" at bounding box center [993, 476] width 56 height 18
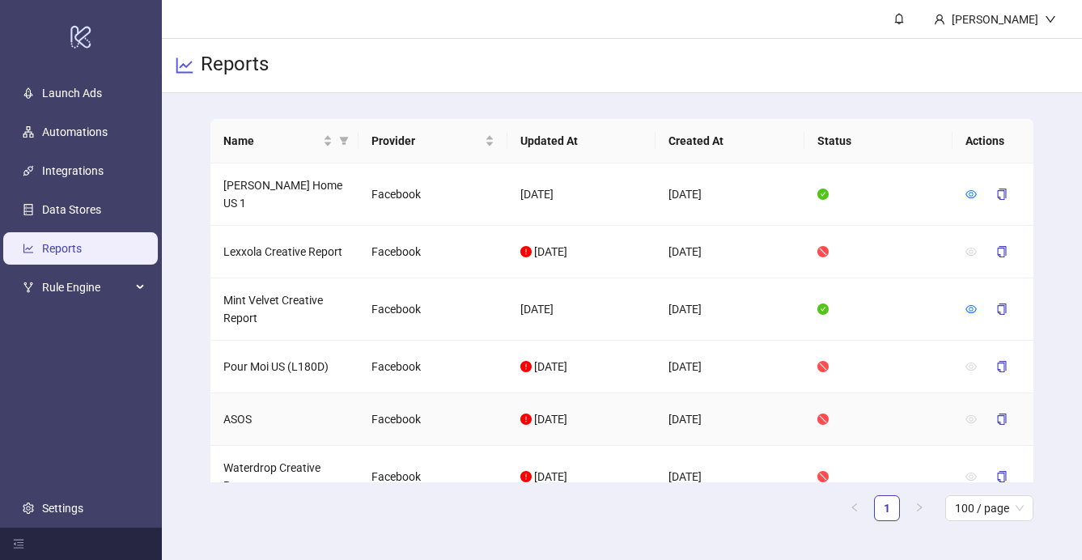
scroll to position [317, 0]
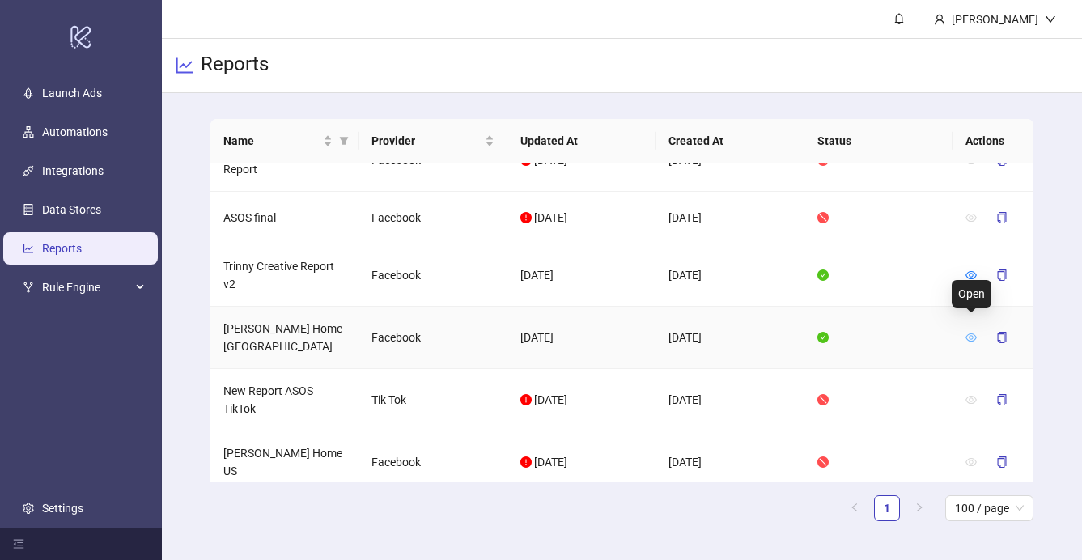
click at [972, 334] on icon "eye" at bounding box center [971, 338] width 11 height 8
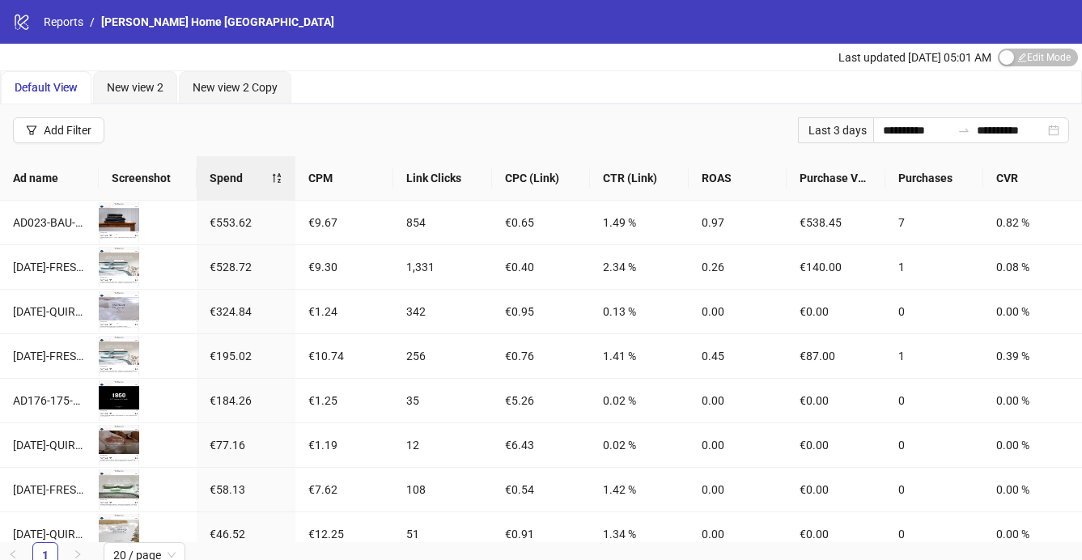
click at [840, 134] on div "Last 3 days" at bounding box center [835, 130] width 75 height 26
click at [831, 130] on div "Last 3 days" at bounding box center [835, 130] width 75 height 26
click at [883, 125] on input "**********" at bounding box center [917, 130] width 68 height 18
click at [844, 142] on div "Last 3 days" at bounding box center [835, 130] width 75 height 26
click at [842, 130] on div "Last 3 days" at bounding box center [835, 130] width 75 height 26
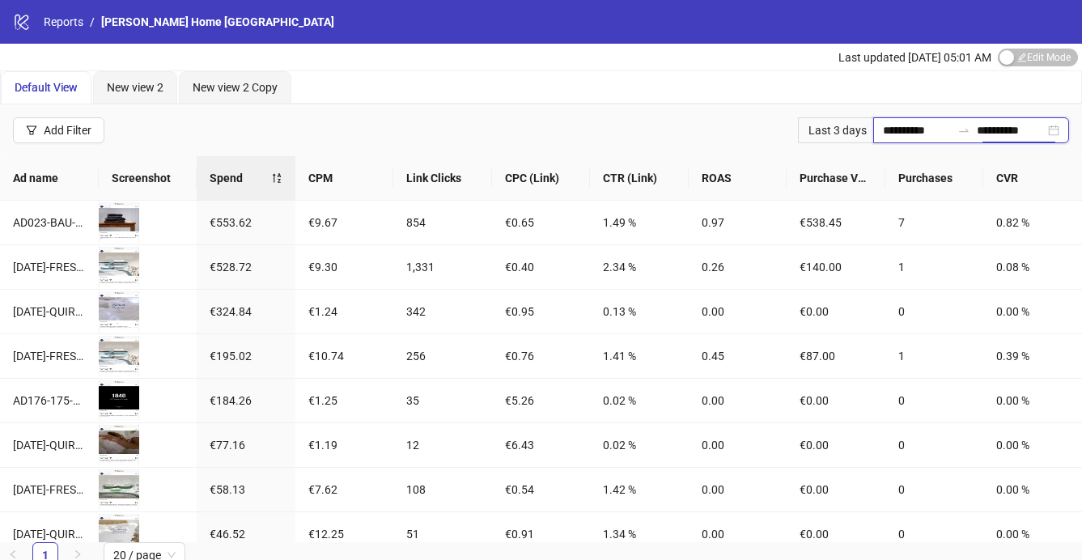
click at [977, 128] on input "**********" at bounding box center [1011, 130] width 68 height 18
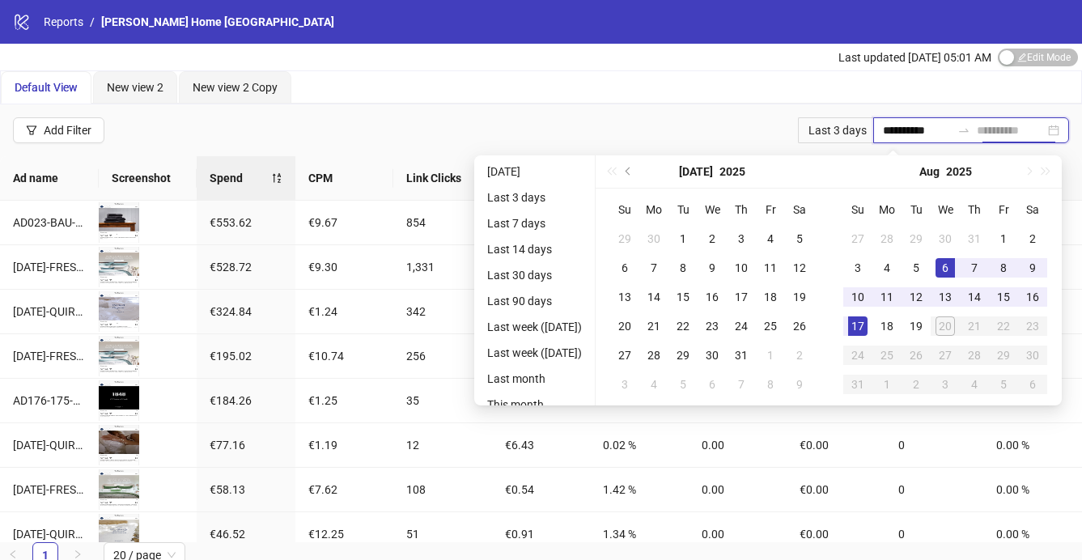
type input "**********"
click at [949, 272] on div "6" at bounding box center [945, 267] width 19 height 19
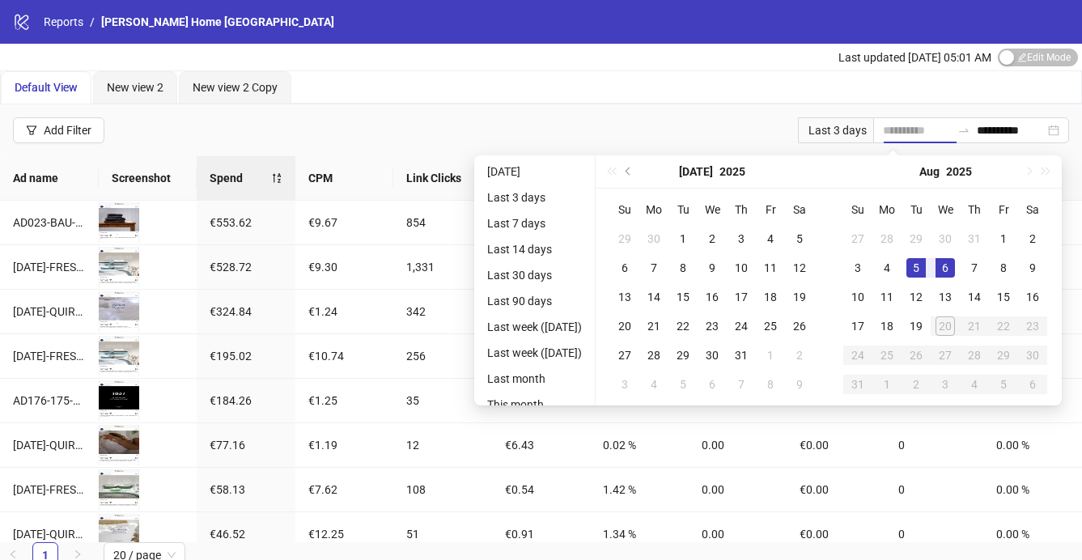
click at [922, 272] on div "5" at bounding box center [916, 267] width 19 height 19
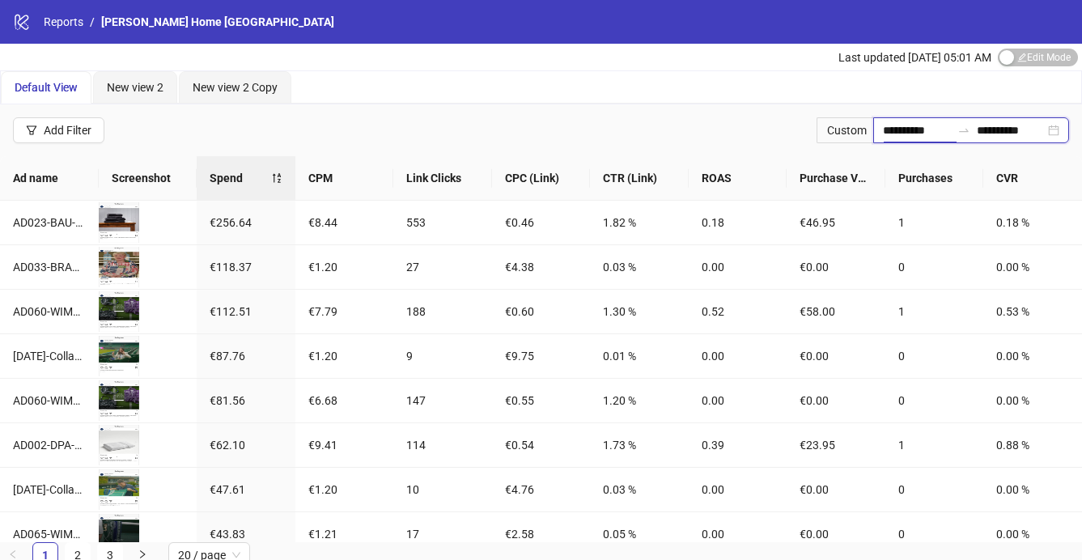
click at [937, 131] on input "**********" at bounding box center [917, 130] width 68 height 18
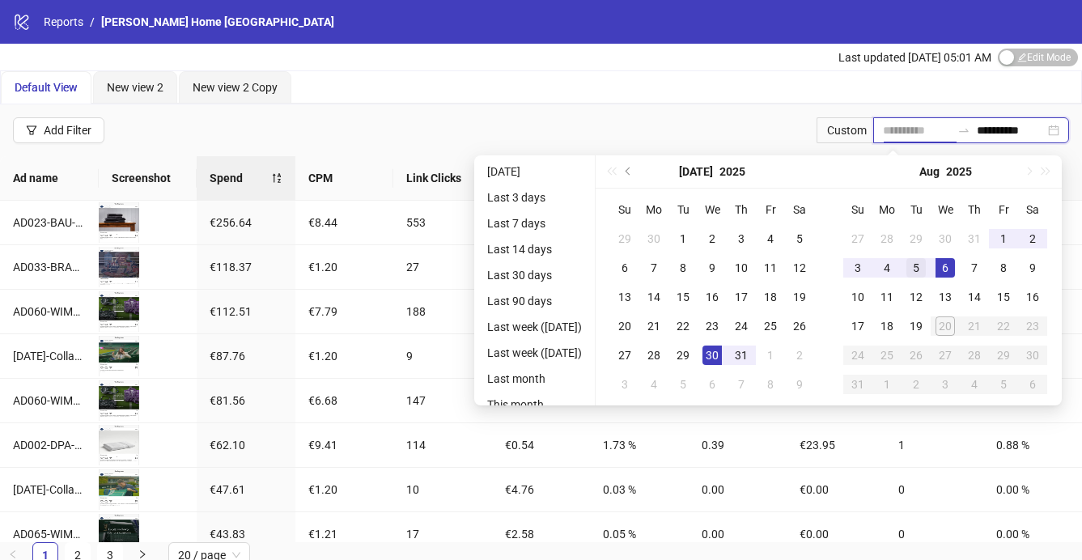
type input "**********"
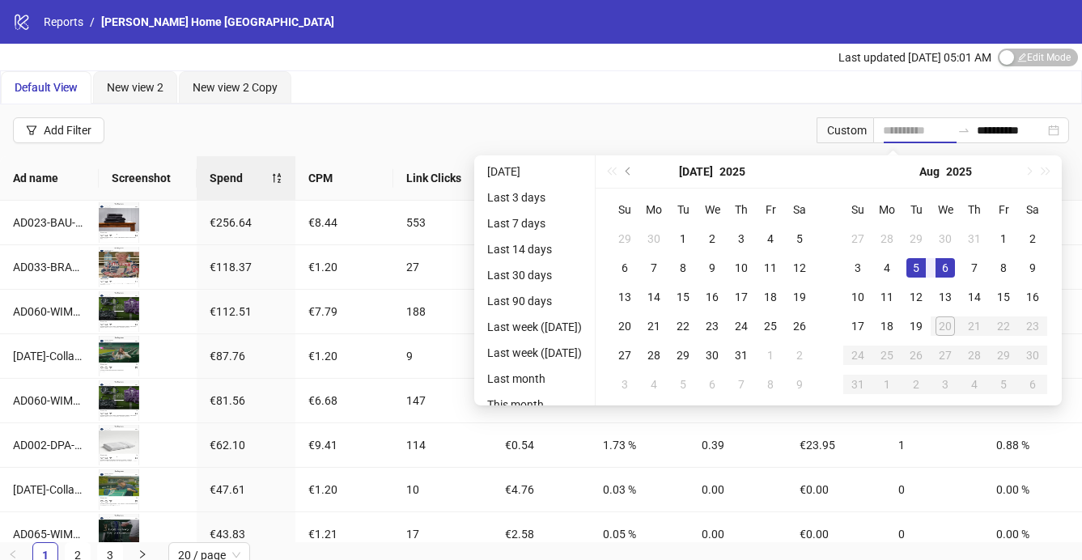
click at [926, 271] on div "5" at bounding box center [916, 267] width 19 height 19
type input "**********"
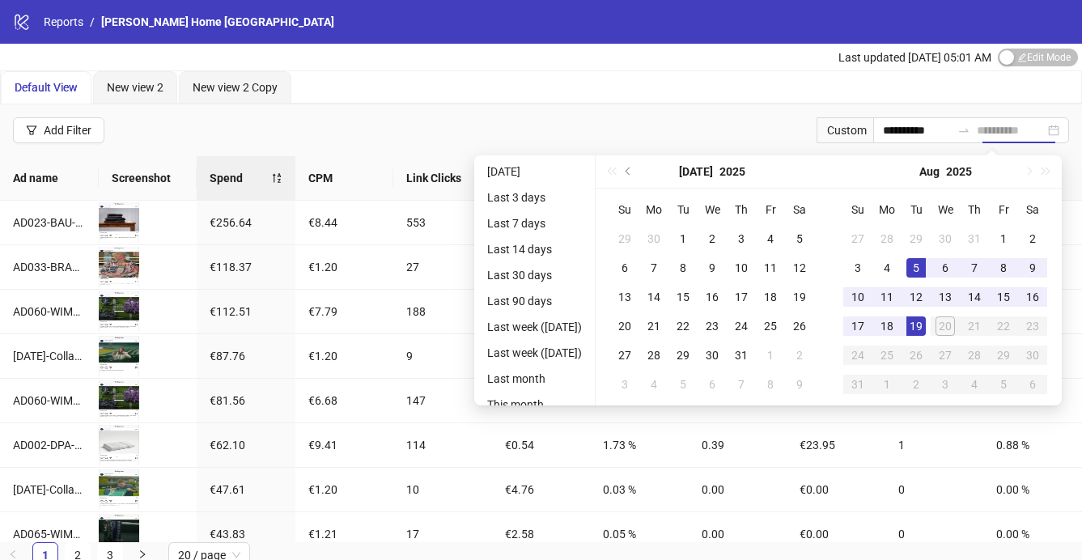
click at [925, 318] on div "19" at bounding box center [916, 326] width 19 height 19
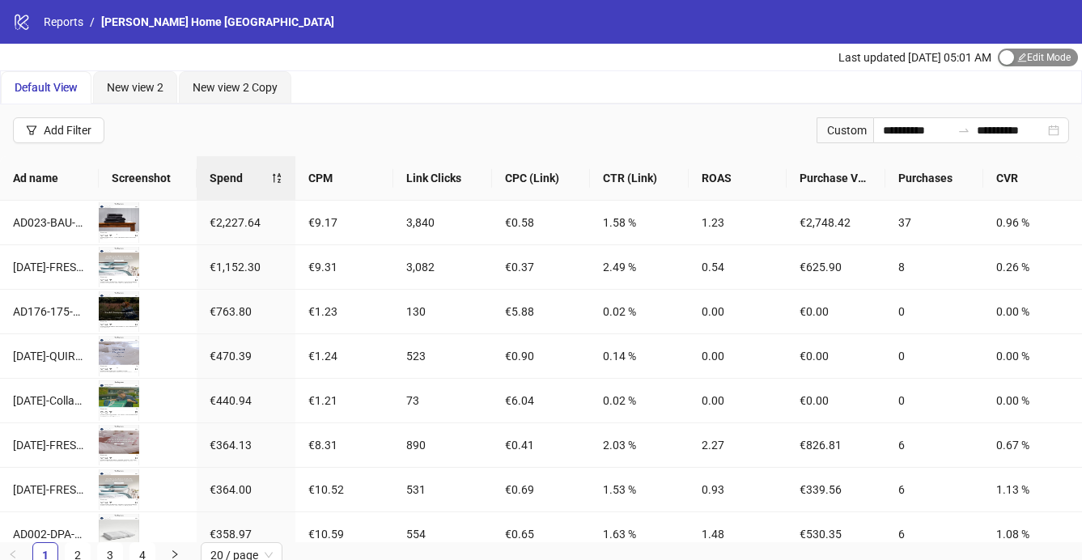
click at [1006, 59] on div "button" at bounding box center [1007, 57] width 15 height 15
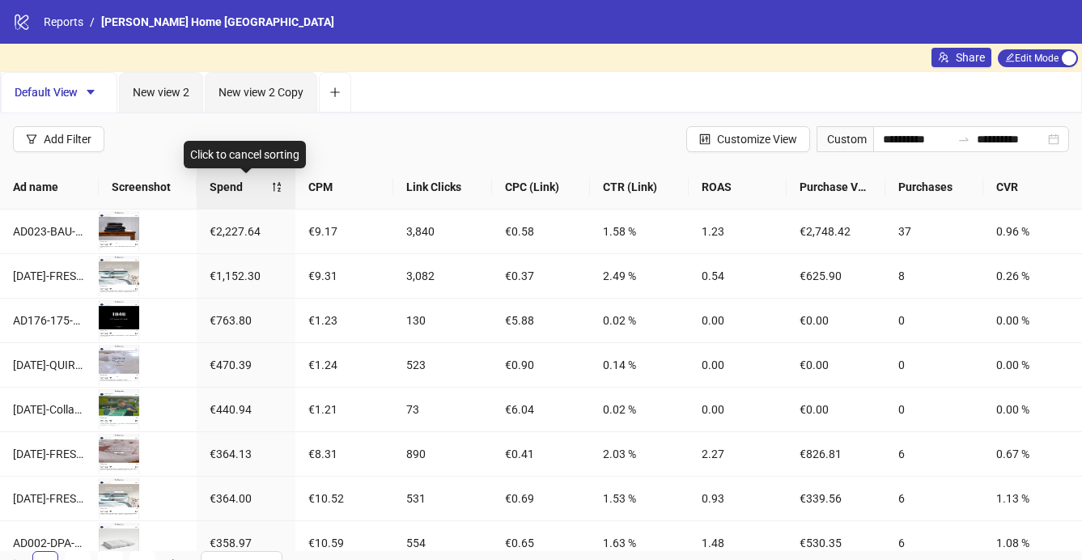
click at [224, 190] on span "Spend" at bounding box center [241, 187] width 62 height 18
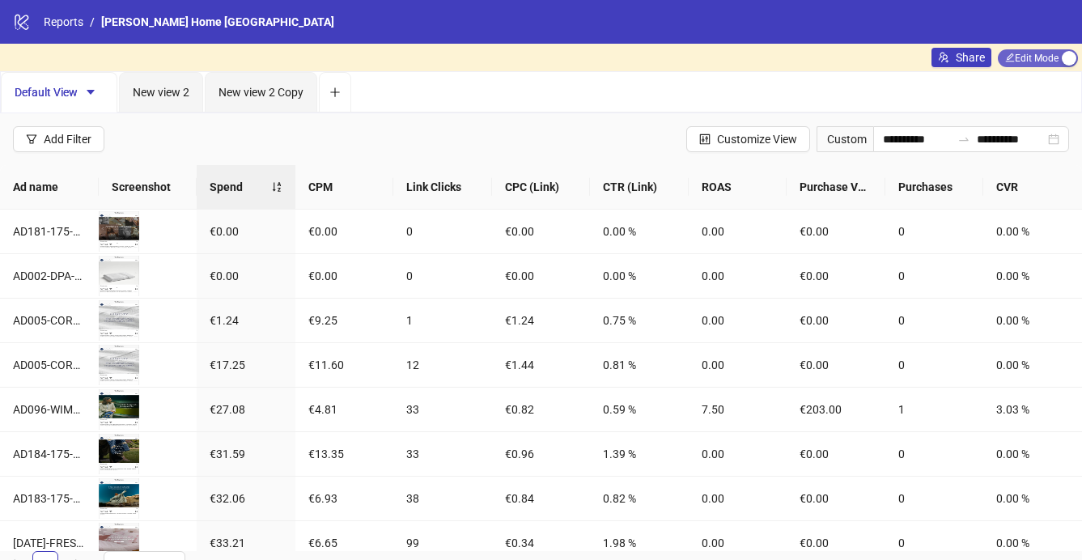
click at [1069, 58] on div "button" at bounding box center [1069, 58] width 15 height 15
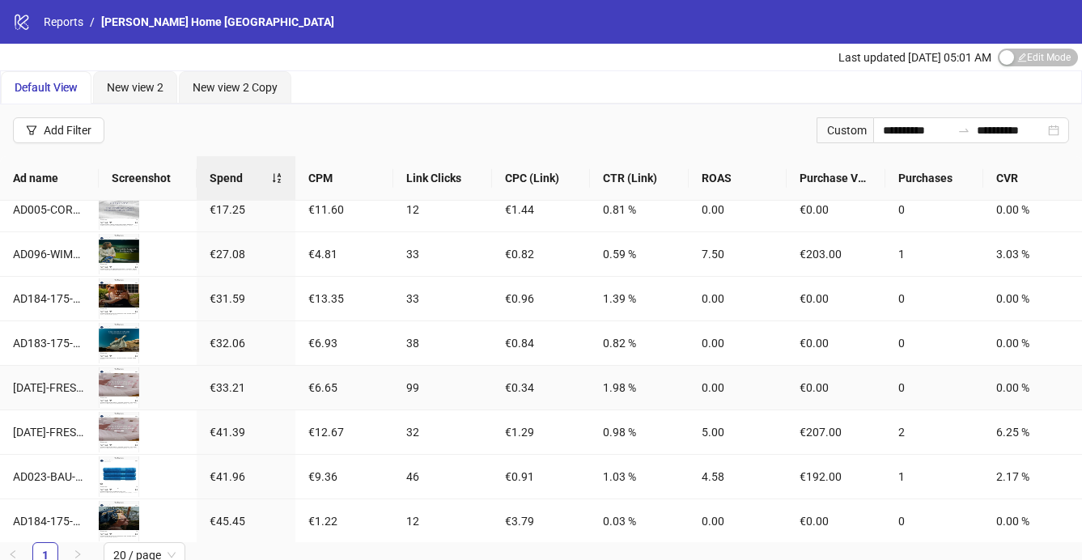
scroll to position [87, 0]
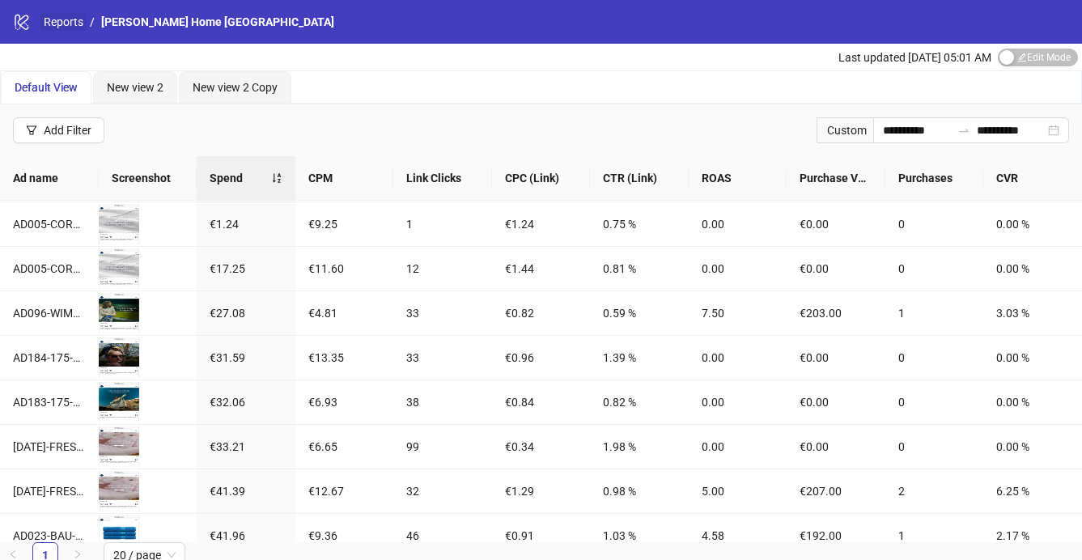
click at [64, 17] on link "Reports" at bounding box center [63, 22] width 46 height 18
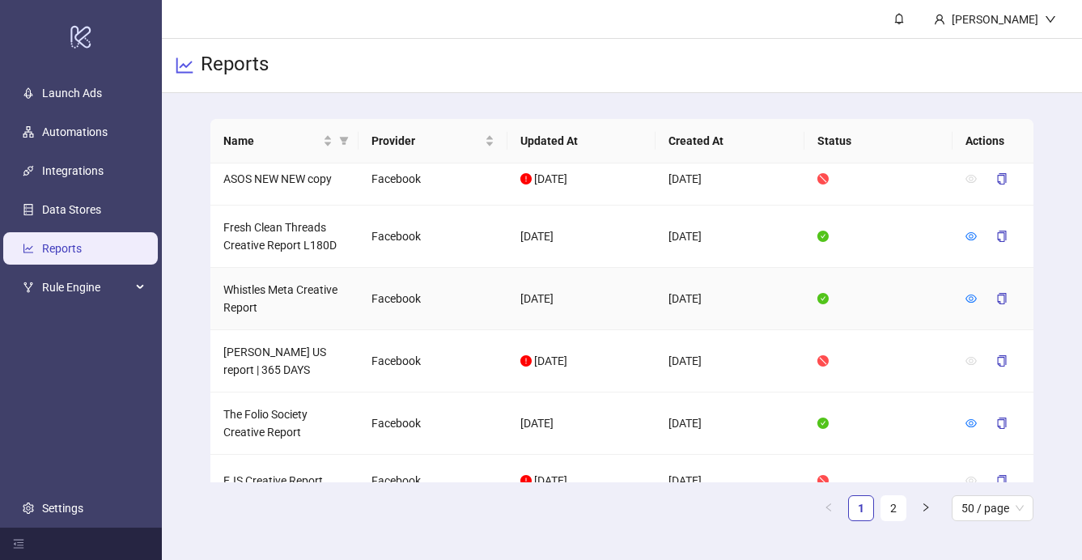
scroll to position [1498, 0]
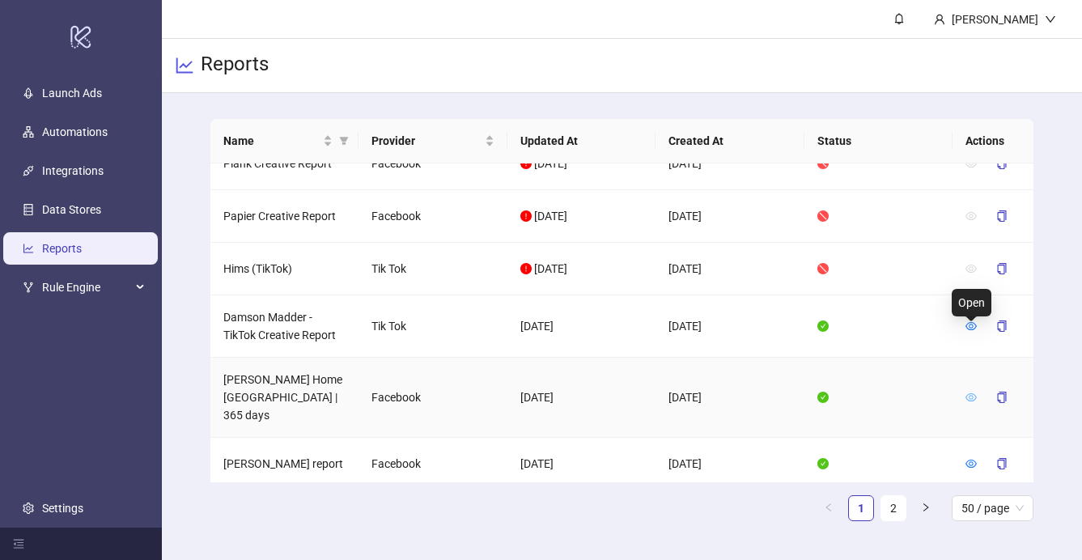
click at [970, 393] on icon "eye" at bounding box center [971, 397] width 11 height 8
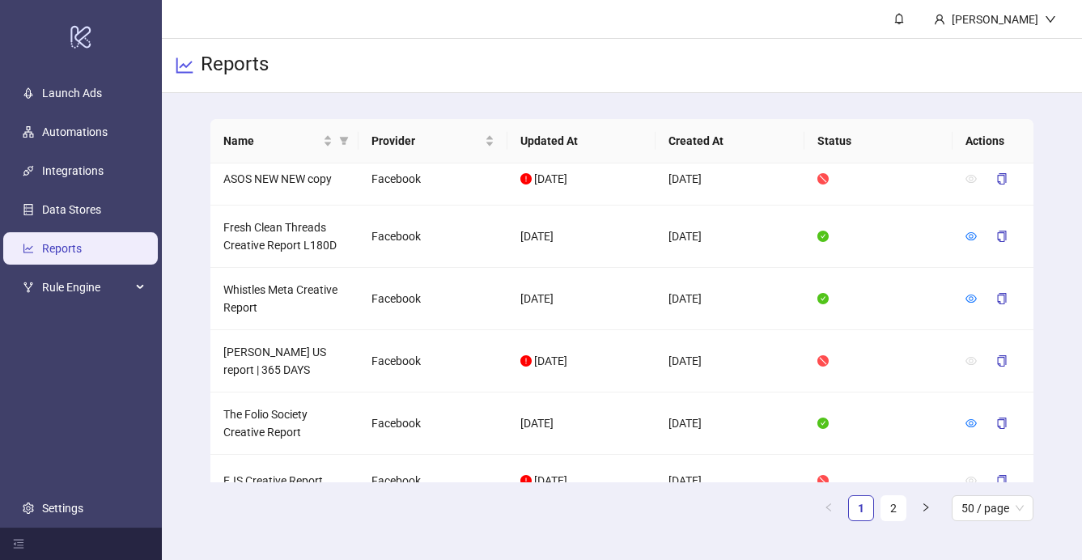
scroll to position [1498, 0]
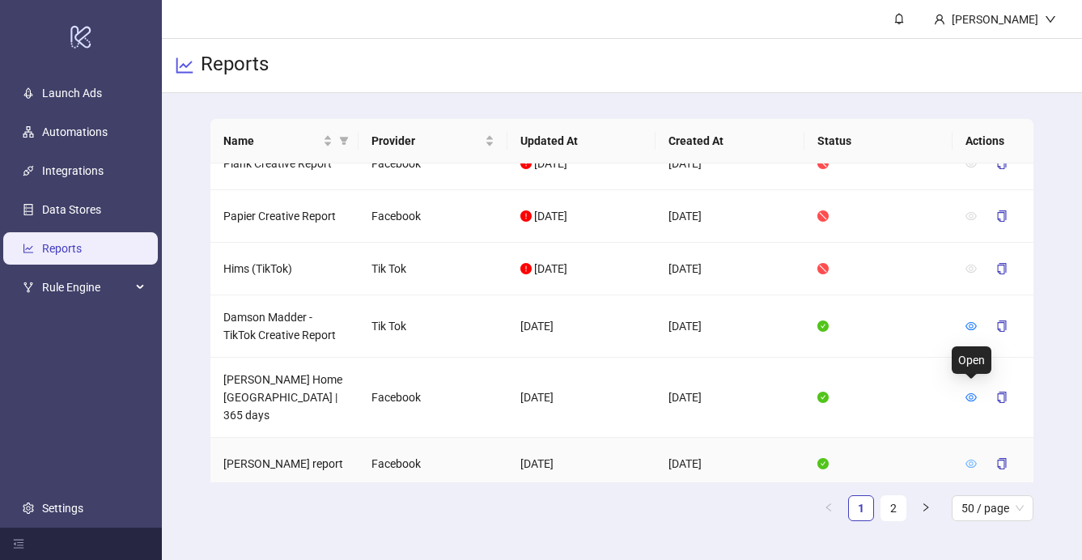
click at [972, 460] on icon "eye" at bounding box center [971, 464] width 11 height 8
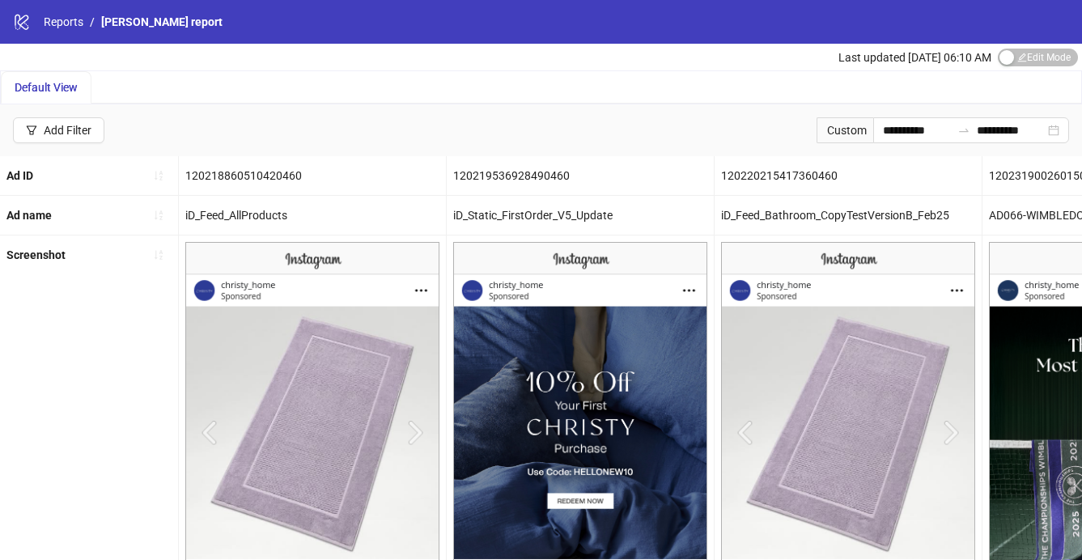
click at [250, 130] on div "**********" at bounding box center [541, 130] width 1082 height 52
click at [848, 127] on div "Custom" at bounding box center [845, 130] width 57 height 26
click at [897, 133] on input "**********" at bounding box center [917, 130] width 68 height 18
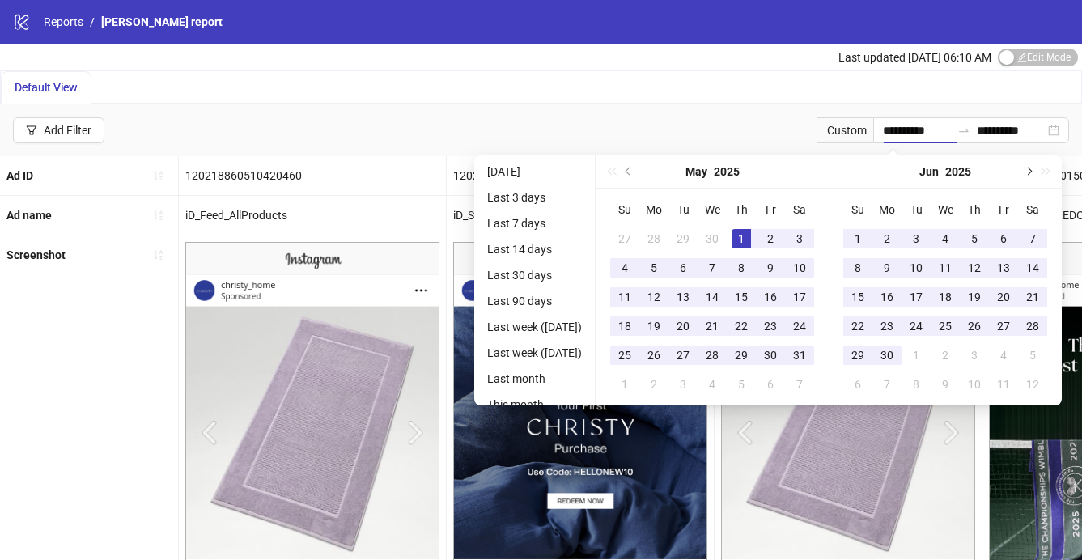
click at [1032, 169] on span "Next month (PageDown)" at bounding box center [1028, 172] width 8 height 8
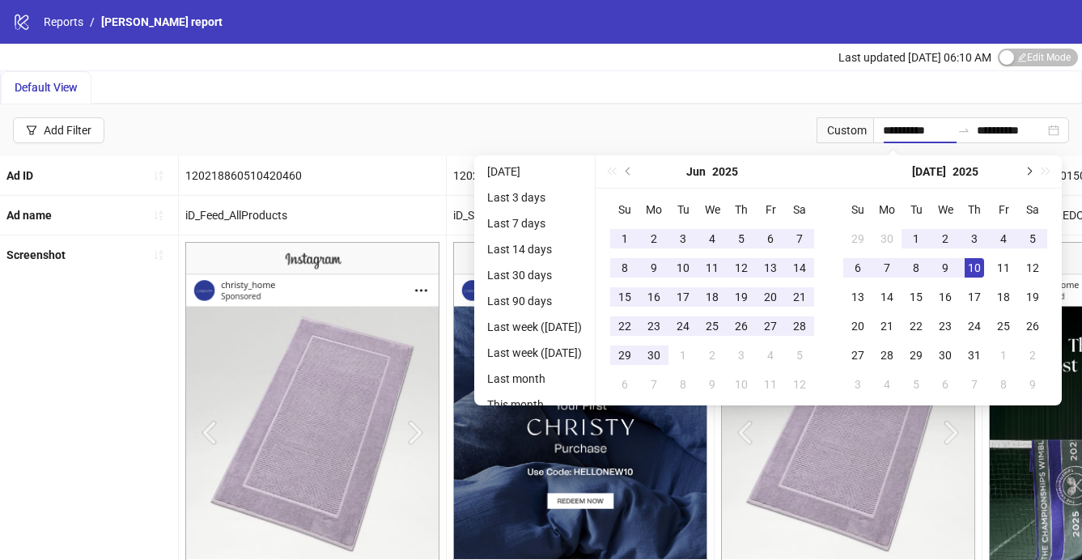
click at [1032, 169] on span "Next month (PageDown)" at bounding box center [1028, 172] width 8 height 8
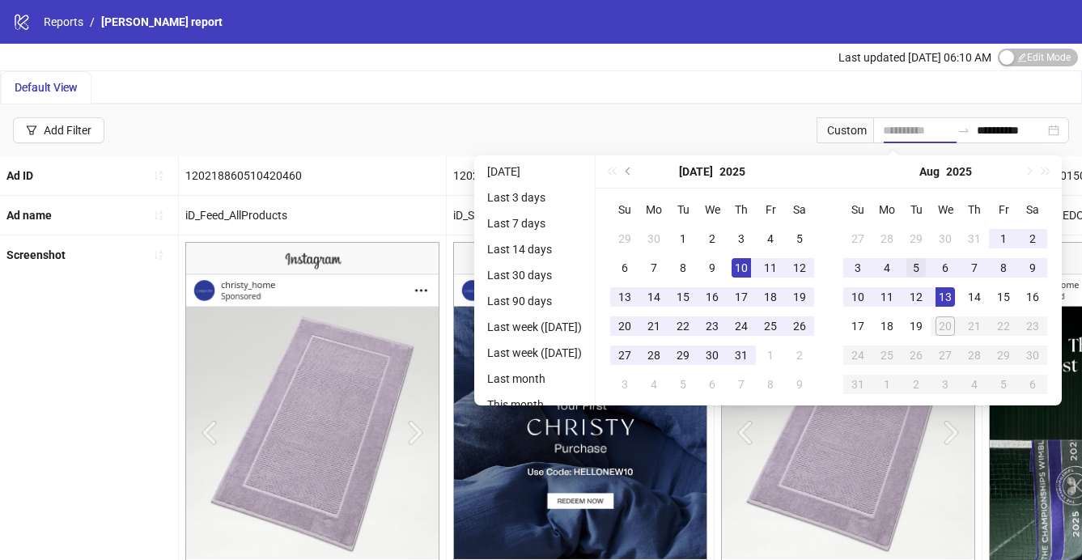
type input "**********"
click at [924, 268] on div "5" at bounding box center [916, 267] width 19 height 19
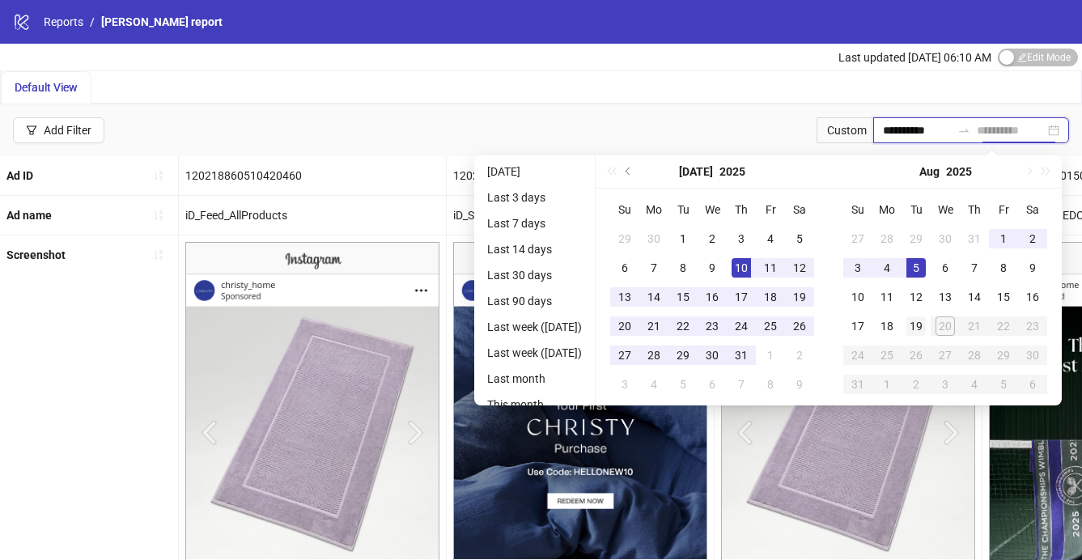
type input "**********"
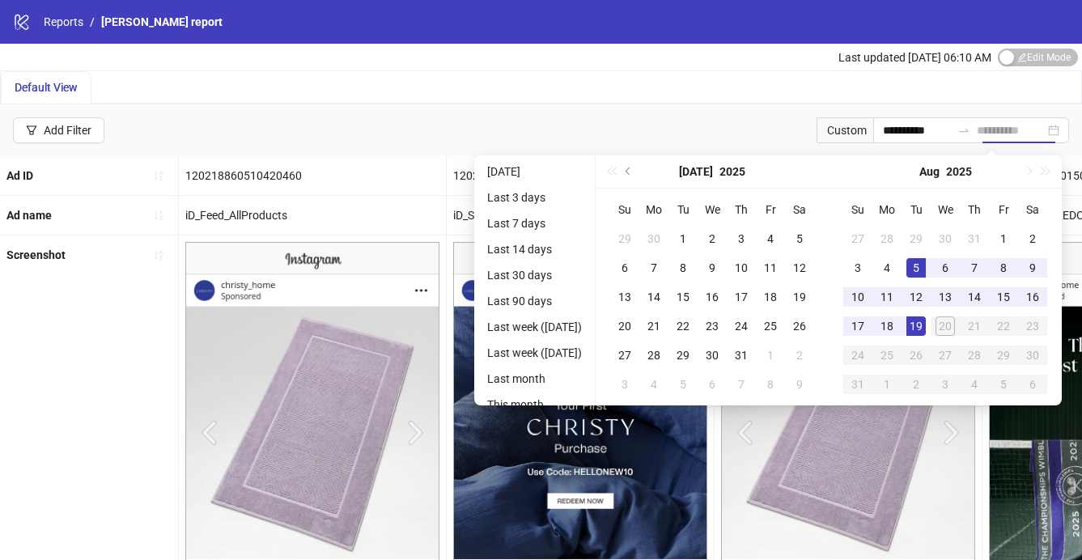
click at [920, 322] on div "19" at bounding box center [916, 326] width 19 height 19
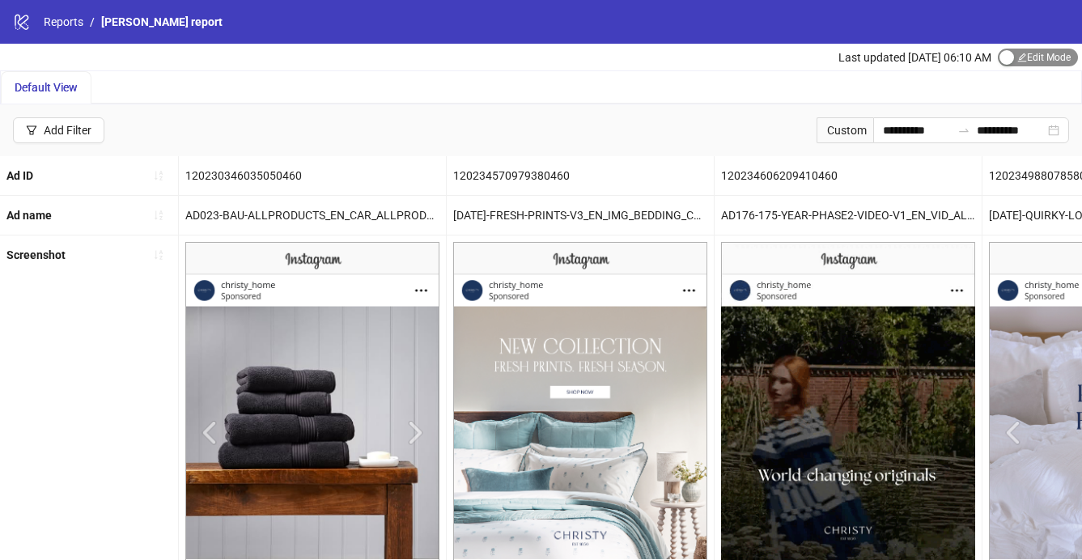
click at [1007, 59] on div "button" at bounding box center [1007, 57] width 15 height 15
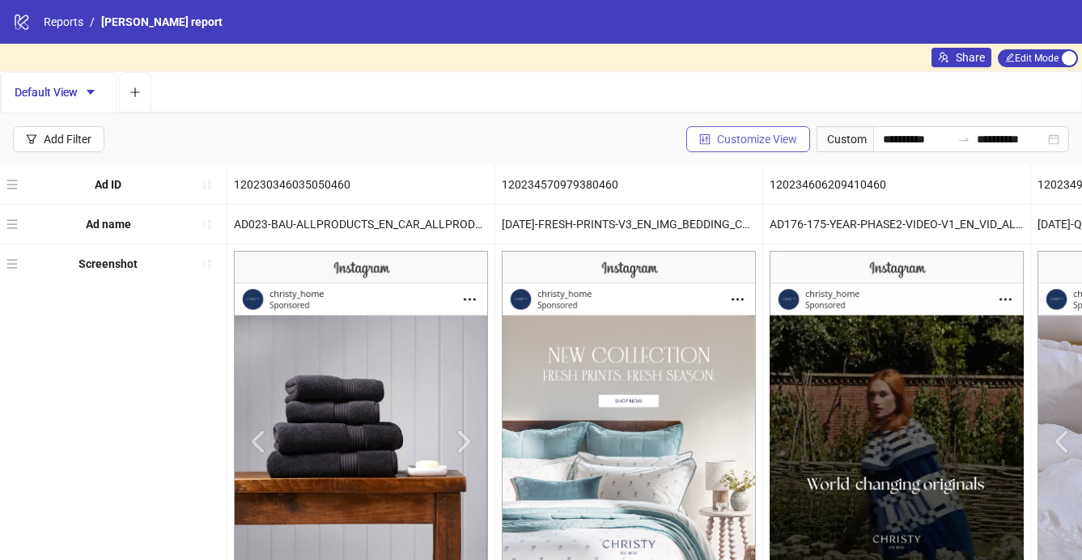
click at [732, 147] on button "Customize View" at bounding box center [749, 139] width 124 height 26
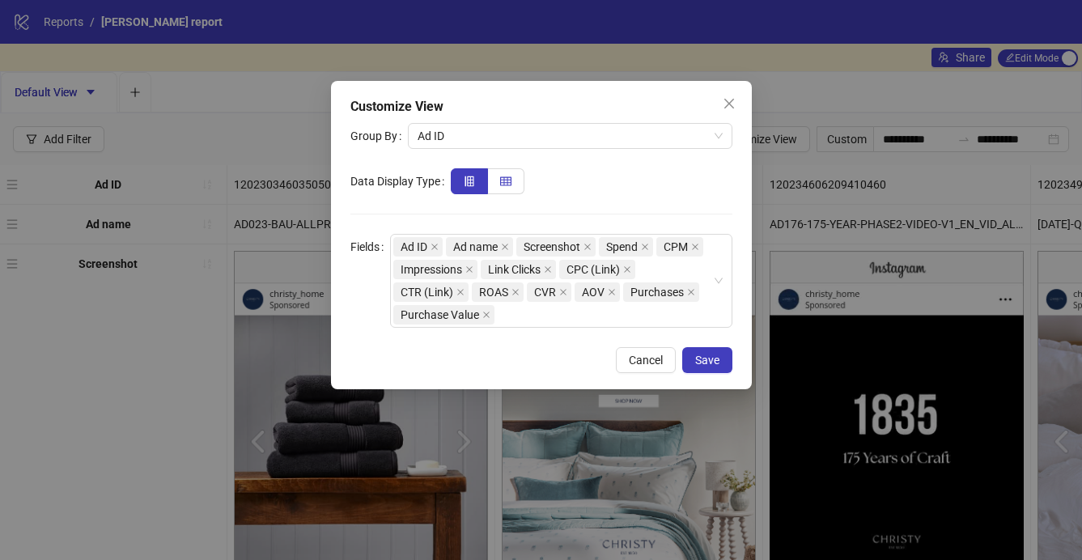
click at [506, 176] on icon "table" at bounding box center [505, 181] width 11 height 11
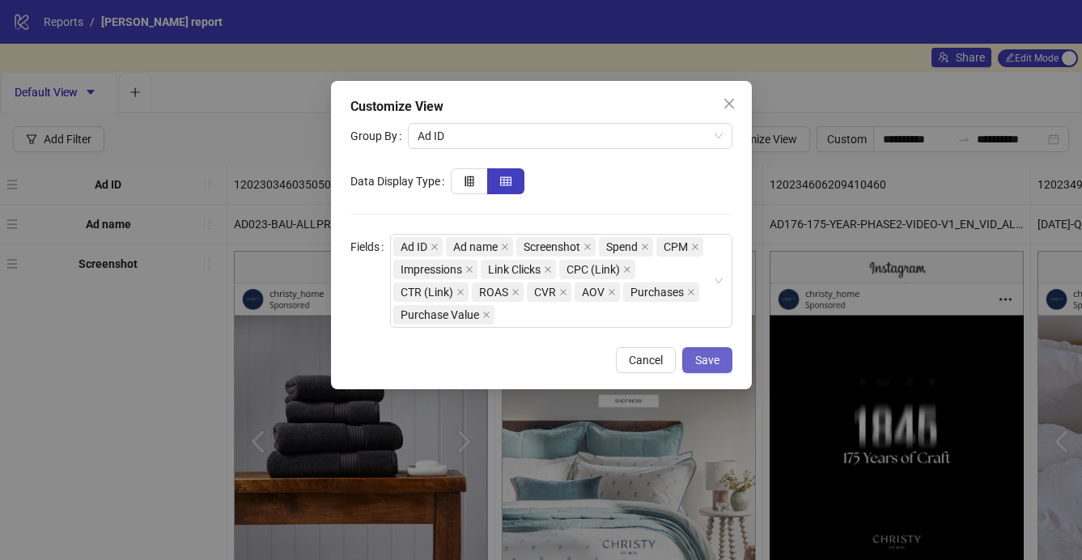
click at [708, 355] on span "Save" at bounding box center [707, 360] width 24 height 13
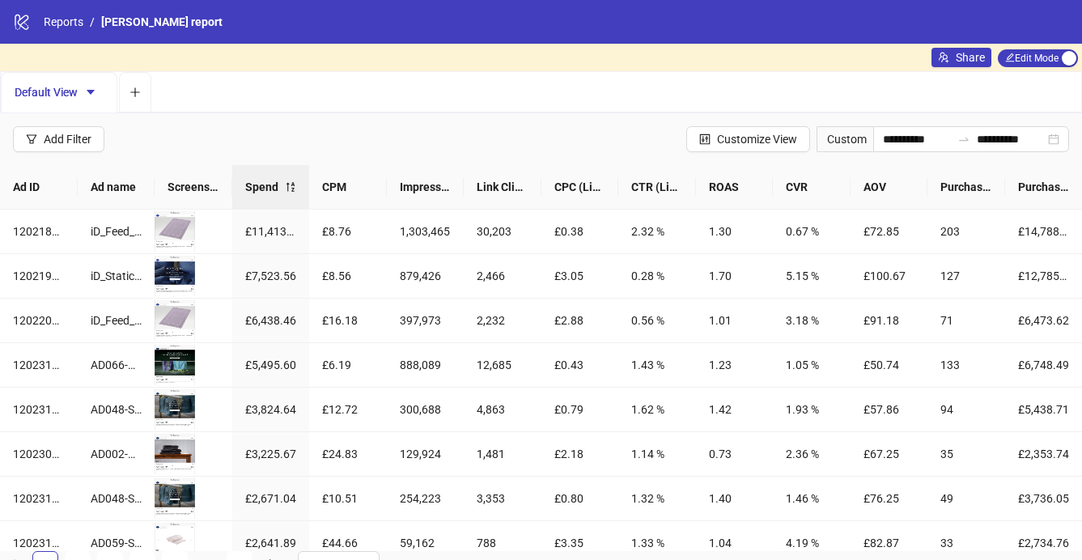
click at [67, 11] on div "logo/logo-mobile Reports / [PERSON_NAME] report" at bounding box center [541, 22] width 1082 height 44
click at [65, 28] on link "Reports" at bounding box center [63, 22] width 46 height 18
